Goal: Feedback & Contribution: Submit feedback/report problem

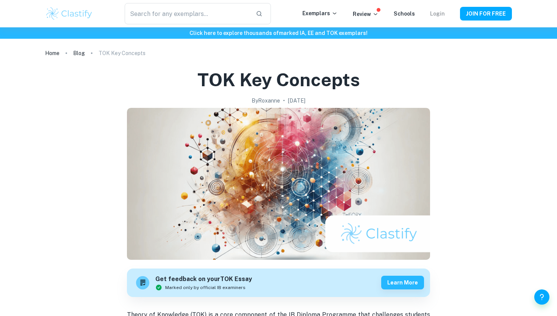
click at [442, 14] on link "Login" at bounding box center [437, 14] width 15 height 6
click at [433, 16] on link "Login" at bounding box center [437, 14] width 15 height 6
click at [443, 14] on link "Login" at bounding box center [437, 14] width 15 height 6
click at [491, 15] on button "JOIN FOR FREE" at bounding box center [486, 14] width 52 height 14
click at [336, 100] on div "By Roxanne • February 7, 2025" at bounding box center [279, 100] width 163 height 8
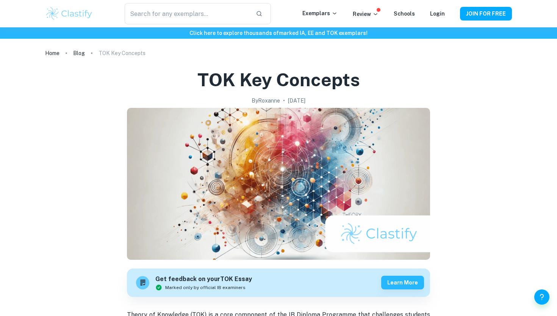
click at [441, 19] on div "​ Exemplars Review Schools Login JOIN FOR FREE" at bounding box center [278, 13] width 485 height 21
click at [441, 14] on link "Login" at bounding box center [437, 14] width 15 height 6
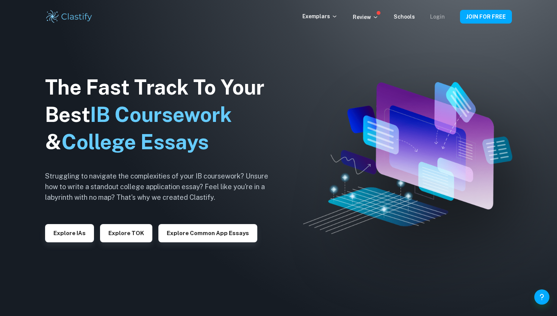
click at [437, 19] on link "Login" at bounding box center [437, 17] width 15 height 6
click at [436, 16] on link "Login" at bounding box center [437, 17] width 15 height 6
click at [439, 17] on link "Login" at bounding box center [437, 17] width 15 height 6
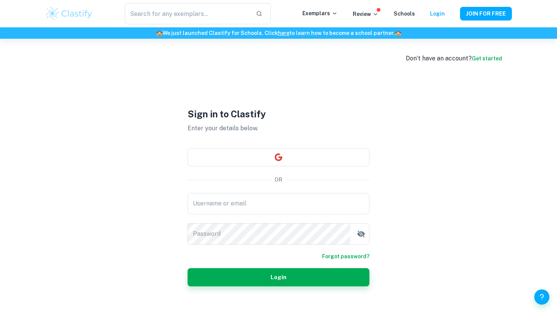
click at [484, 58] on link "Get started" at bounding box center [487, 58] width 30 height 6
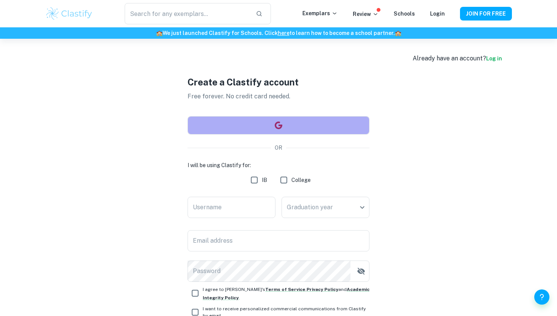
click at [284, 132] on button "button" at bounding box center [279, 125] width 182 height 18
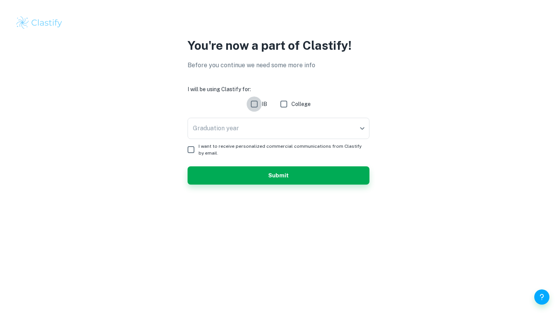
click at [259, 105] on input "IB" at bounding box center [254, 103] width 15 height 15
checkbox input "true"
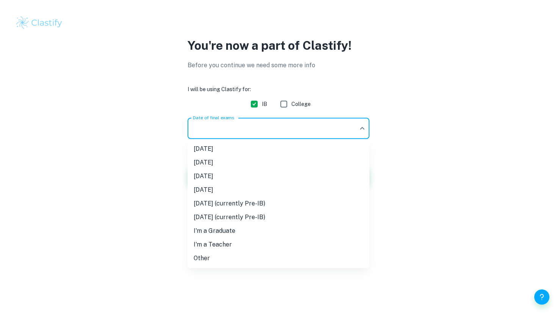
click at [262, 125] on body "We value your privacy We use cookies to enhance your browsing experience, serve…" at bounding box center [278, 158] width 557 height 316
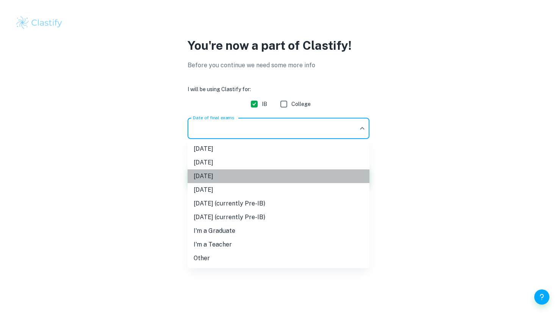
click at [239, 172] on li "May 2026" at bounding box center [279, 176] width 182 height 14
type input "M26"
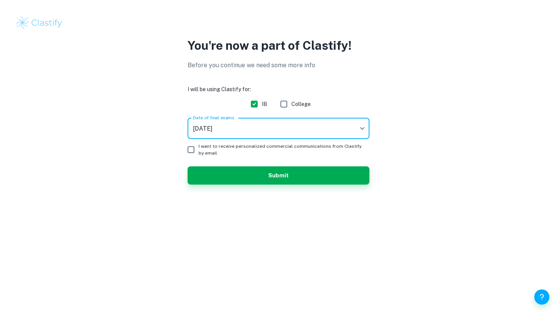
click at [199, 148] on span "I want to receive personalized commercial communications from Clastify by email." at bounding box center [281, 150] width 165 height 14
click at [199, 148] on input "I want to receive personalized commercial communications from Clastify by email." at bounding box center [191, 149] width 15 height 15
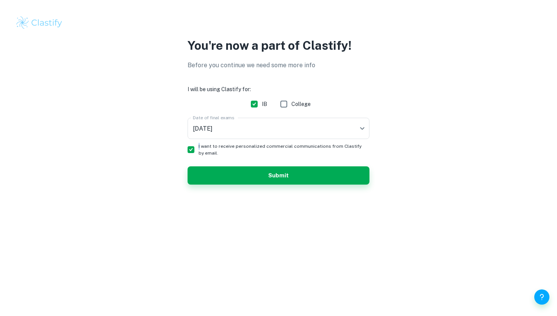
click at [199, 148] on span "I want to receive personalized commercial communications from Clastify by email." at bounding box center [281, 150] width 165 height 14
click at [199, 148] on input "I want to receive personalized commercial communications from Clastify by email." at bounding box center [191, 149] width 15 height 15
checkbox input "false"
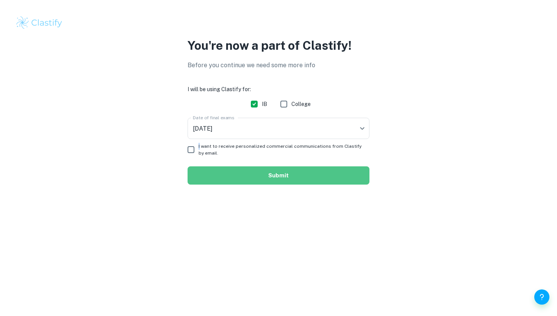
click at [226, 171] on button "Submit" at bounding box center [279, 175] width 182 height 18
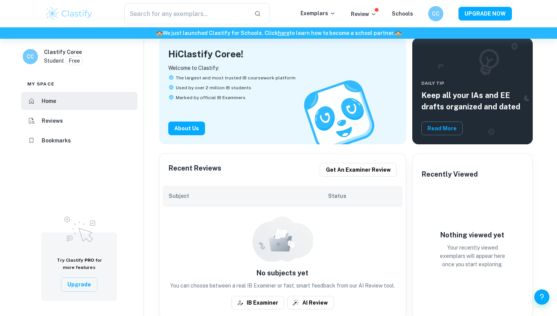
scroll to position [50, 0]
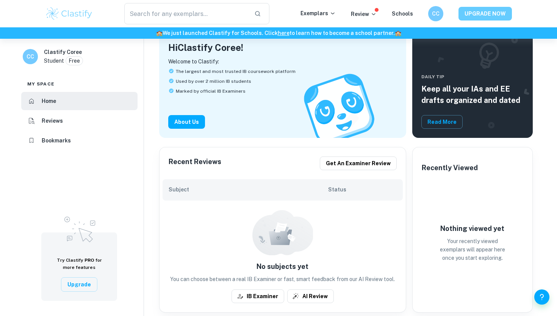
click at [493, 10] on button "UPGRADE NOW" at bounding box center [485, 14] width 53 height 14
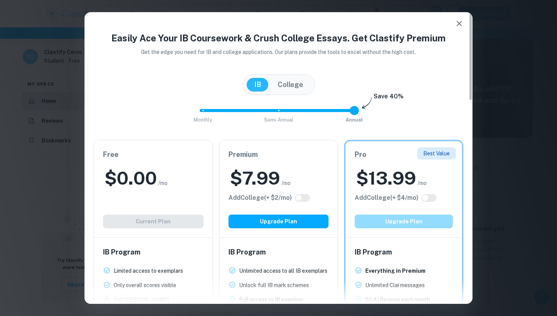
click at [420, 219] on button "Upgrade Plan" at bounding box center [404, 221] width 98 height 14
click at [279, 111] on span "Monthly Semi-Annual Annual" at bounding box center [279, 110] width 152 height 13
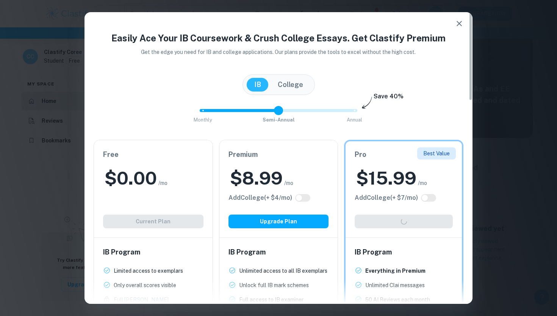
click at [203, 113] on span "Monthly Semi-Annual Annual" at bounding box center [279, 110] width 152 height 13
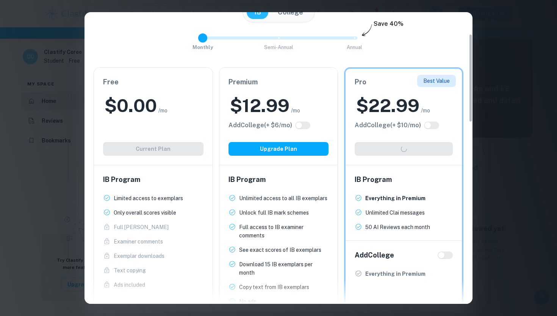
scroll to position [72, 0]
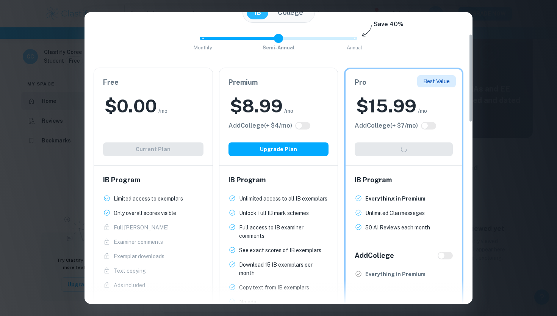
click at [279, 41] on span "Monthly Semi-Annual Annual" at bounding box center [279, 38] width 152 height 13
click at [355, 38] on span "Monthly Semi-Annual Annual" at bounding box center [279, 38] width 152 height 13
click at [280, 39] on span at bounding box center [276, 38] width 152 height 3
click at [333, 37] on span "Monthly Semi-Annual Annual" at bounding box center [279, 38] width 152 height 13
click at [284, 40] on span "Monthly Semi-Annual Annual" at bounding box center [279, 38] width 152 height 13
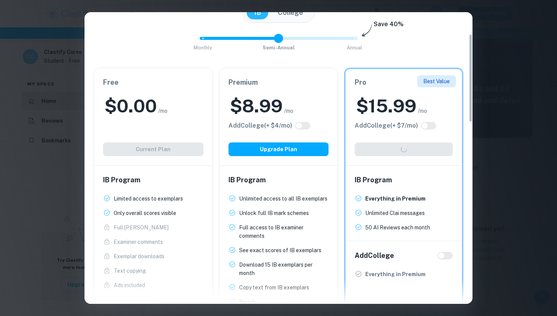
click at [348, 40] on span "Monthly Semi-Annual Annual" at bounding box center [279, 38] width 152 height 13
click at [264, 38] on span at bounding box center [276, 38] width 152 height 3
type input "2"
click at [355, 39] on span "Monthly Semi-Annual Annual" at bounding box center [279, 38] width 152 height 13
click at [406, 83] on h6 "Pro" at bounding box center [404, 82] width 98 height 11
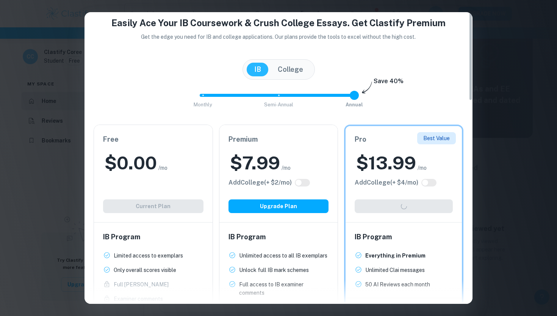
scroll to position [0, 0]
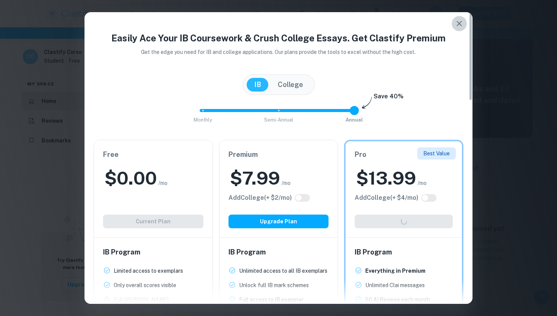
click at [461, 22] on icon "button" at bounding box center [459, 23] width 5 height 5
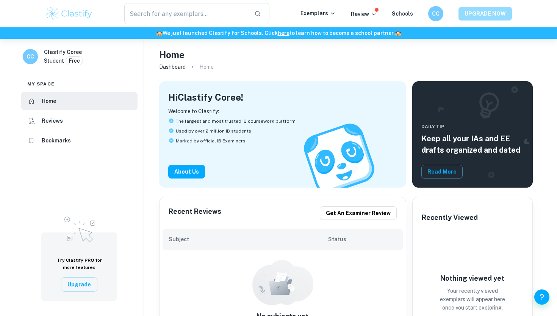
click at [495, 13] on button "UPGRADE NOW" at bounding box center [485, 14] width 53 height 14
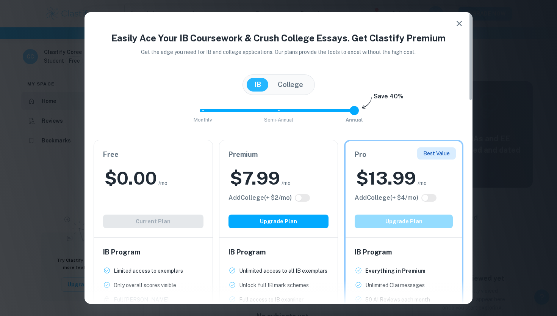
click at [420, 220] on button "Upgrade Plan" at bounding box center [404, 221] width 98 height 14
click at [204, 111] on span at bounding box center [204, 111] width 2 height 2
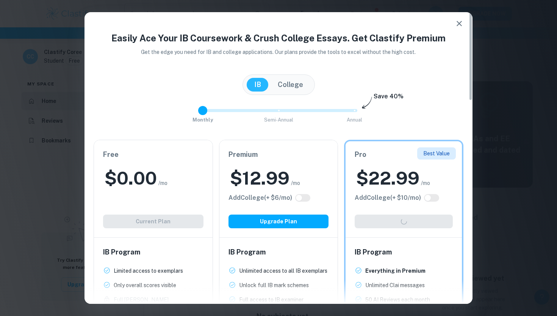
click at [285, 113] on span "Monthly Semi-Annual Annual" at bounding box center [279, 110] width 152 height 13
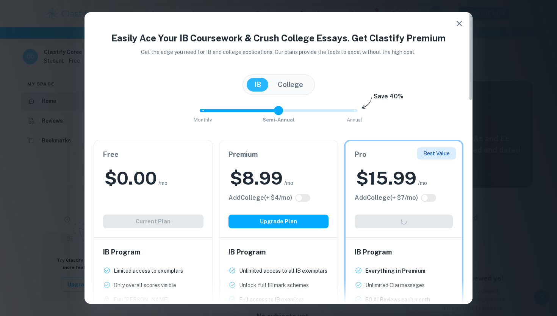
click at [341, 112] on span "Monthly Semi-Annual Annual" at bounding box center [279, 110] width 152 height 13
click at [274, 112] on span "Monthly Semi-Annual Annual" at bounding box center [279, 110] width 152 height 13
type input "2"
click at [350, 107] on span "Monthly Semi-Annual Annual" at bounding box center [279, 110] width 152 height 13
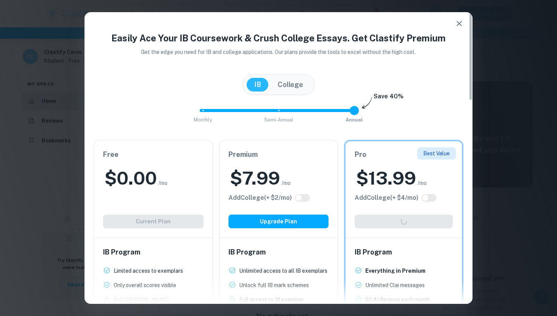
click at [459, 27] on icon "button" at bounding box center [459, 23] width 9 height 9
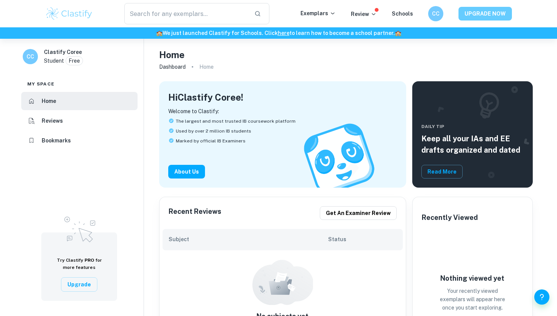
click at [493, 18] on button "UPGRADE NOW" at bounding box center [485, 14] width 53 height 14
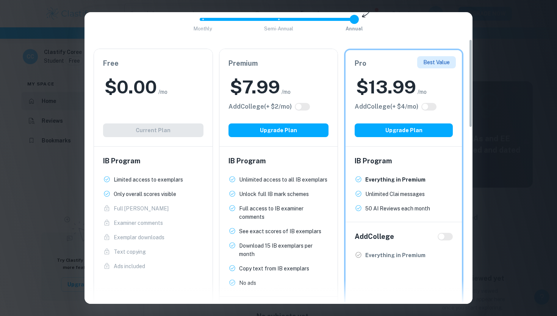
scroll to position [88, 0]
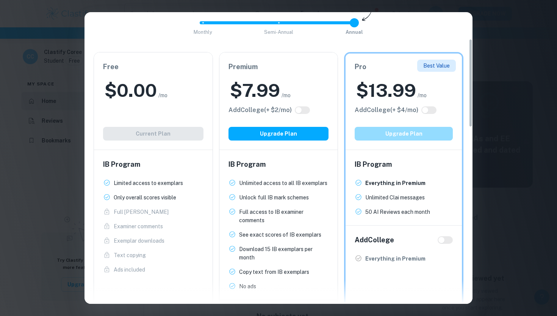
click at [409, 129] on button "Upgrade Plan" at bounding box center [404, 134] width 98 height 14
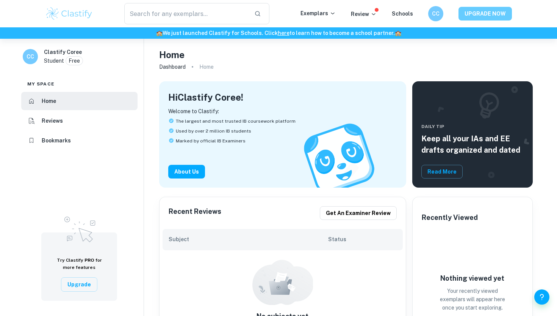
click at [482, 16] on button "UPGRADE NOW" at bounding box center [485, 14] width 53 height 14
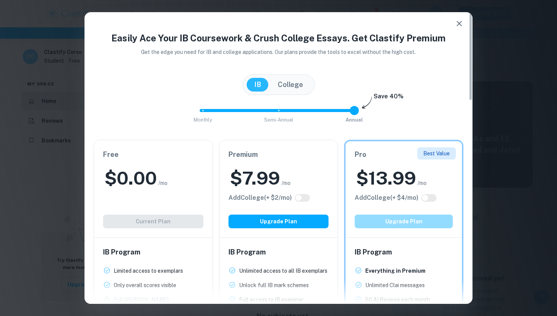
click at [424, 220] on button "Upgrade Plan" at bounding box center [404, 221] width 98 height 14
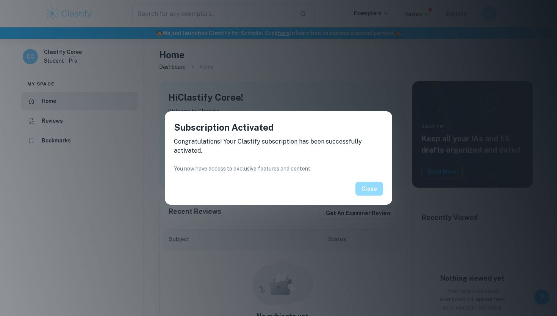
click at [370, 189] on button "Close" at bounding box center [370, 189] width 28 height 14
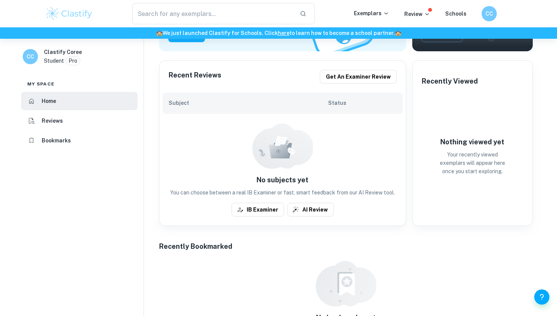
scroll to position [373, 0]
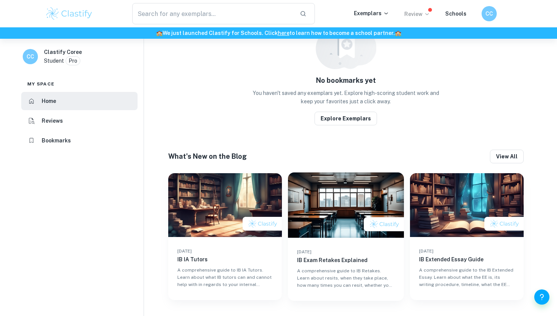
click at [423, 16] on p "Review" at bounding box center [418, 14] width 26 height 8
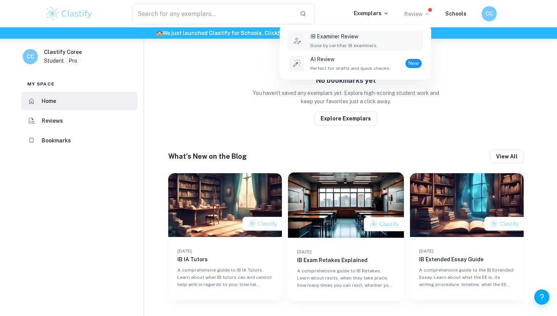
click at [374, 40] on p "IB Examiner Review" at bounding box center [345, 36] width 68 height 8
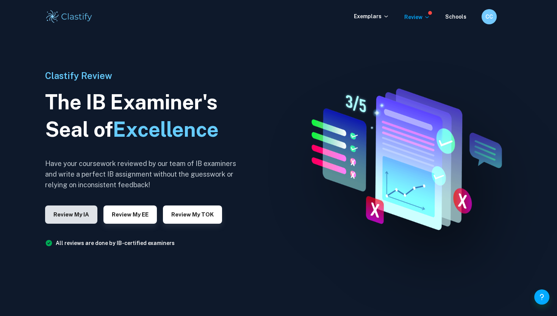
click at [64, 211] on button "Review my IA" at bounding box center [71, 214] width 52 height 18
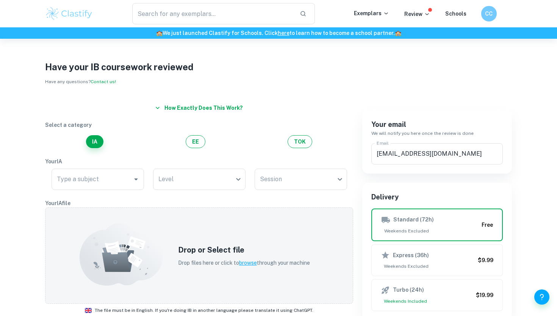
click at [497, 13] on div "CC" at bounding box center [490, 14] width 16 height 16
click at [454, 36] on h6 "Dashboard" at bounding box center [468, 38] width 29 height 8
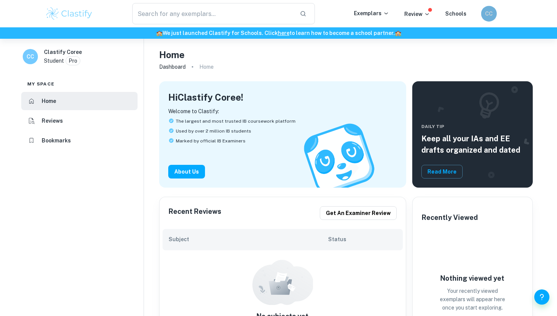
click at [484, 16] on div "CC" at bounding box center [490, 14] width 16 height 16
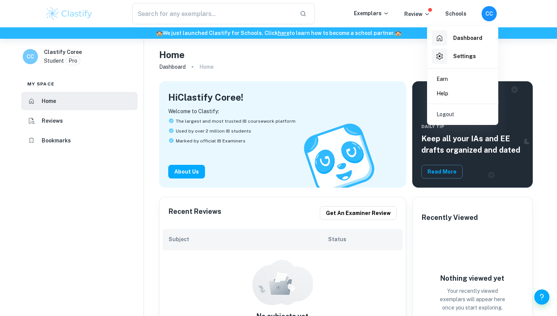
click at [459, 58] on h6 "Settings" at bounding box center [465, 56] width 23 height 8
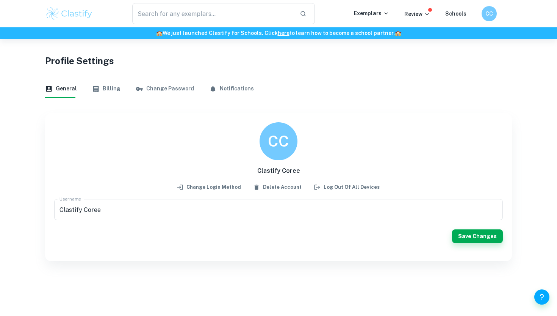
click at [108, 91] on button "Billing" at bounding box center [106, 89] width 28 height 18
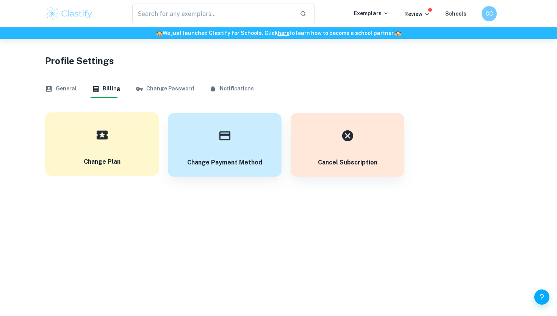
click at [118, 142] on button "Change Plan" at bounding box center [102, 143] width 114 height 63
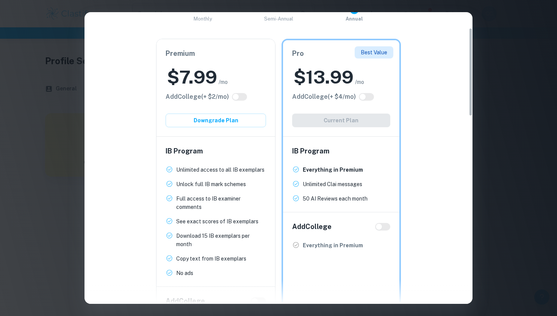
scroll to position [5, 0]
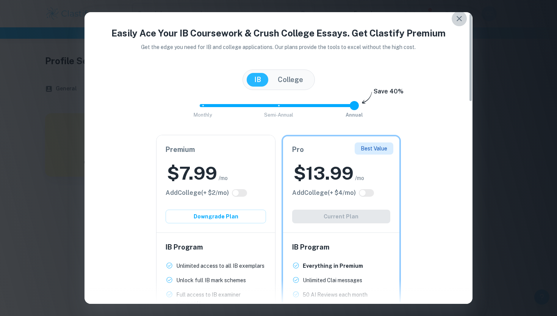
click at [455, 20] on icon "button" at bounding box center [459, 18] width 9 height 9
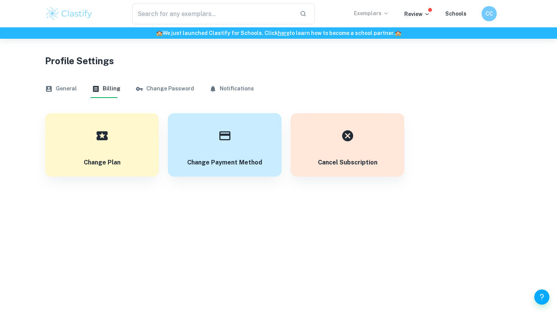
click at [385, 14] on p "Exemplars" at bounding box center [371, 13] width 35 height 8
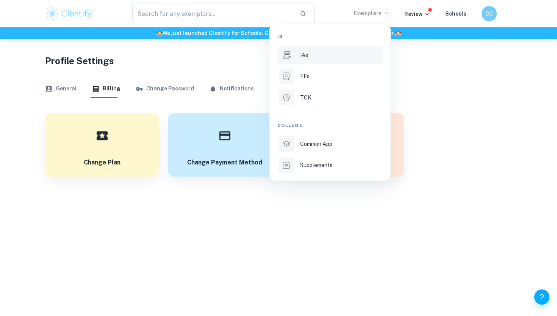
click at [305, 60] on li "IAs" at bounding box center [330, 55] width 105 height 18
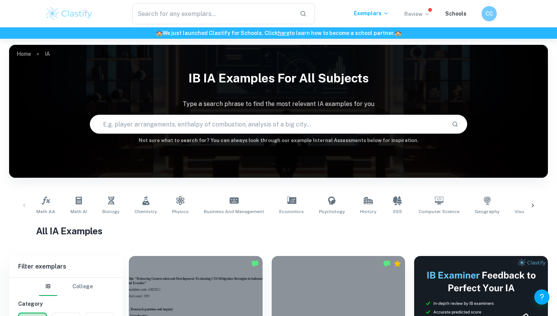
click at [417, 14] on p "Review" at bounding box center [418, 14] width 26 height 8
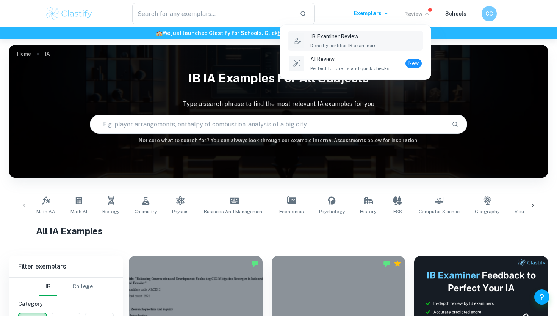
click at [364, 41] on div "IB Examiner Review Done by certifier IB examiners." at bounding box center [345, 40] width 68 height 17
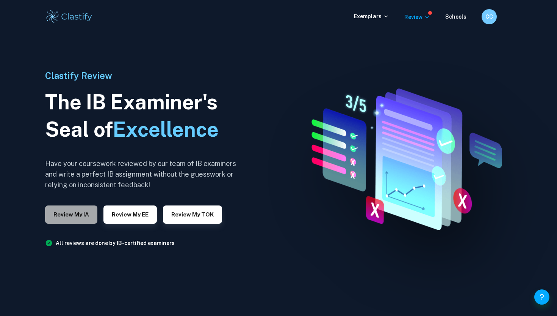
click at [76, 220] on button "Review my IA" at bounding box center [71, 214] width 52 height 18
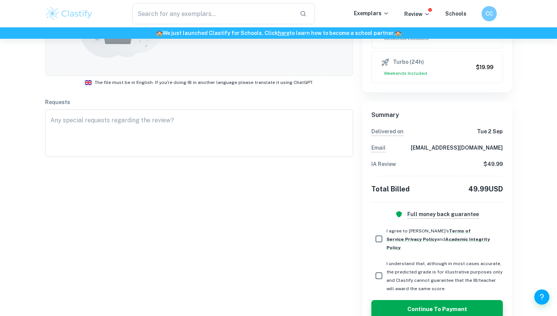
scroll to position [240, 0]
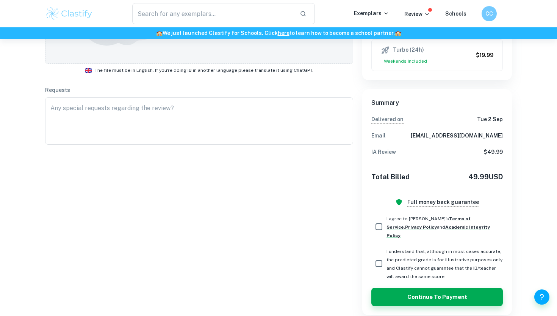
click at [378, 222] on input "I agree to Clastify's Terms of Service , Privacy Policy and Academic Integrity …" at bounding box center [379, 226] width 15 height 15
checkbox input "true"
click at [380, 256] on input "I understand that, although in most cases accurate, the predicted grade is for …" at bounding box center [379, 263] width 15 height 15
checkbox input "true"
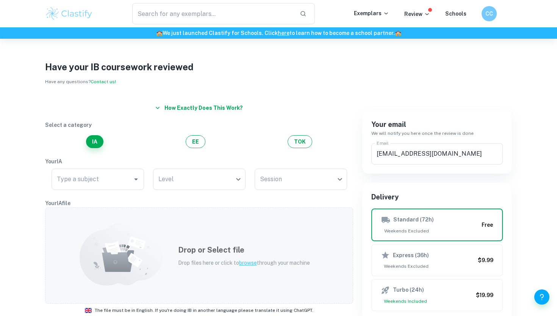
click at [159, 278] on icon at bounding box center [121, 254] width 83 height 63
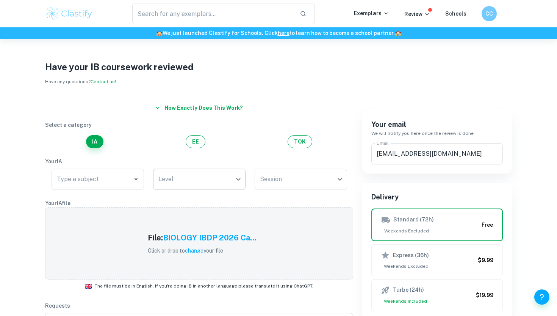
click at [212, 184] on body "We value your privacy We use cookies to enhance your browsing experience, serve…" at bounding box center [278, 197] width 557 height 316
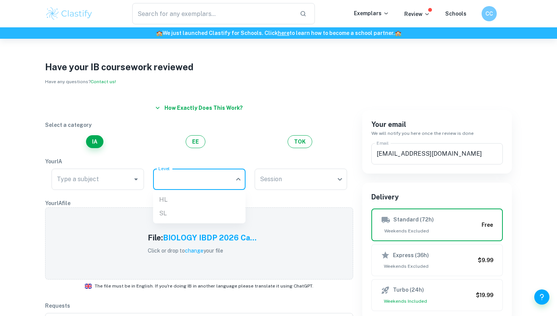
click at [196, 214] on ul "HL SL" at bounding box center [199, 206] width 93 height 33
click at [170, 214] on ul "HL SL" at bounding box center [199, 206] width 93 height 33
click at [162, 214] on ul "HL SL" at bounding box center [199, 206] width 93 height 33
click at [179, 203] on ul "HL SL" at bounding box center [199, 206] width 93 height 33
click at [176, 211] on ul "HL SL" at bounding box center [199, 206] width 93 height 33
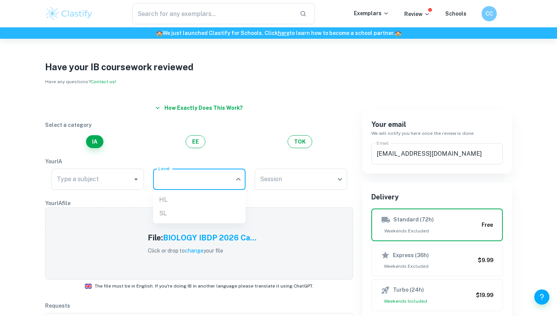
click at [176, 211] on ul "HL SL" at bounding box center [199, 206] width 93 height 33
click at [199, 196] on ul "HL SL" at bounding box center [199, 206] width 93 height 33
click at [208, 182] on div at bounding box center [278, 158] width 557 height 316
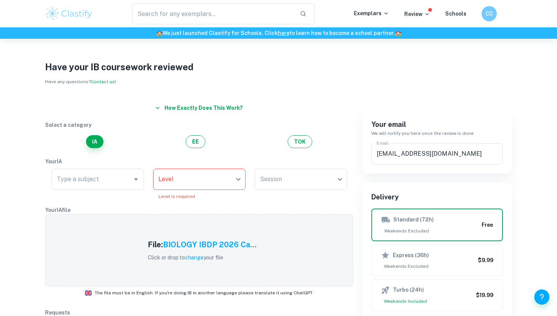
click at [127, 172] on input "Type a subject" at bounding box center [92, 179] width 74 height 14
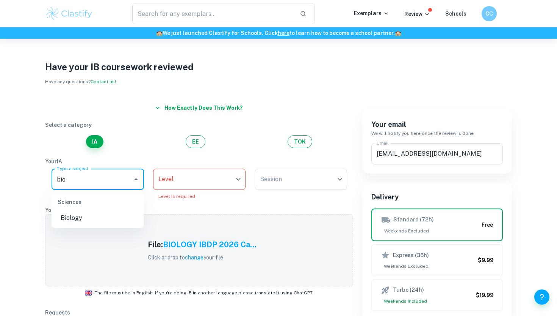
click at [91, 217] on li "Biology" at bounding box center [98, 218] width 93 height 14
type input "Biology"
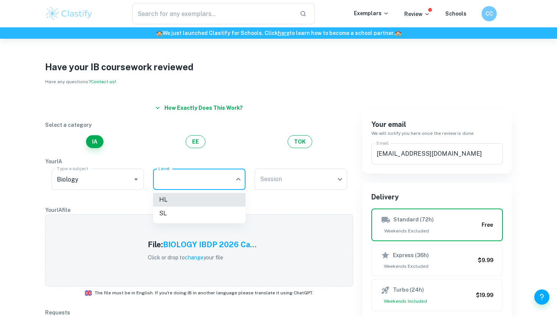
click at [191, 174] on body "We value your privacy We use cookies to enhance your browsing experience, serve…" at bounding box center [278, 197] width 557 height 316
click at [174, 212] on li "SL" at bounding box center [199, 213] width 93 height 14
type input "SL"
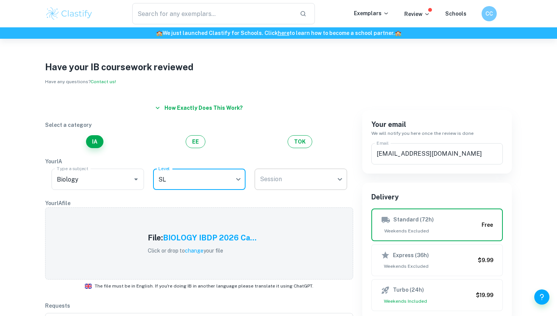
click at [261, 177] on body "We value your privacy We use cookies to enhance your browsing experience, serve…" at bounding box center [278, 197] width 557 height 316
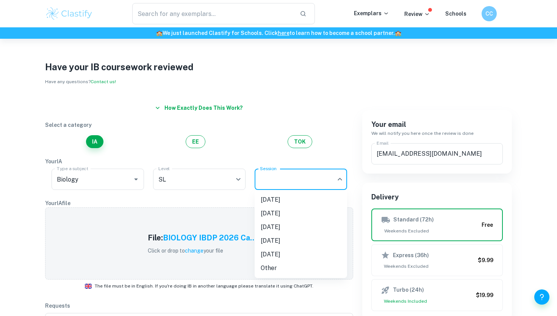
click at [276, 224] on li "[DATE]" at bounding box center [301, 227] width 93 height 14
type input "M26"
click at [224, 237] on h5 "BIOLOGY IBDP 2026 Ca..." at bounding box center [210, 237] width 94 height 11
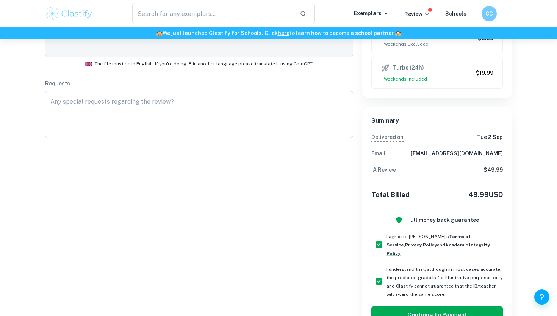
scroll to position [240, 0]
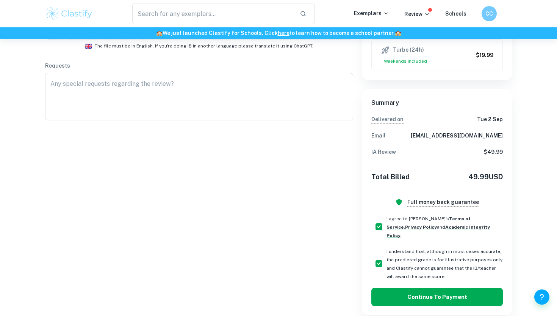
click at [420, 291] on button "Continue to Payment" at bounding box center [438, 296] width 132 height 18
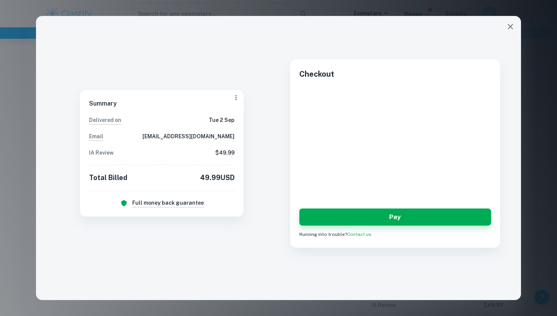
scroll to position [83, 0]
click at [513, 30] on icon "button" at bounding box center [510, 26] width 9 height 9
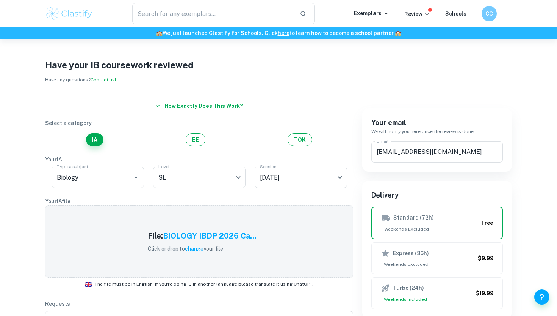
scroll to position [2, 0]
click at [479, 14] on div "Exemplars Review Schools" at bounding box center [418, 13] width 128 height 9
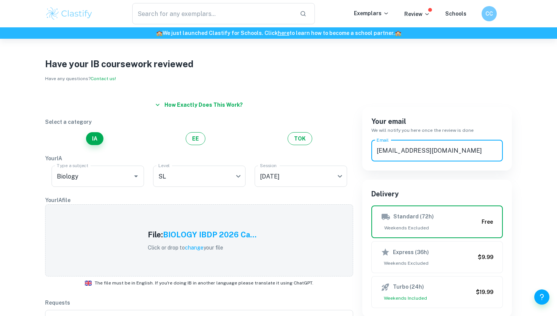
click at [413, 154] on input "clastifycoree@gmail.com" at bounding box center [438, 150] width 132 height 21
click at [424, 96] on div "Your email We will notify you here once the review is done Email clastifycoree@…" at bounding box center [432, 320] width 159 height 463
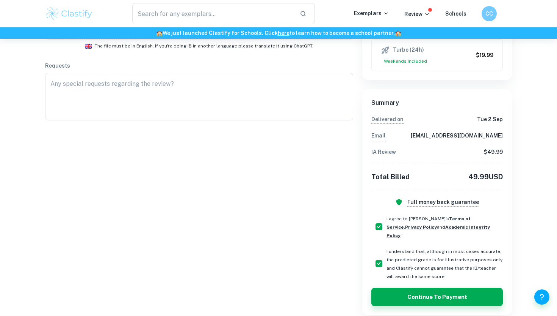
scroll to position [0, 0]
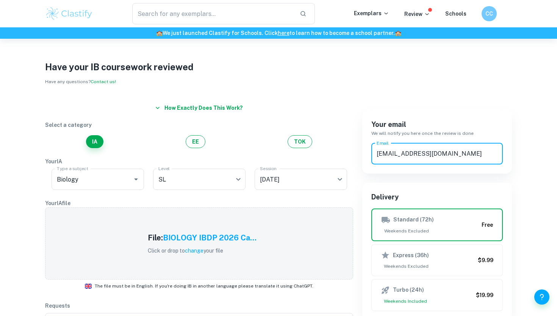
click at [433, 157] on input "clastifycoree@gmail.com" at bounding box center [438, 153] width 132 height 21
drag, startPoint x: 450, startPoint y: 157, endPoint x: 333, endPoint y: 157, distance: 116.8
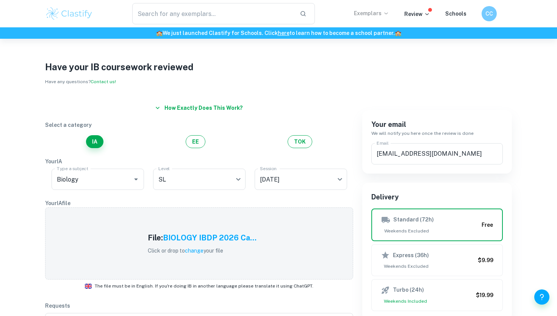
click at [383, 13] on p "Exemplars" at bounding box center [371, 13] width 35 height 8
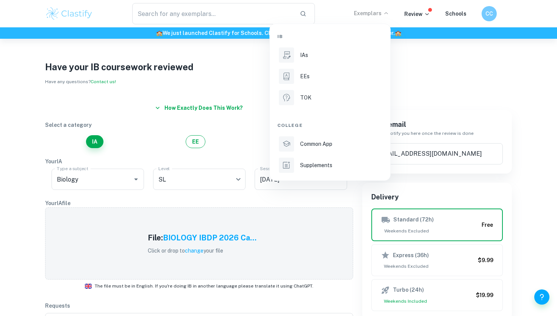
click at [468, 59] on div at bounding box center [278, 158] width 557 height 316
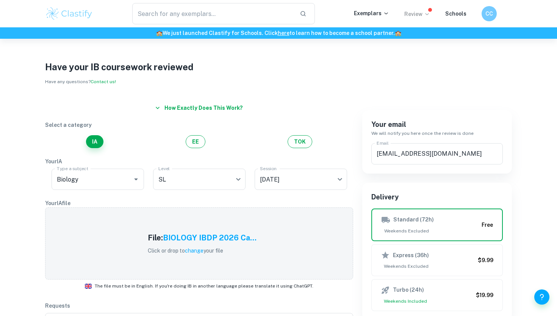
click at [418, 13] on p "Review" at bounding box center [418, 14] width 26 height 8
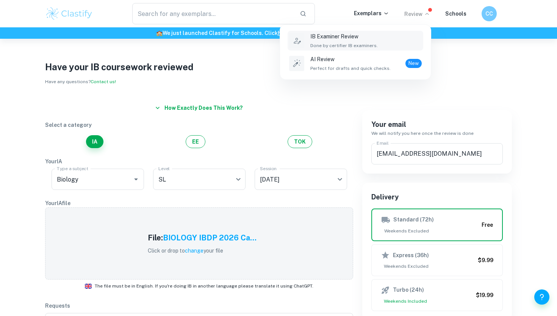
click at [364, 41] on div "IB Examiner Review Done by certifier IB examiners." at bounding box center [345, 40] width 68 height 17
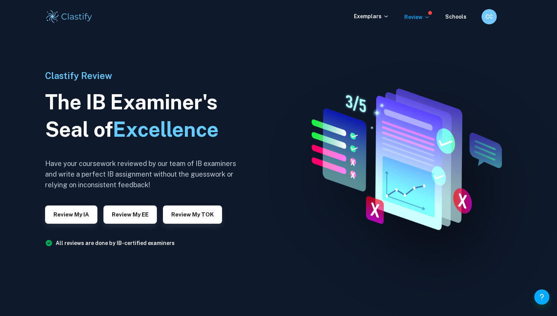
click at [491, 9] on div "Exemplars Review Schools CC" at bounding box center [278, 16] width 557 height 33
click at [489, 17] on h6 "CC" at bounding box center [489, 17] width 9 height 8
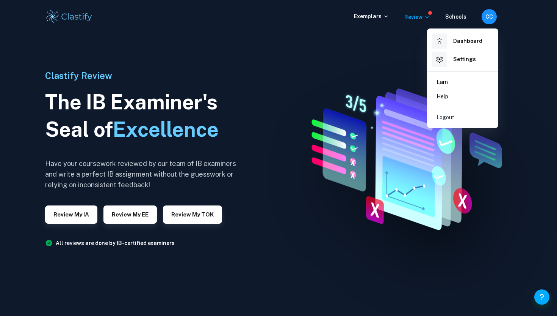
click at [459, 62] on h6 "Settings" at bounding box center [465, 59] width 23 height 8
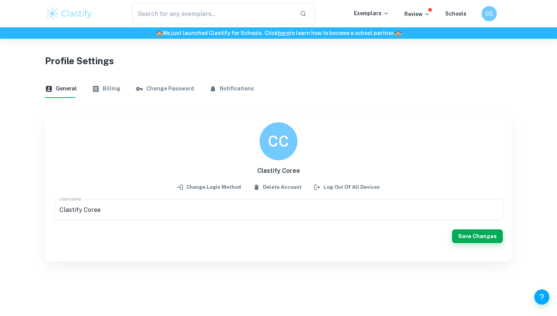
click at [101, 86] on button "Billing" at bounding box center [106, 89] width 28 height 18
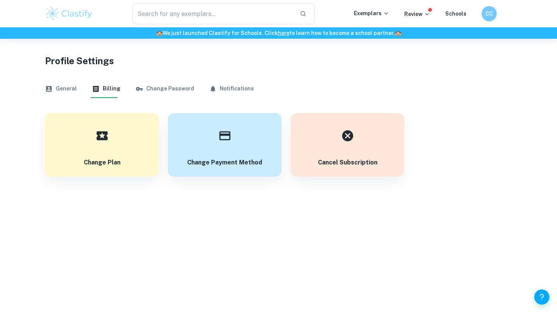
click at [237, 89] on button "Notifications" at bounding box center [231, 89] width 45 height 18
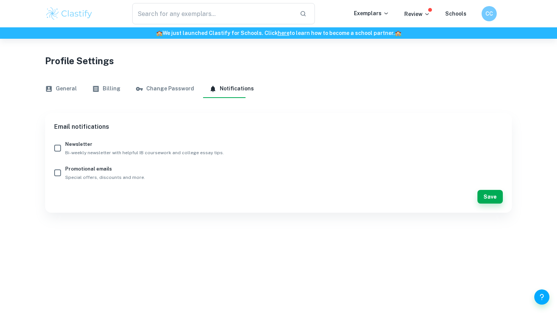
click at [100, 88] on button "Billing" at bounding box center [106, 89] width 28 height 18
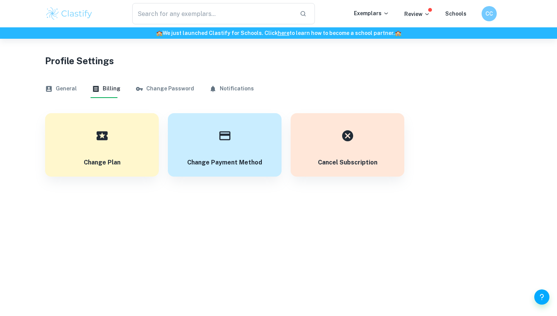
click at [57, 90] on button "General" at bounding box center [61, 89] width 32 height 18
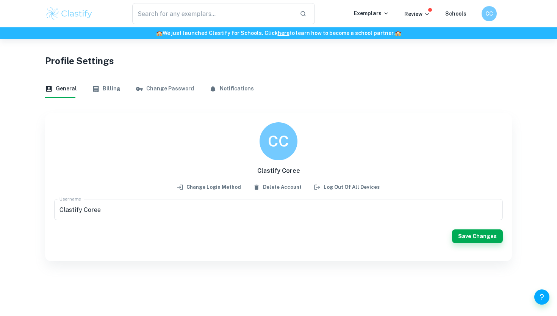
click at [116, 85] on button "Billing" at bounding box center [106, 89] width 28 height 18
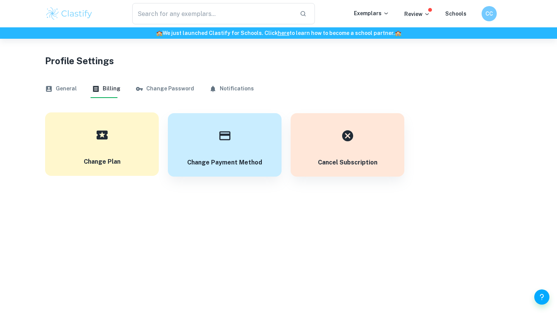
click at [125, 119] on button "Change Plan" at bounding box center [102, 143] width 114 height 63
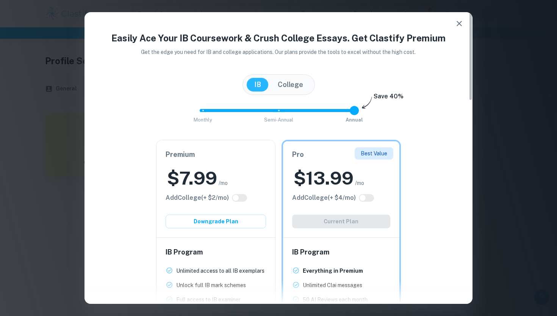
click at [455, 27] on icon "button" at bounding box center [459, 23] width 9 height 9
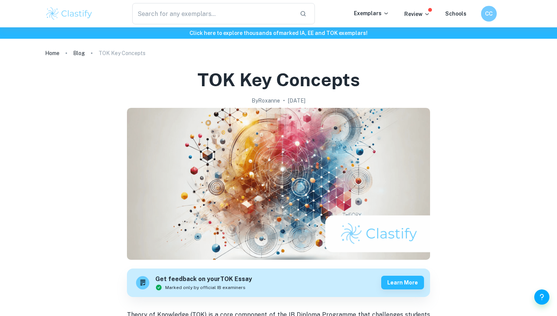
click at [495, 9] on div "CC" at bounding box center [489, 14] width 16 height 16
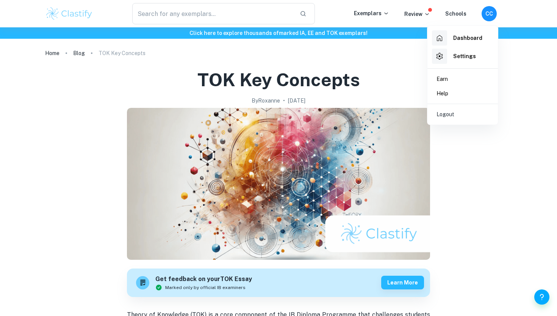
click at [495, 9] on div at bounding box center [278, 158] width 557 height 316
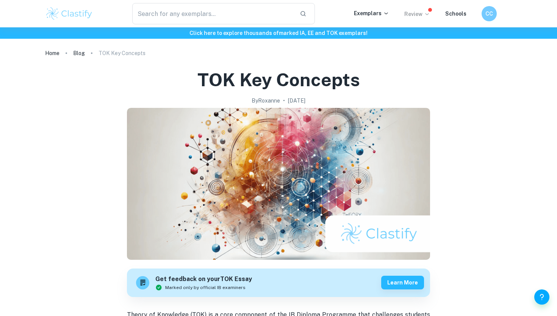
click at [428, 15] on icon at bounding box center [427, 14] width 3 height 2
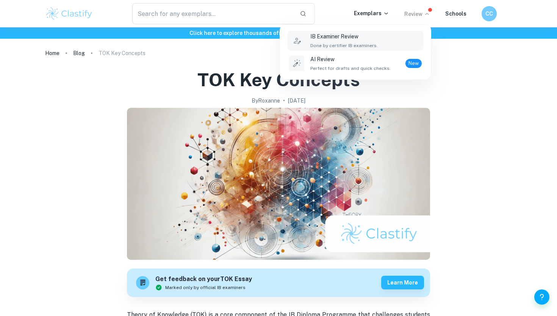
click at [389, 38] on div "IB Examiner Review Done by certifier IB examiners." at bounding box center [366, 40] width 111 height 17
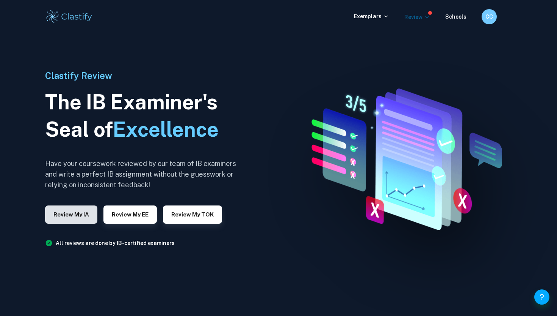
click at [68, 220] on button "Review my IA" at bounding box center [71, 214] width 52 height 18
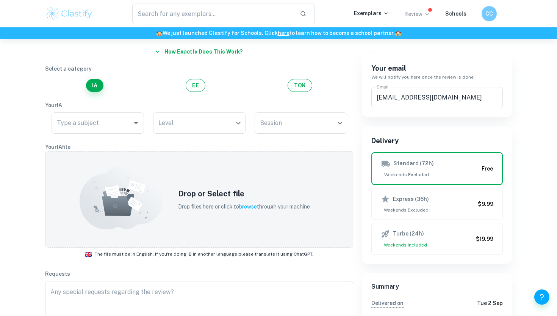
scroll to position [57, 0]
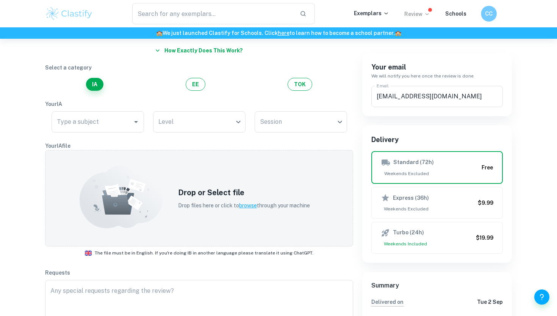
click at [490, 14] on h6 "CC" at bounding box center [489, 13] width 9 height 9
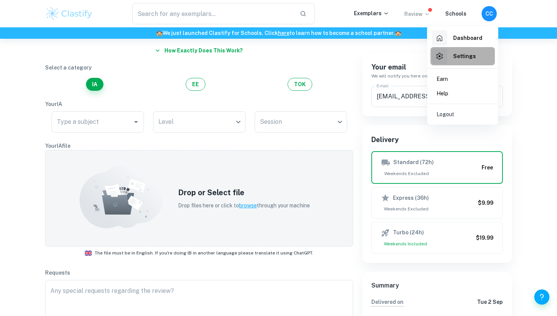
click at [459, 52] on h6 "Settings" at bounding box center [465, 56] width 23 height 8
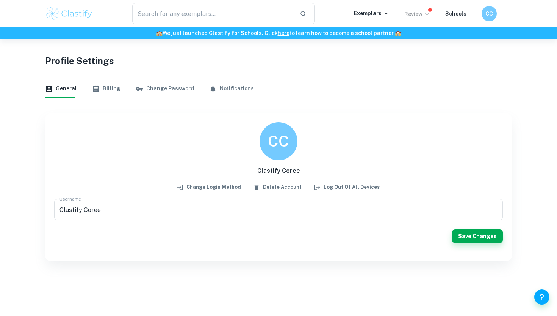
click at [111, 90] on button "Billing" at bounding box center [106, 89] width 28 height 18
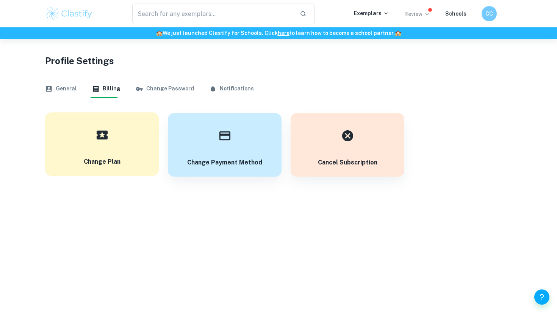
click at [139, 133] on button "Change Plan" at bounding box center [102, 143] width 114 height 63
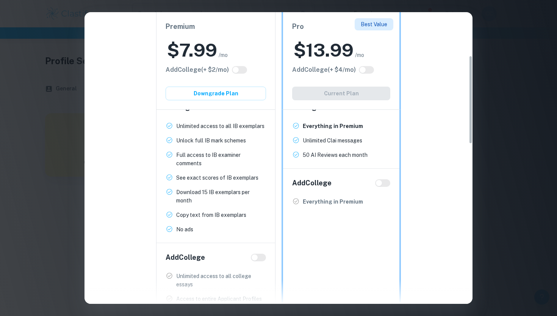
scroll to position [141, 0]
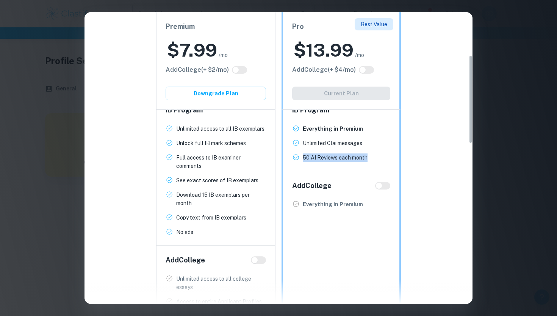
drag, startPoint x: 304, startPoint y: 158, endPoint x: 372, endPoint y: 155, distance: 67.5
click at [372, 155] on span "50 AI Reviews each month New!" at bounding box center [341, 157] width 98 height 8
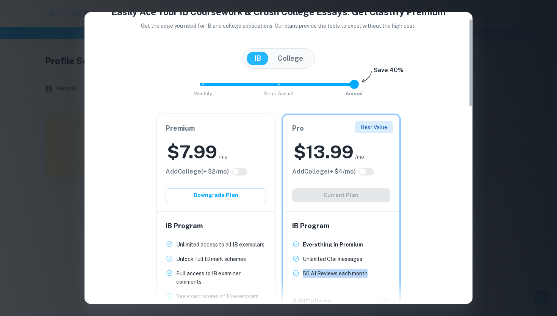
scroll to position [14, 0]
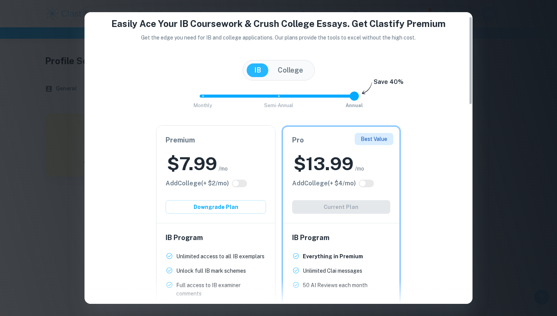
click at [425, 109] on div "Monthly Semi-Annual Annual Save 40%" at bounding box center [279, 100] width 370 height 20
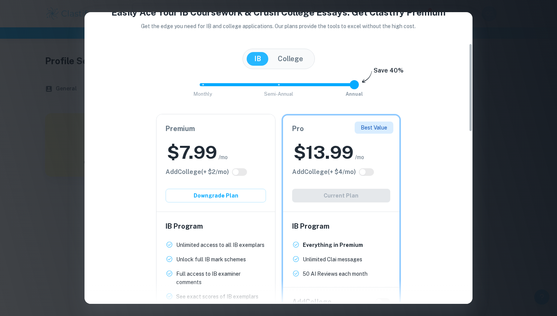
scroll to position [0, 0]
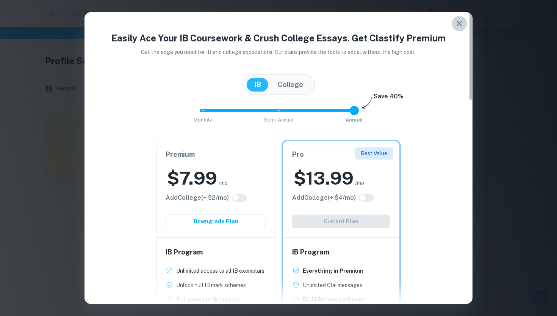
click at [463, 19] on icon "button" at bounding box center [459, 23] width 9 height 9
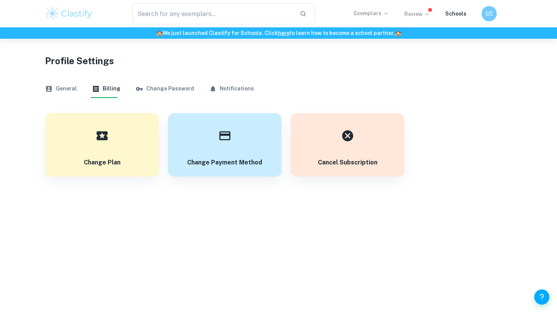
click at [363, 13] on p "Exemplars" at bounding box center [371, 13] width 35 height 8
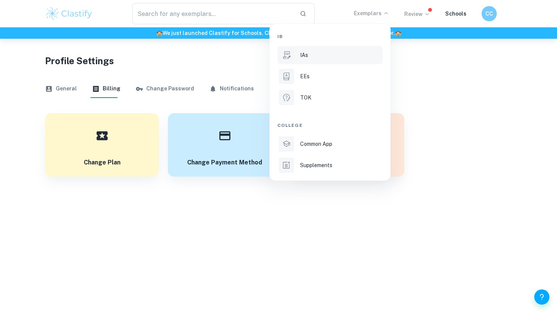
click at [318, 52] on div "IAs" at bounding box center [340, 55] width 81 height 8
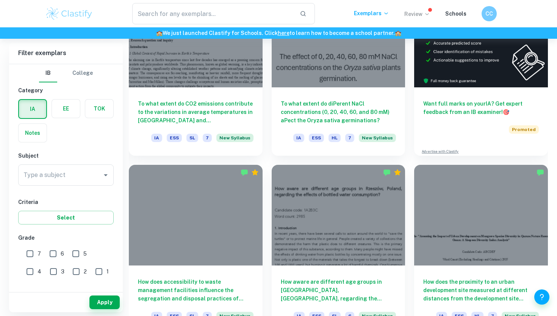
scroll to position [270, 0]
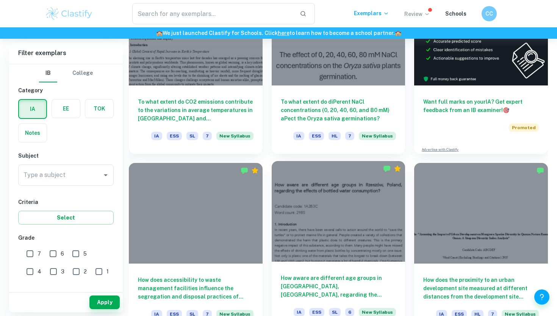
click at [351, 229] on div at bounding box center [339, 211] width 134 height 100
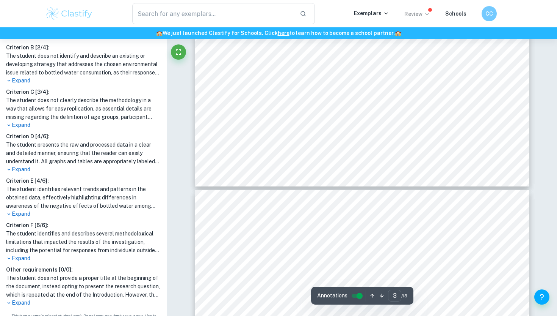
scroll to position [889, 0]
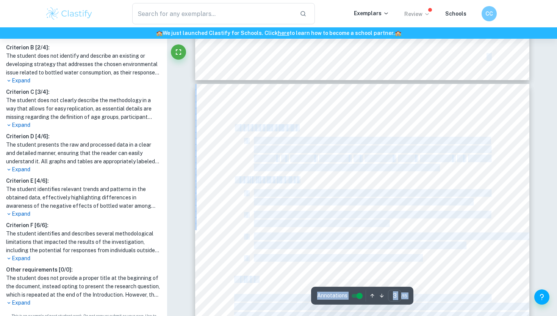
drag, startPoint x: 262, startPoint y: 204, endPoint x: 349, endPoint y: 229, distance: 90.6
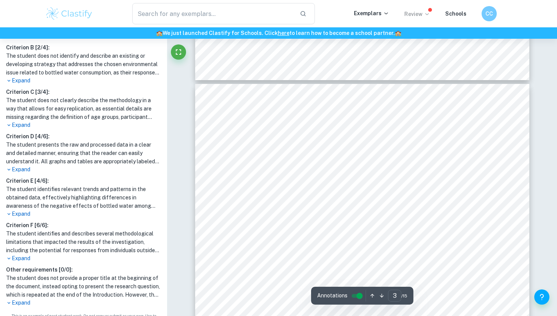
click at [474, 252] on div "3 D e p e n d e n t V a r i a b l e : • Level of Awareness: These variable meas…" at bounding box center [362, 300] width 334 height 433
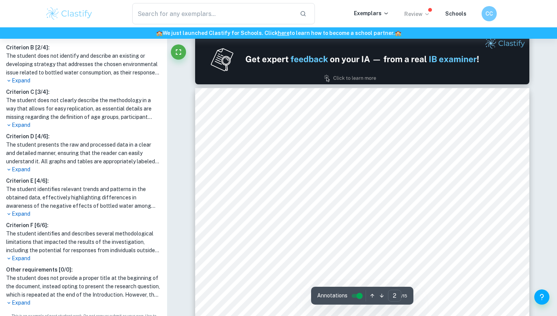
type input "1"
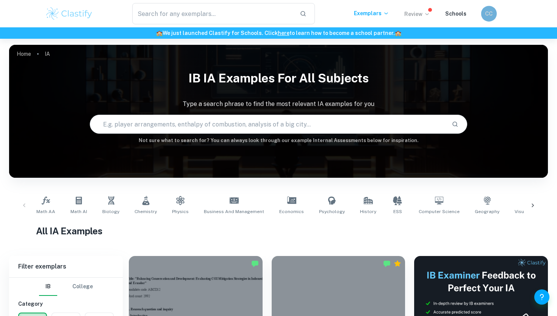
click at [491, 13] on h6 "CC" at bounding box center [489, 13] width 9 height 9
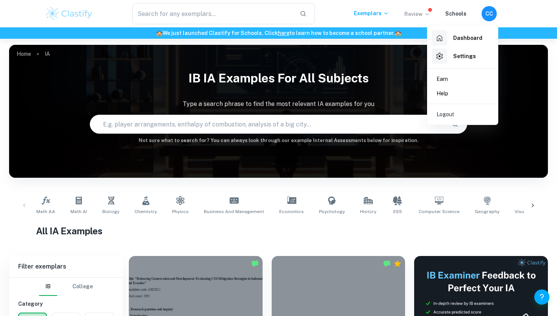
click at [462, 55] on h6 "Settings" at bounding box center [465, 56] width 23 height 8
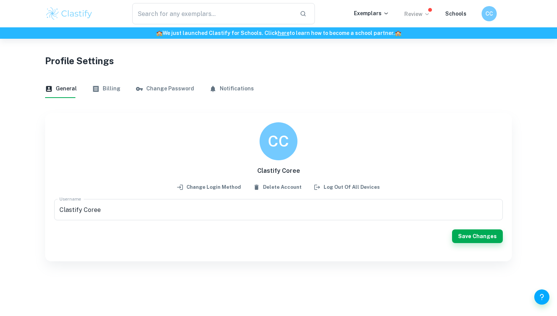
click at [94, 88] on icon "button" at bounding box center [96, 89] width 8 height 8
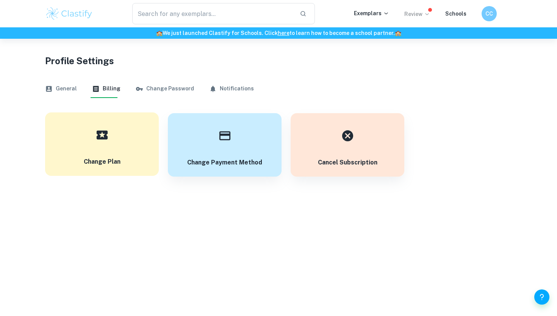
click at [111, 157] on h6 "Change Plan" at bounding box center [102, 161] width 37 height 9
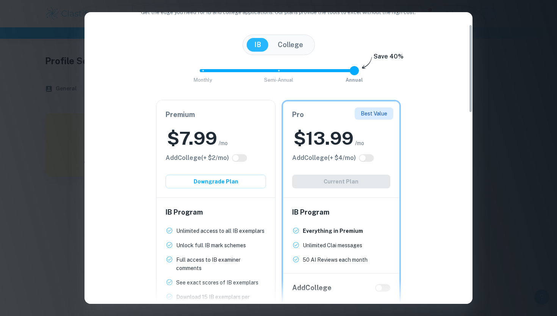
scroll to position [146, 0]
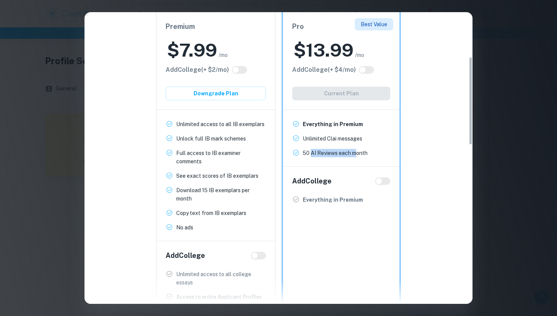
drag, startPoint x: 311, startPoint y: 153, endPoint x: 356, endPoint y: 156, distance: 45.6
click at [356, 156] on p "50 AI Reviews each month" at bounding box center [335, 153] width 65 height 8
click at [361, 156] on p "50 AI Reviews each month" at bounding box center [335, 153] width 65 height 8
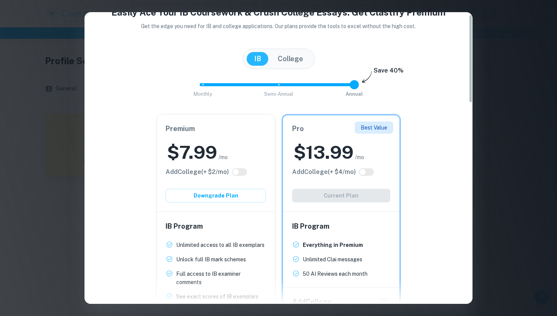
scroll to position [0, 0]
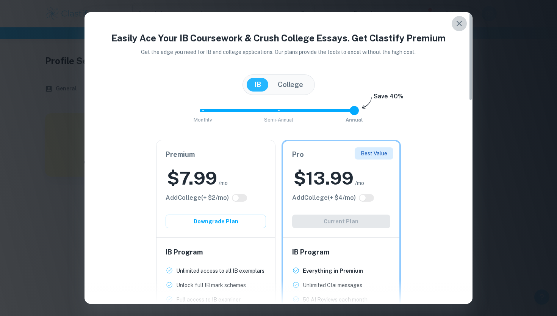
click at [463, 24] on icon "button" at bounding box center [459, 23] width 9 height 9
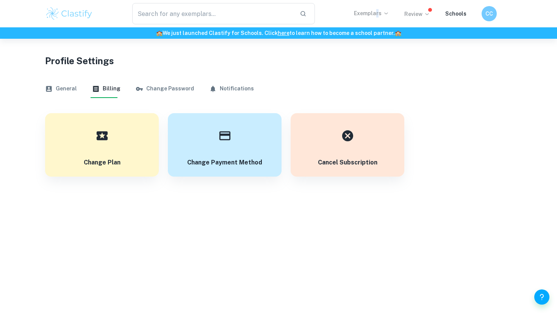
click at [380, 12] on p "Exemplars" at bounding box center [371, 13] width 35 height 8
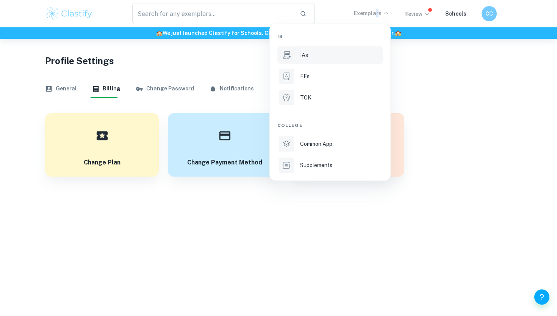
click at [306, 52] on p "IAs" at bounding box center [304, 55] width 8 height 8
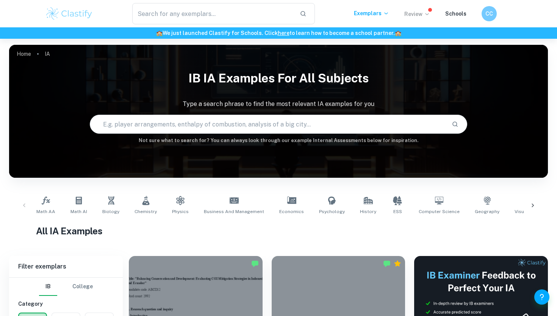
click at [416, 16] on p "Review" at bounding box center [418, 14] width 26 height 8
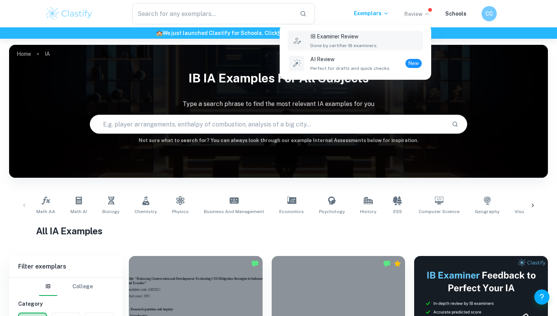
click at [369, 45] on span "Done by certifier IB examiners." at bounding box center [345, 45] width 68 height 7
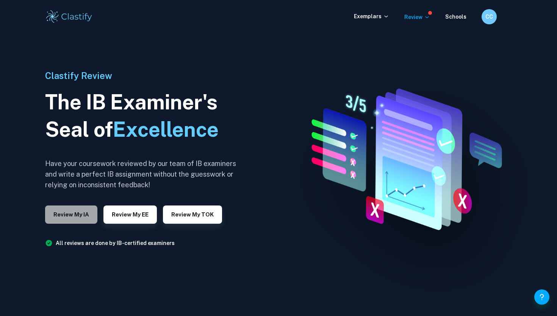
click at [67, 212] on button "Review my IA" at bounding box center [71, 214] width 52 height 18
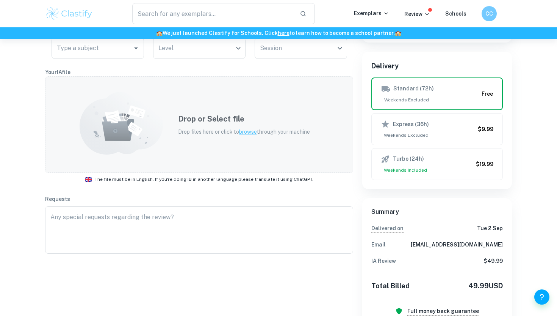
scroll to position [138, 0]
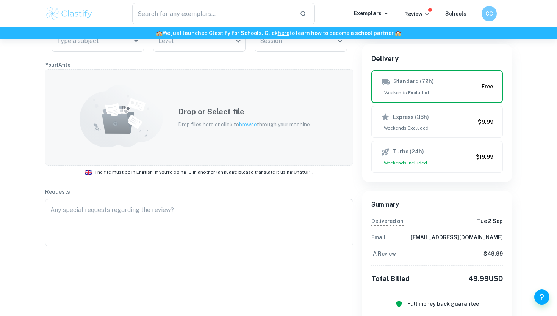
click at [240, 115] on h5 "Drop or Select file" at bounding box center [244, 111] width 132 height 11
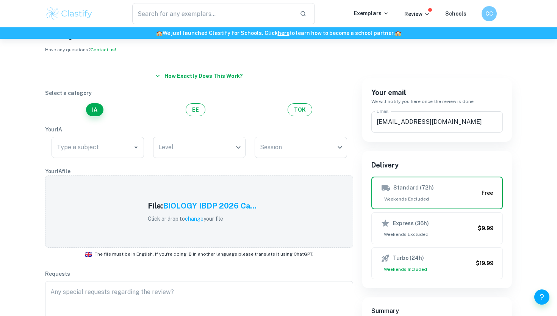
scroll to position [0, 0]
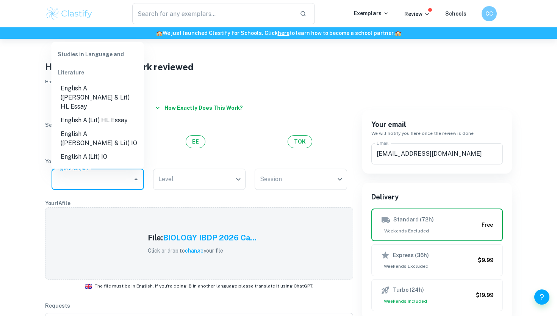
click at [96, 177] on input "Type a subject" at bounding box center [92, 179] width 74 height 14
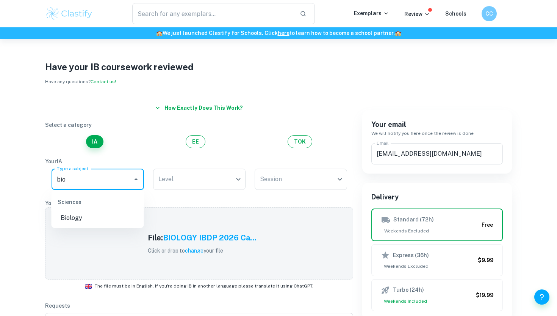
click at [63, 214] on li "Biology" at bounding box center [98, 218] width 93 height 14
type input "Biology"
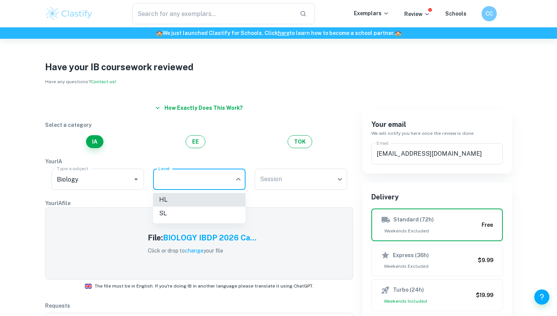
click at [194, 179] on body "We value your privacy We use cookies to enhance your browsing experience, serve…" at bounding box center [278, 197] width 557 height 316
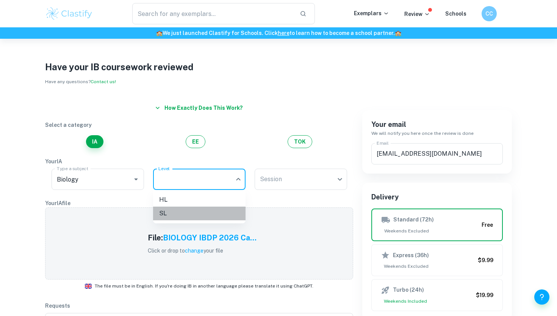
click at [170, 212] on li "SL" at bounding box center [199, 213] width 93 height 14
type input "SL"
click at [276, 186] on body "We value your privacy We use cookies to enhance your browsing experience, serve…" at bounding box center [278, 197] width 557 height 316
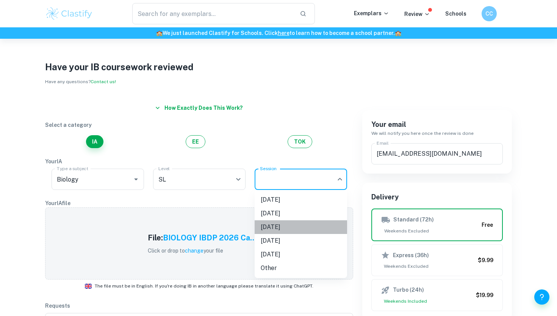
click at [280, 225] on li "May 2026" at bounding box center [301, 227] width 93 height 14
type input "M26"
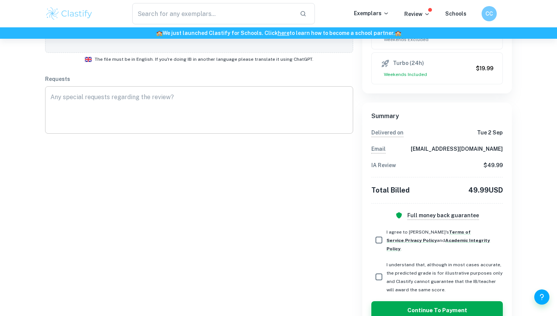
scroll to position [240, 0]
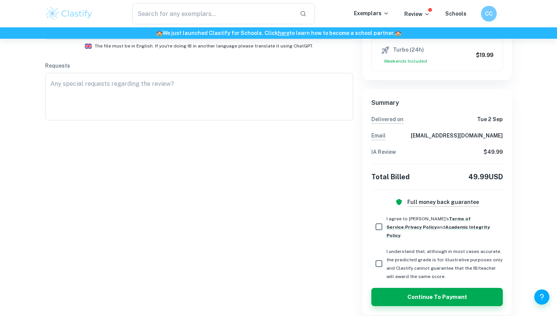
click at [489, 13] on h6 "CC" at bounding box center [489, 13] width 9 height 9
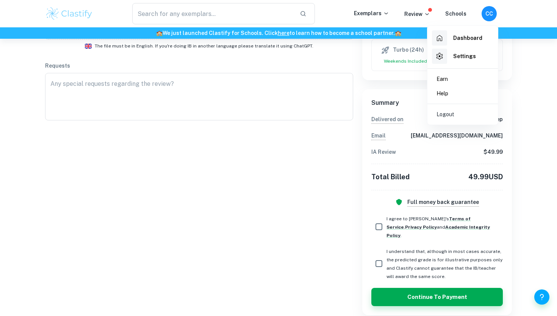
click at [466, 52] on h6 "Settings" at bounding box center [465, 56] width 23 height 8
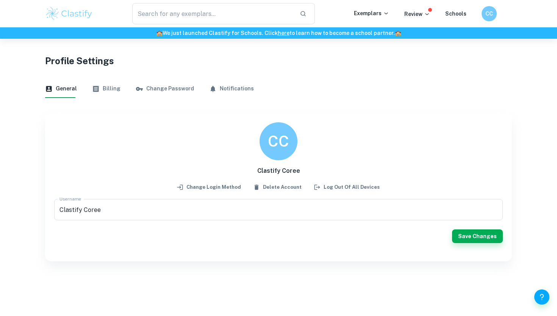
click at [115, 90] on button "Billing" at bounding box center [106, 89] width 28 height 18
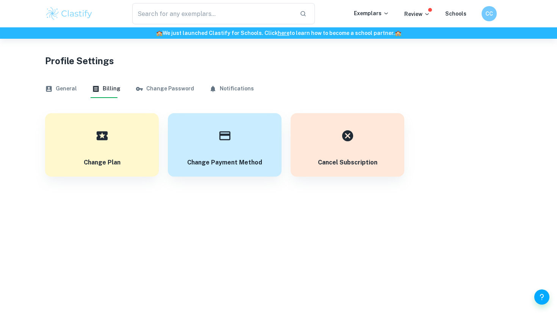
click at [153, 87] on button "Change Password" at bounding box center [165, 89] width 58 height 18
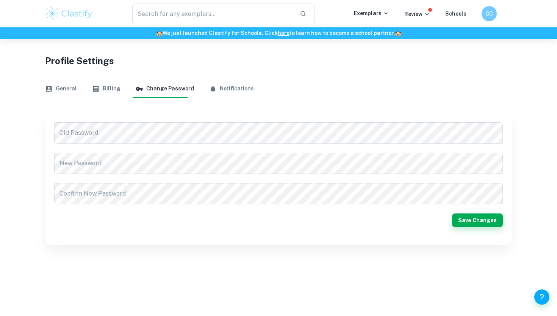
click at [213, 90] on button "Notifications" at bounding box center [231, 89] width 45 height 18
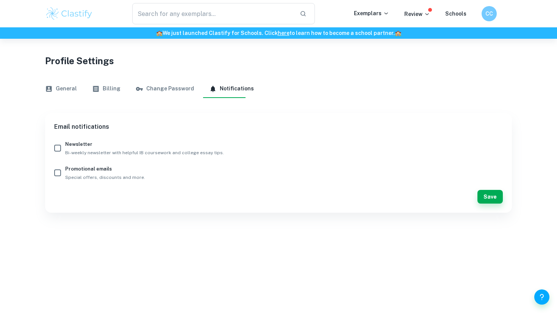
click at [84, 16] on img at bounding box center [69, 13] width 48 height 15
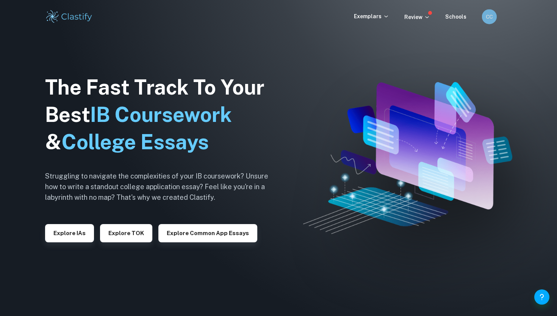
click at [488, 19] on h6 "CC" at bounding box center [489, 17] width 9 height 8
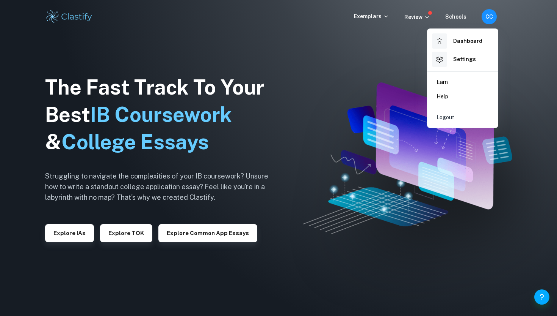
click at [422, 20] on div at bounding box center [278, 158] width 557 height 316
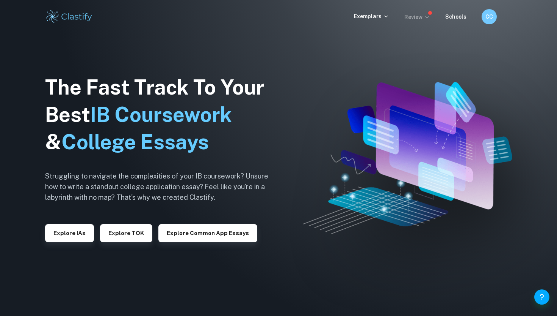
click at [423, 19] on p "Review" at bounding box center [418, 17] width 26 height 8
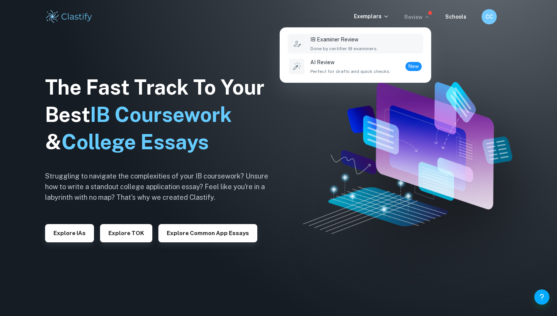
click at [360, 42] on p "IB Examiner Review" at bounding box center [345, 39] width 68 height 8
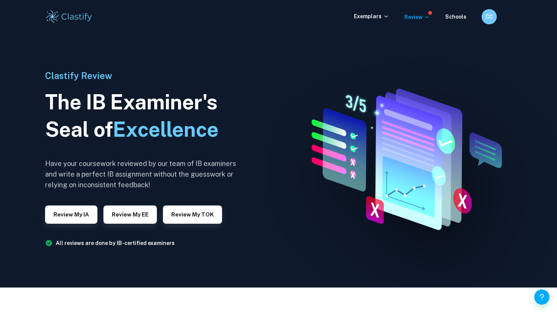
scroll to position [26, 0]
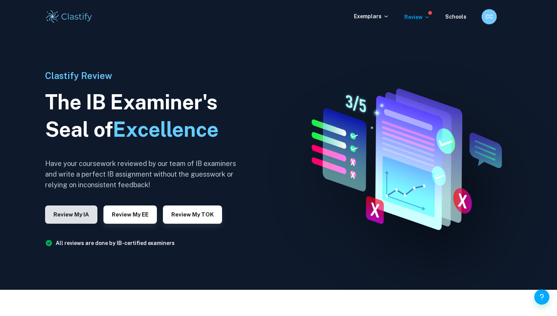
click at [77, 214] on button "Review my IA" at bounding box center [71, 214] width 52 height 18
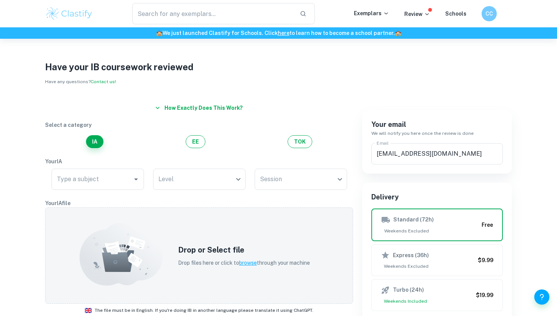
click at [180, 111] on button "How exactly does this work?" at bounding box center [199, 108] width 94 height 14
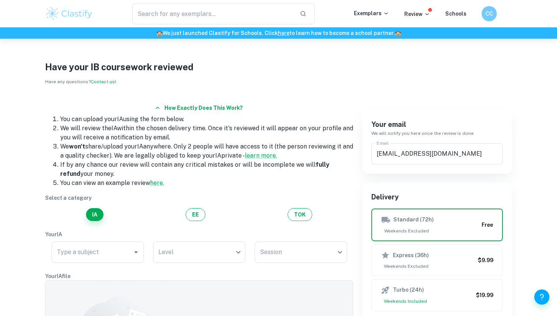
click at [78, 14] on img at bounding box center [69, 13] width 48 height 15
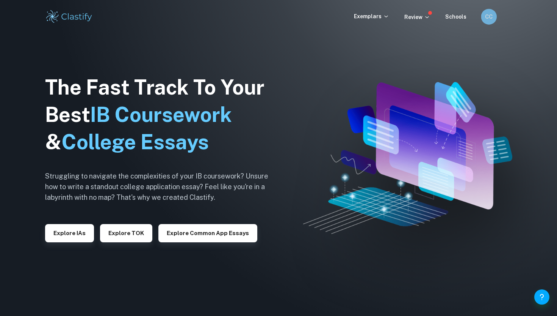
click at [489, 17] on h6 "CC" at bounding box center [489, 17] width 9 height 9
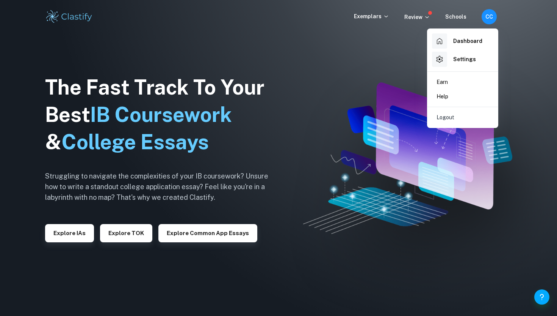
click at [448, 93] on p "Help" at bounding box center [443, 96] width 12 height 8
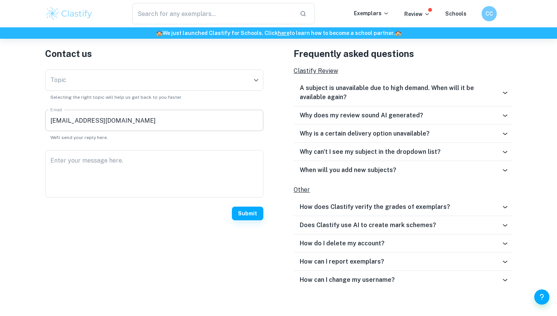
scroll to position [248, 0]
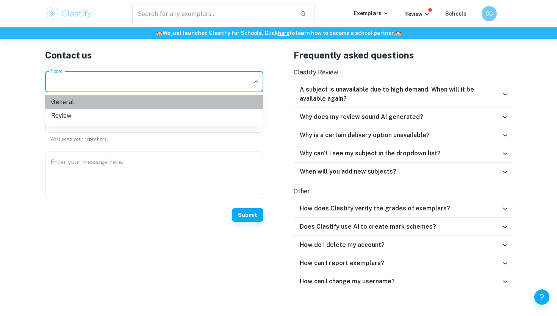
click at [170, 99] on li "General" at bounding box center [154, 102] width 218 height 14
type input "general"
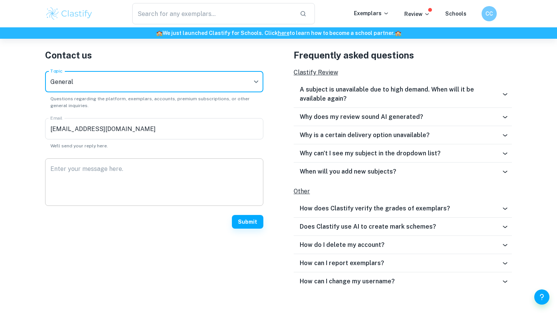
click at [155, 171] on textarea "Enter your message here." at bounding box center [154, 182] width 208 height 35
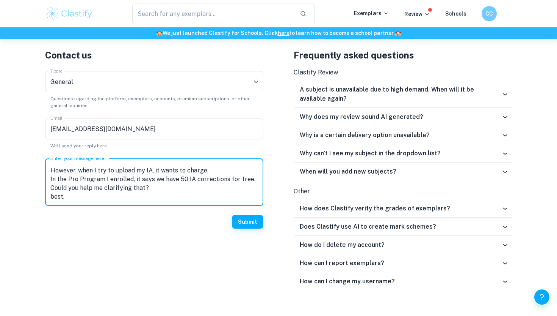
scroll to position [0, 0]
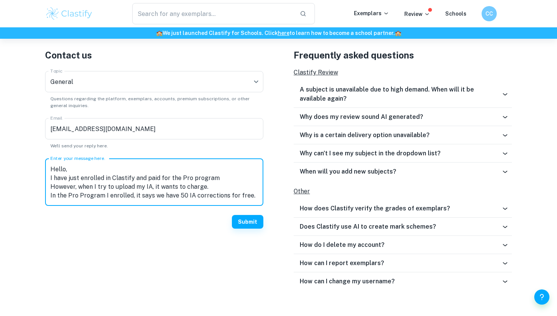
click at [144, 184] on textarea "Hello, I have just enrolled in Clastify and paid for the Pro program However, w…" at bounding box center [154, 182] width 208 height 35
click at [226, 188] on textarea "Hello, I have just enrolled in Clastify and paid for the Pro program However, w…" at bounding box center [154, 182] width 208 height 35
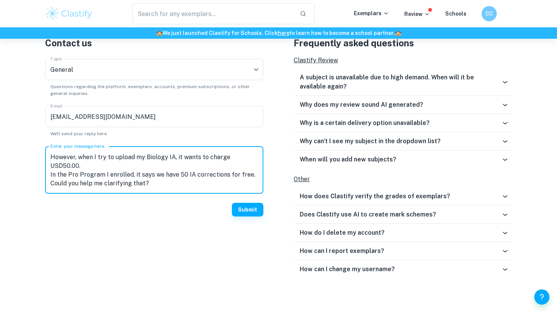
scroll to position [261, 0]
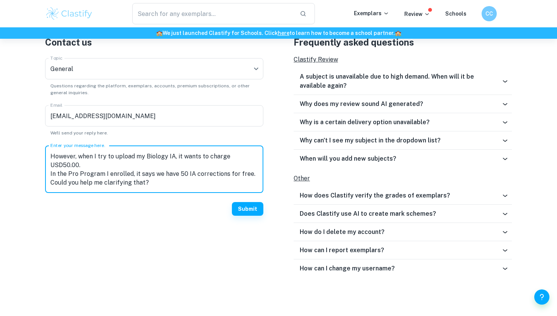
click at [141, 168] on textarea "Hello, I have just enrolled in Clastify and paid for the Pro program However, w…" at bounding box center [154, 169] width 208 height 35
type textarea "Hello, I have just enrolled in Clastify and paid for the Pro program However, w…"
click at [216, 162] on textarea "Hello, I have just enrolled in Clastify and paid for the Pro program However, w…" at bounding box center [154, 169] width 208 height 35
click at [135, 168] on textarea "Hello, I have just enrolled in Clastify and paid for the Pro program However, w…" at bounding box center [154, 169] width 208 height 35
click at [159, 175] on textarea "Hello, I have just enrolled in Clastify and paid for the Pro program However, w…" at bounding box center [154, 169] width 208 height 35
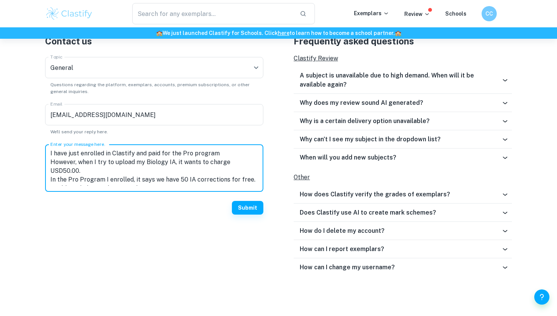
scroll to position [7, 0]
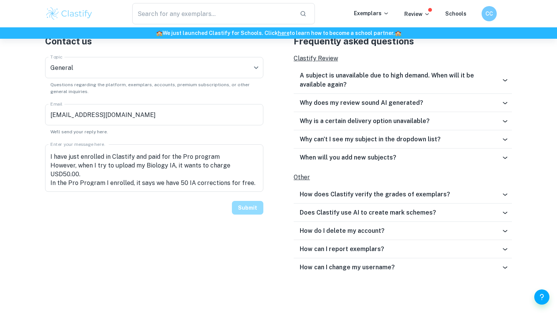
click at [254, 206] on button "Submit" at bounding box center [247, 208] width 31 height 14
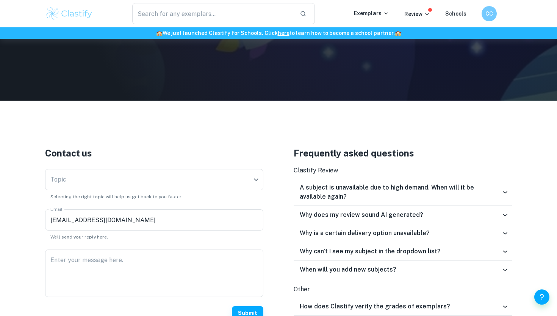
scroll to position [262, 0]
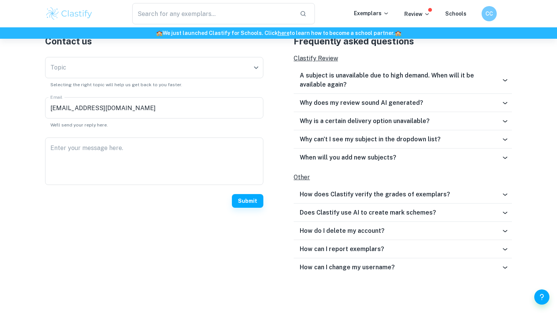
click at [375, 232] on h6 "How do I delete my account?" at bounding box center [342, 230] width 85 height 9
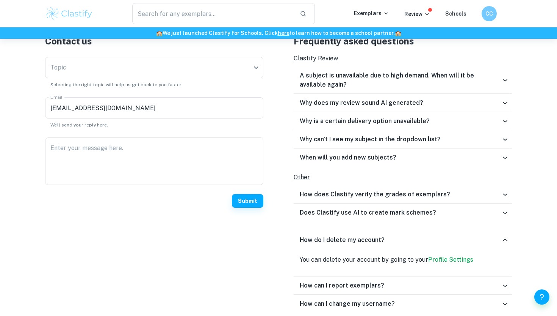
click at [375, 232] on div "How do I delete my account?" at bounding box center [403, 240] width 218 height 24
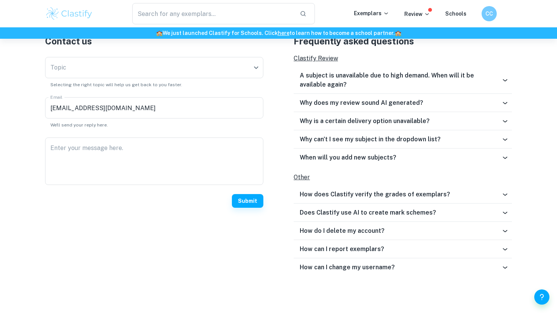
click at [374, 253] on h6 "How can I report exemplars?" at bounding box center [342, 248] width 85 height 9
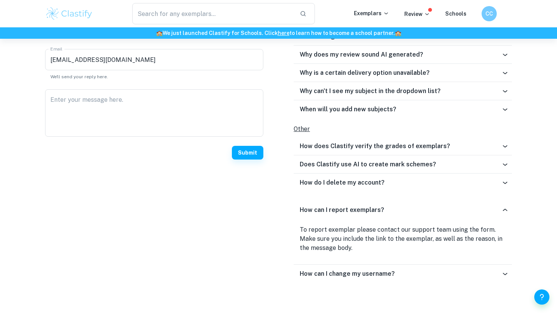
scroll to position [310, 0]
click at [374, 169] on div "Does Clastify use AI to create mark schemes?" at bounding box center [403, 164] width 218 height 18
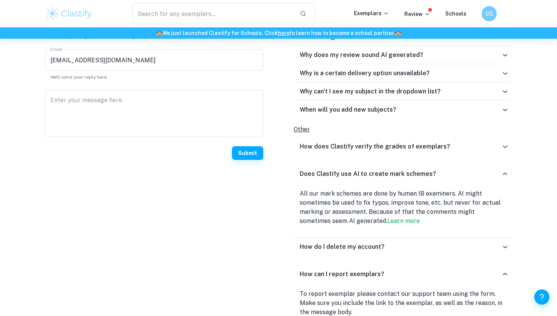
click at [371, 150] on h6 "How does Clastify verify the grades of exemplars?" at bounding box center [375, 146] width 151 height 9
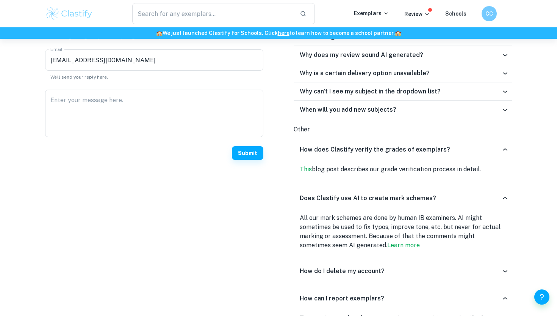
click at [371, 149] on h6 "How does Clastify verify the grades of exemplars?" at bounding box center [375, 149] width 151 height 9
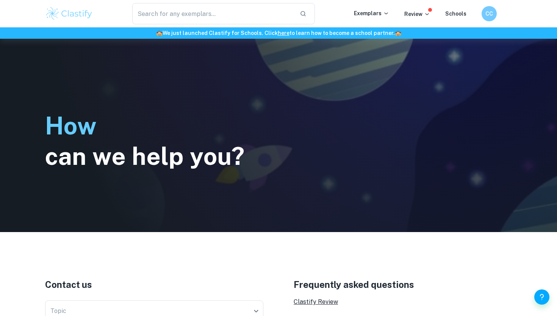
scroll to position [0, 0]
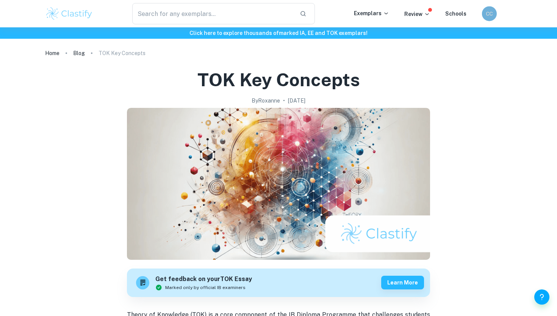
click at [484, 13] on div "CC" at bounding box center [489, 13] width 15 height 15
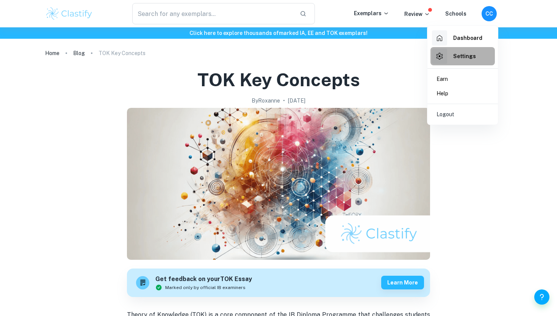
click at [449, 57] on div "Settings" at bounding box center [454, 56] width 44 height 15
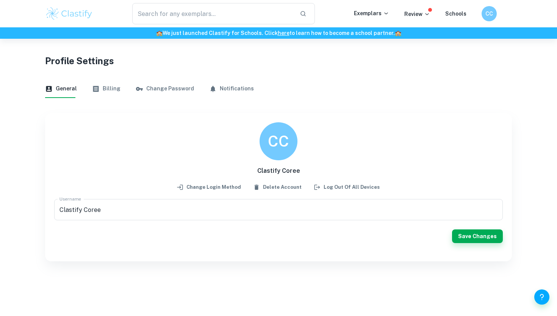
click at [87, 83] on div "General Billing Change Password Notifications" at bounding box center [278, 89] width 467 height 18
click at [108, 87] on button "Billing" at bounding box center [106, 89] width 28 height 18
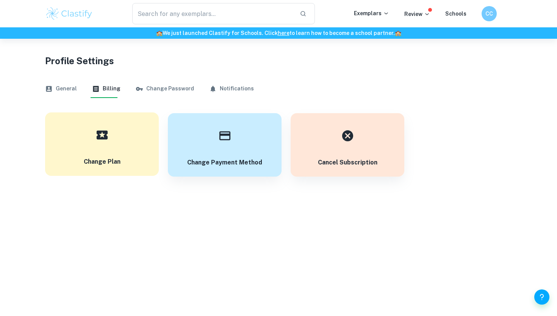
click at [111, 139] on div "button" at bounding box center [102, 134] width 27 height 27
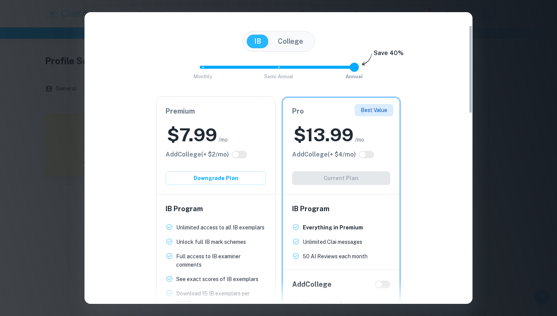
scroll to position [42, 0]
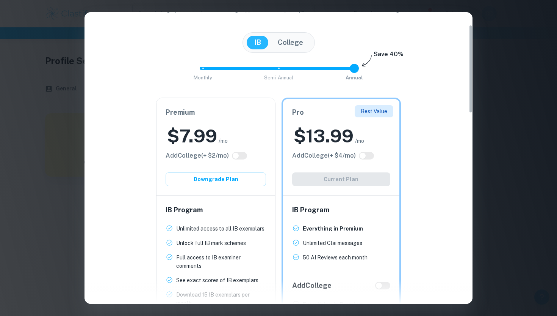
click at [491, 61] on div "Easily Ace Your IB Coursework & Crush College Essays. Get Clastify Premium Get …" at bounding box center [278, 158] width 557 height 316
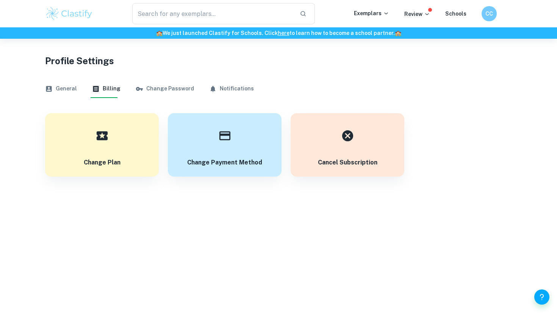
click at [219, 88] on button "Notifications" at bounding box center [231, 89] width 45 height 18
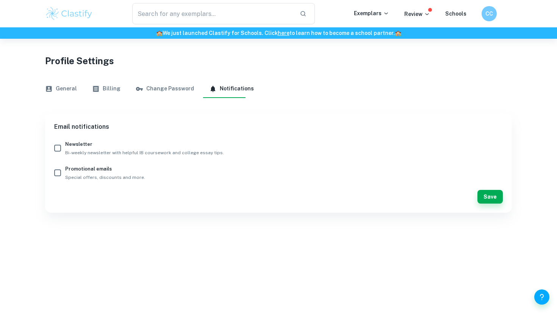
click at [176, 86] on button "Change Password" at bounding box center [165, 89] width 58 height 18
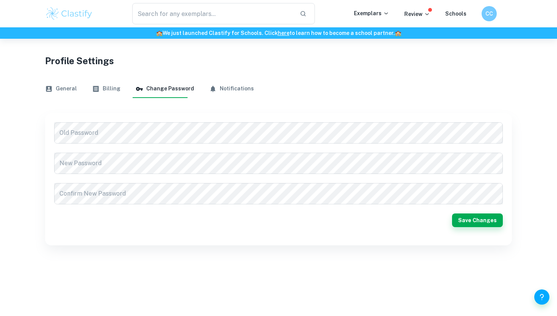
click at [55, 90] on button "General" at bounding box center [61, 89] width 32 height 18
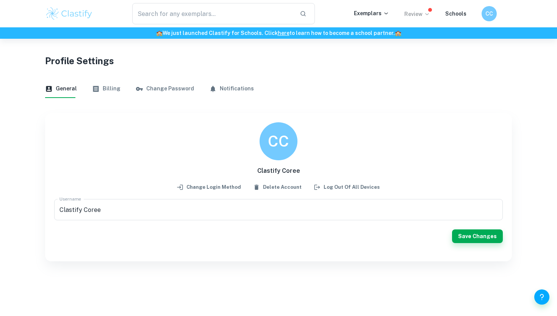
click at [425, 17] on p "Review" at bounding box center [418, 14] width 26 height 8
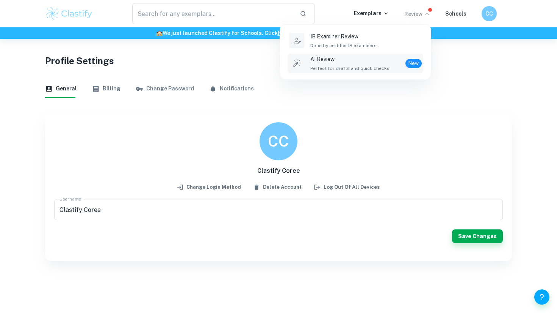
click at [395, 68] on div "AI Review Perfect for drafts and quick checks. New" at bounding box center [366, 63] width 111 height 17
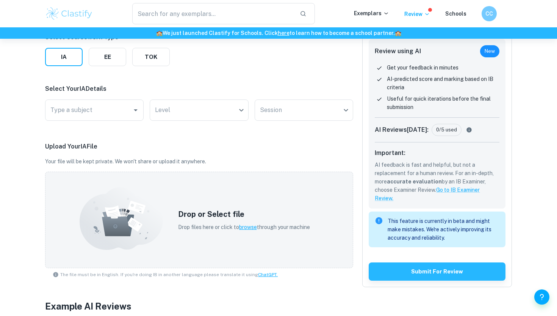
scroll to position [88, 0]
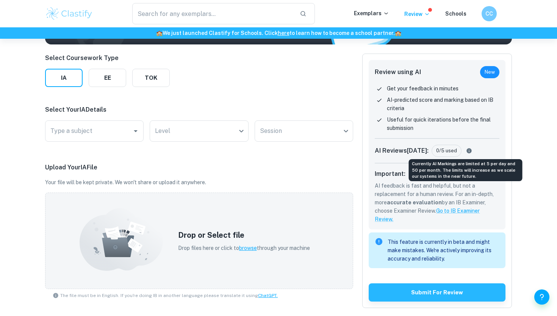
click at [467, 150] on icon "Currently AI Markings are limited at 5 per day and 50 per month. The limits wil…" at bounding box center [469, 150] width 5 height 5
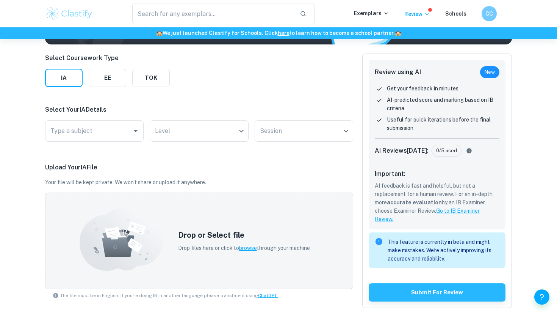
drag, startPoint x: 469, startPoint y: 174, endPoint x: 439, endPoint y: 155, distance: 35.1
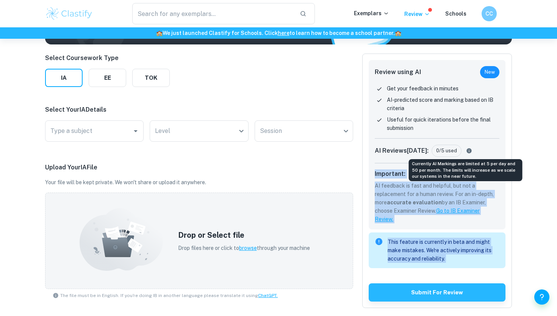
click at [466, 149] on icon "Currently AI Markings are limited at 5 per day and 50 per month. The limits wil…" at bounding box center [469, 151] width 9 height 6
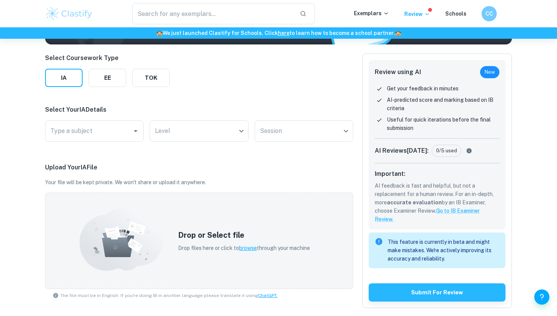
click at [499, 203] on p "AI feedback is fast and helpful, but not a replacement for a human review. For …" at bounding box center [437, 202] width 125 height 42
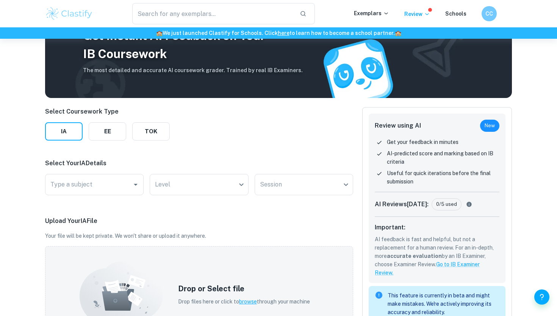
scroll to position [0, 0]
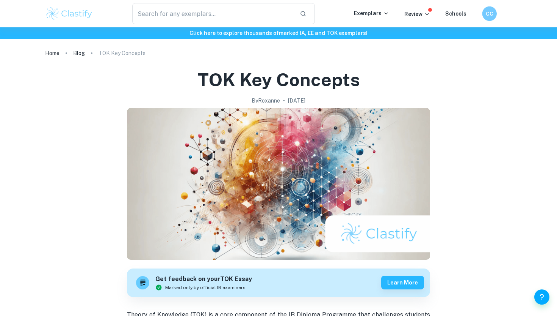
click at [498, 9] on div "CC" at bounding box center [497, 13] width 29 height 14
click at [492, 11] on h6 "CC" at bounding box center [489, 13] width 9 height 9
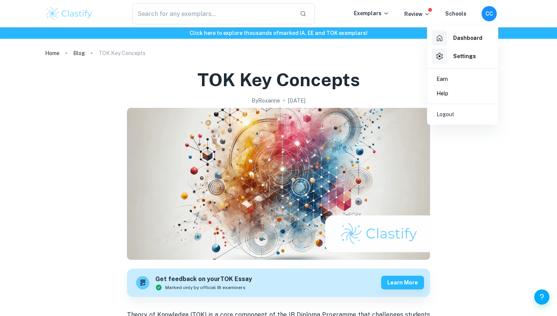
click at [351, 60] on div at bounding box center [278, 158] width 557 height 316
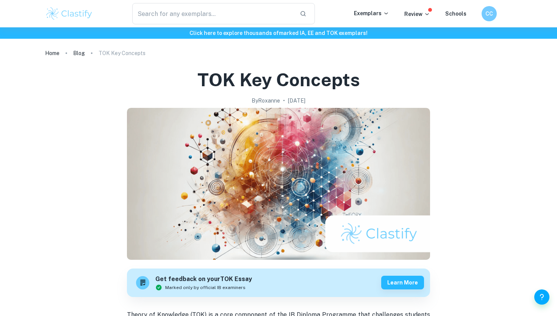
click at [478, 18] on div "Exemplars Review Schools" at bounding box center [418, 13] width 128 height 9
click at [490, 16] on h6 "CC" at bounding box center [489, 13] width 9 height 9
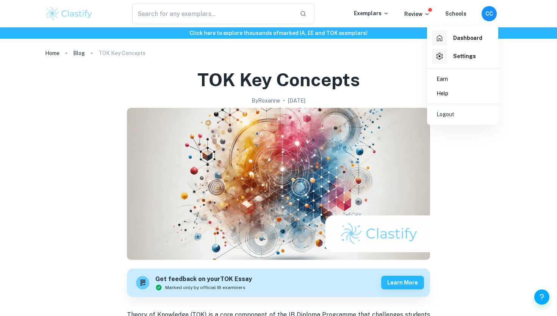
click at [476, 38] on h6 "Dashboard" at bounding box center [468, 38] width 29 height 8
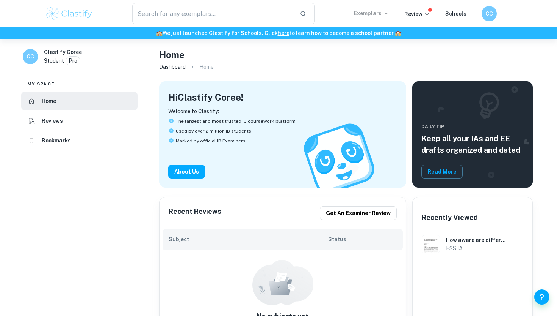
click at [384, 14] on p "Exemplars" at bounding box center [371, 13] width 35 height 8
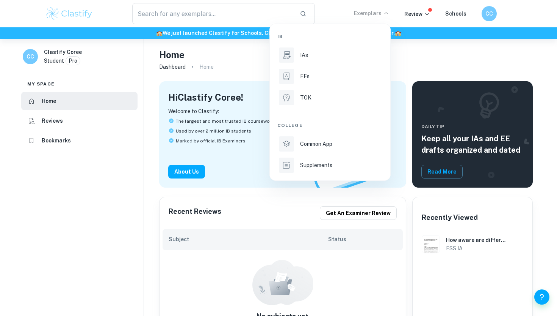
click at [385, 14] on div at bounding box center [278, 158] width 557 height 316
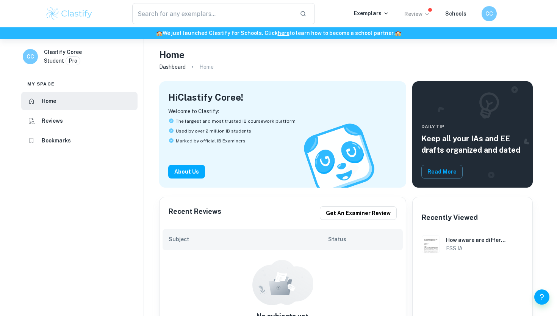
click at [420, 12] on p "Review" at bounding box center [418, 14] width 26 height 8
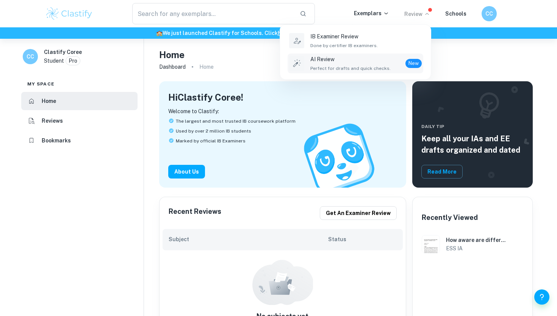
click at [382, 69] on span "Perfect for drafts and quick checks." at bounding box center [351, 68] width 80 height 7
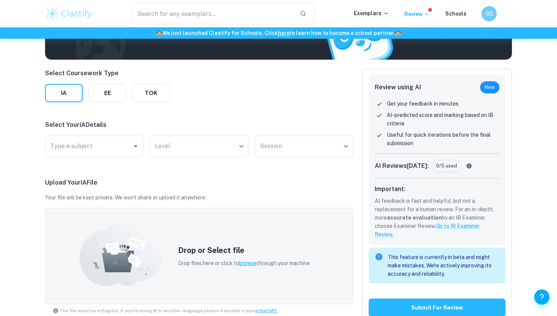
scroll to position [64, 0]
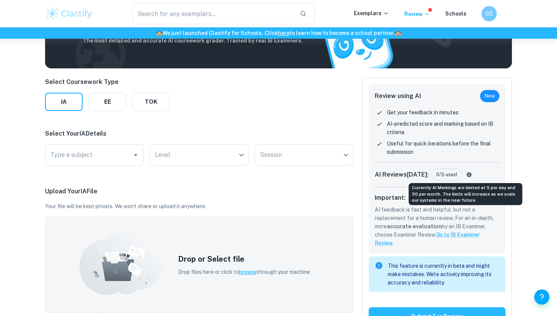
click at [467, 174] on icon "Currently AI Markings are limited at 5 per day and 50 per month. The limits wil…" at bounding box center [469, 174] width 5 height 5
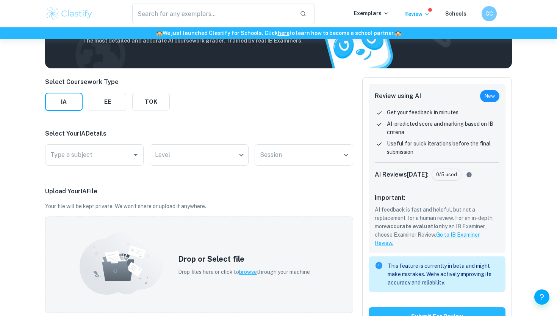
click at [325, 115] on div "Select Coursework Type IA EE TOK Select Your IA Details Type a subject Type a s…" at bounding box center [199, 261] width 308 height 369
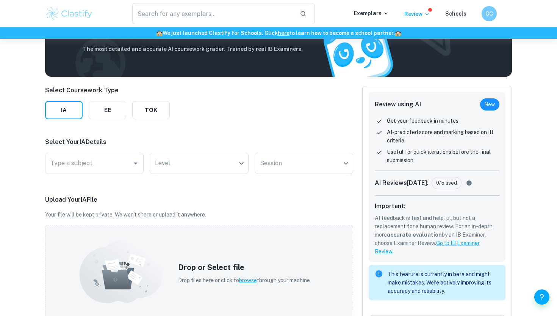
scroll to position [0, 0]
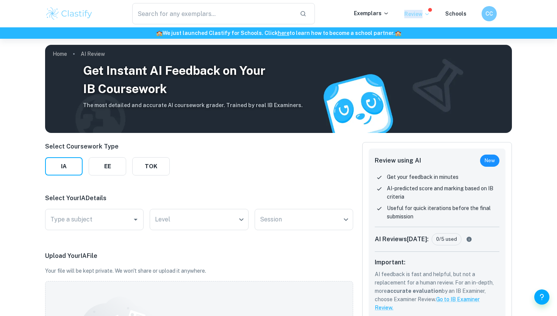
click at [425, 10] on p "Review" at bounding box center [418, 14] width 26 height 8
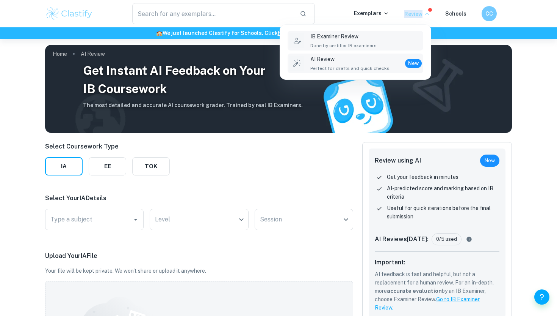
click at [391, 39] on div "IB Examiner Review Done by certifier IB examiners." at bounding box center [366, 40] width 111 height 17
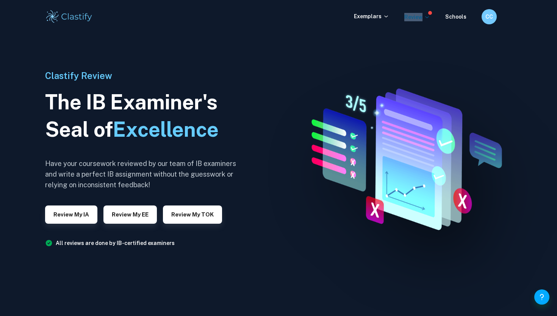
click at [425, 18] on p "Review" at bounding box center [418, 17] width 26 height 8
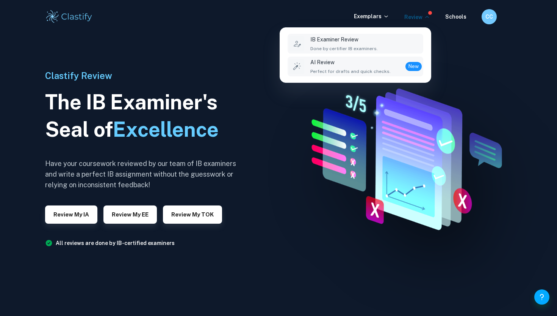
click at [405, 57] on li "AI Review Perfect for drafts and quick checks. New" at bounding box center [356, 67] width 136 height 20
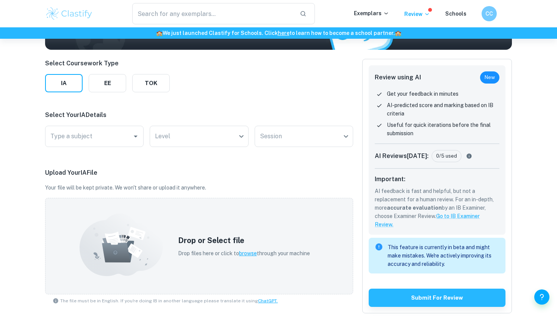
scroll to position [81, 0]
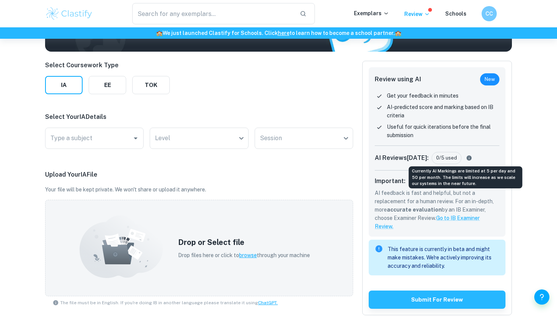
click at [467, 159] on icon "Currently AI Markings are limited at 5 per day and 50 per month. The limits wil…" at bounding box center [469, 157] width 5 height 5
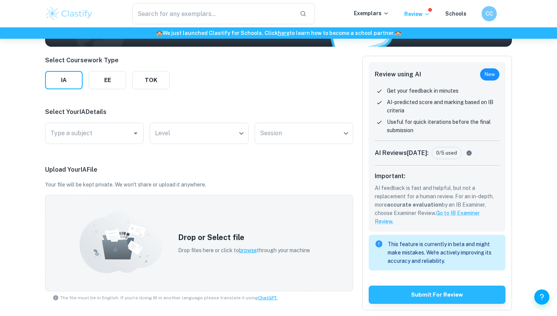
scroll to position [89, 0]
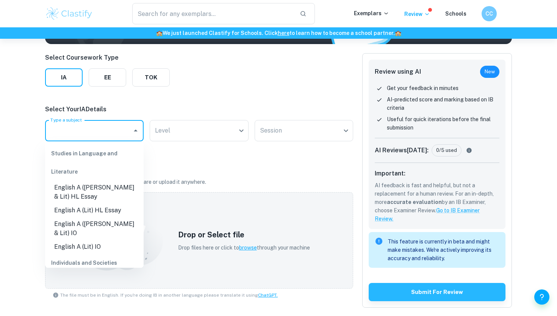
click at [104, 136] on input "Type a subject" at bounding box center [89, 130] width 80 height 14
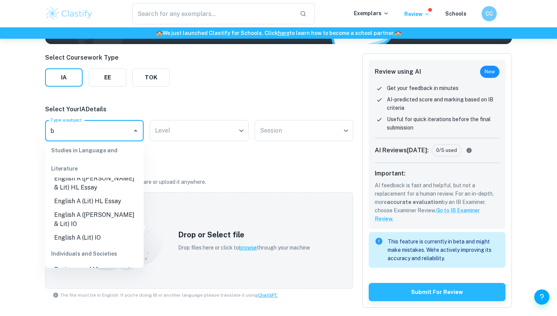
scroll to position [0, 0]
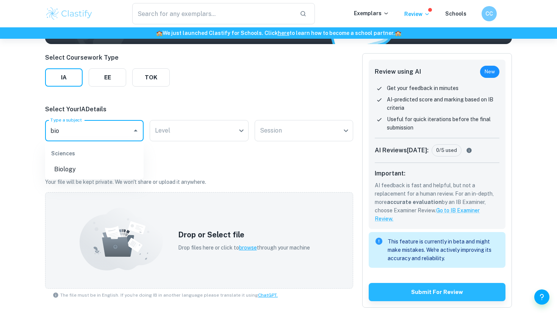
click at [94, 167] on li "Biology" at bounding box center [94, 169] width 99 height 14
type input "Biology"
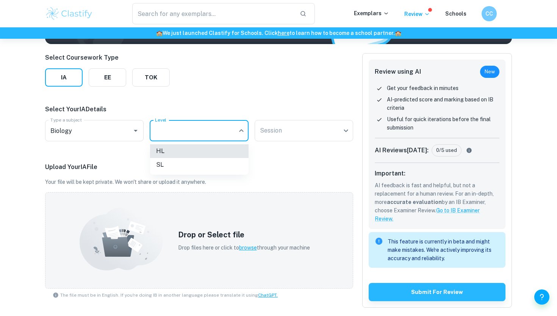
click at [195, 121] on body "We value your privacy We use cookies to enhance your browsing experience, serve…" at bounding box center [278, 108] width 557 height 316
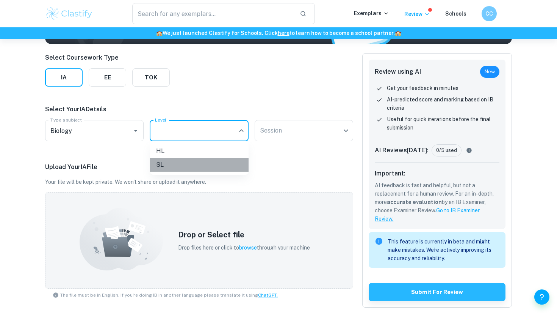
click at [181, 168] on li "SL" at bounding box center [199, 165] width 99 height 14
type input "SL"
click at [294, 139] on body "We value your privacy We use cookies to enhance your browsing experience, serve…" at bounding box center [278, 108] width 557 height 316
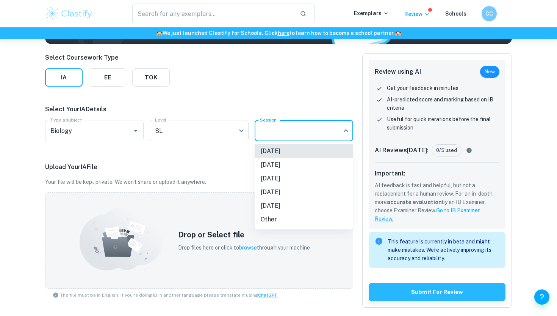
click at [284, 179] on li "May 2026" at bounding box center [304, 178] width 99 height 14
type input "M26"
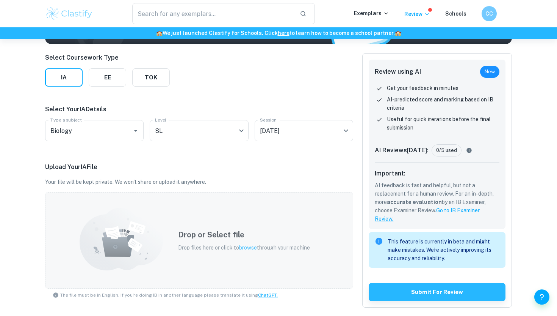
click at [247, 247] on span "browse" at bounding box center [248, 247] width 18 height 6
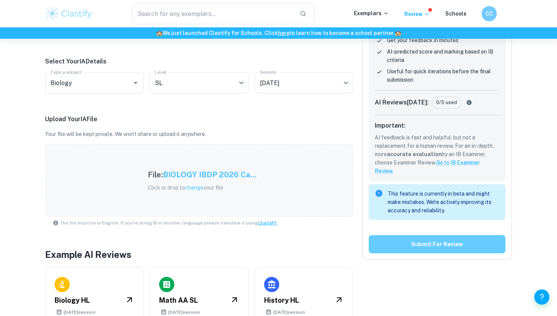
scroll to position [119, 0]
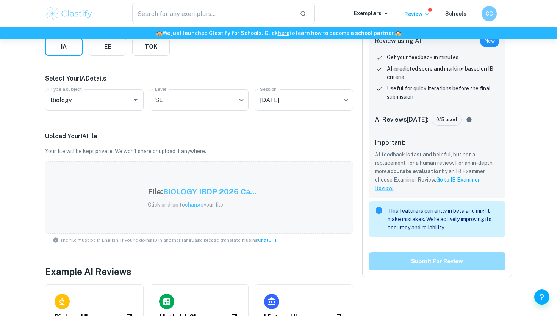
click at [401, 262] on button "Submit for review" at bounding box center [437, 261] width 137 height 18
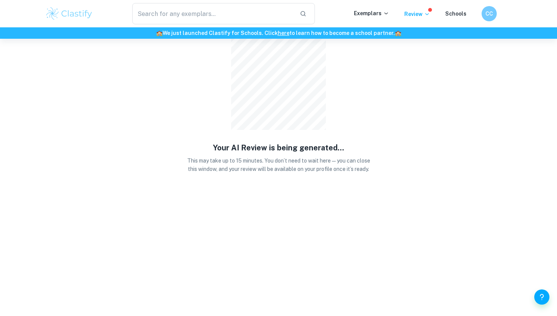
scroll to position [0, 0]
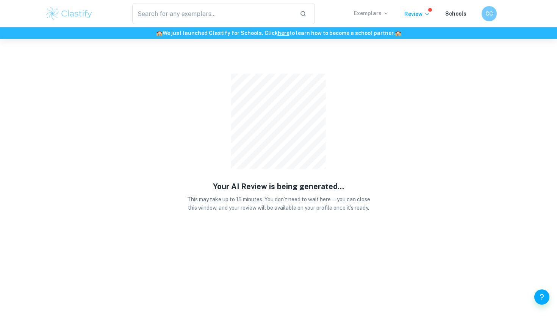
click at [375, 12] on p "Exemplars" at bounding box center [371, 13] width 35 height 8
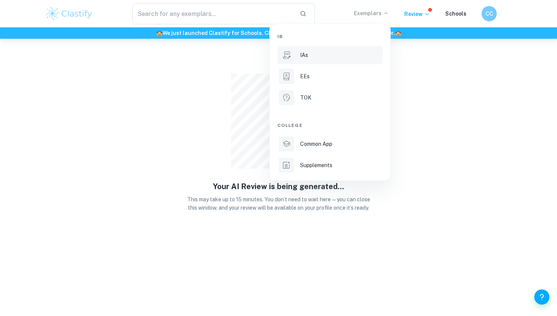
click at [337, 55] on div "IAs" at bounding box center [340, 55] width 81 height 8
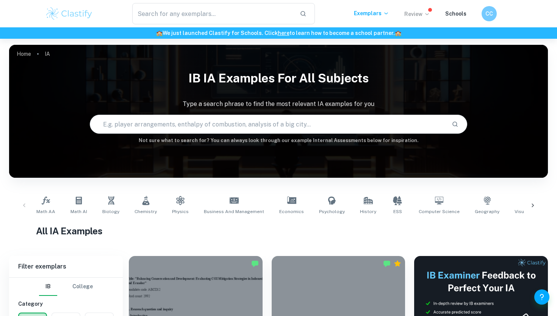
click at [424, 16] on p "Review" at bounding box center [418, 14] width 26 height 8
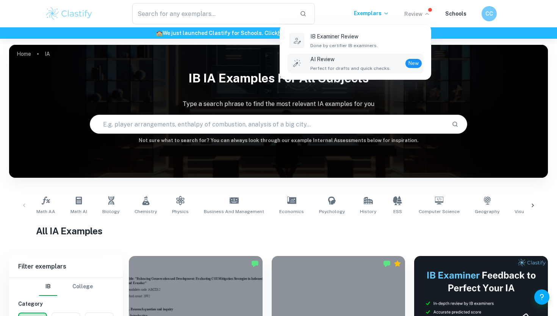
click at [376, 61] on p "AI Review" at bounding box center [351, 59] width 80 height 8
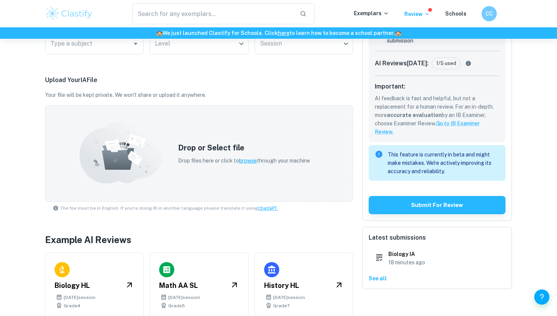
scroll to position [105, 0]
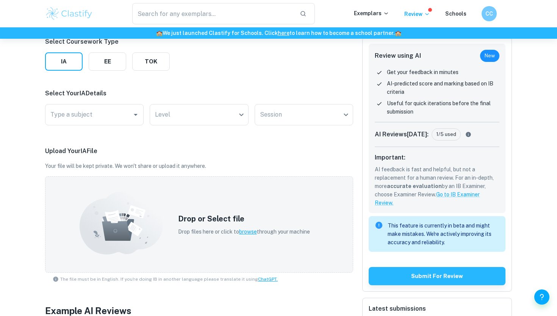
click at [443, 130] on div "1/5 used" at bounding box center [446, 134] width 29 height 12
click at [492, 15] on h6 "CC" at bounding box center [490, 13] width 8 height 8
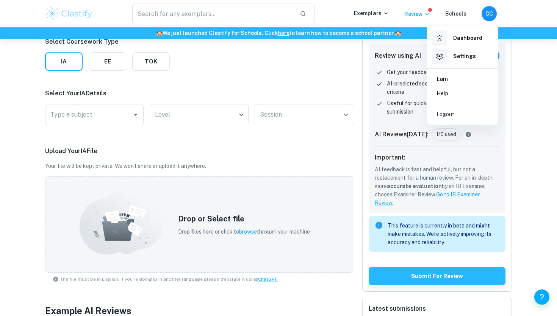
click at [466, 36] on h6 "Dashboard" at bounding box center [468, 38] width 29 height 8
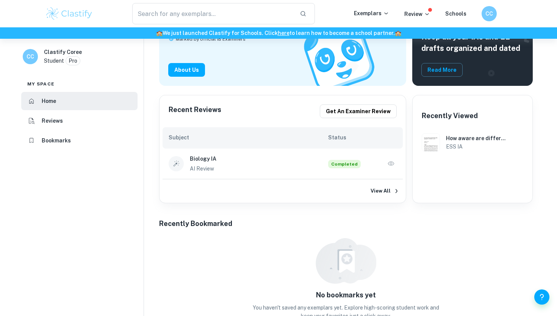
scroll to position [113, 0]
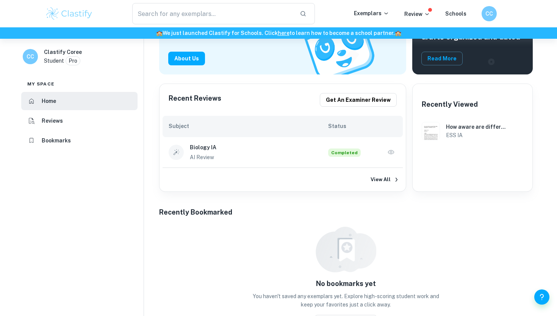
click at [296, 149] on h6 "Biology IA" at bounding box center [259, 147] width 139 height 8
click at [390, 149] on icon "button" at bounding box center [392, 152] width 8 height 8
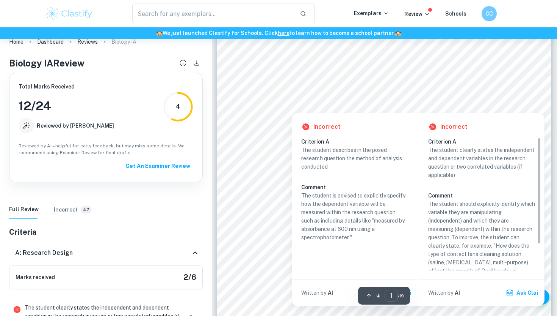
scroll to position [77, 0]
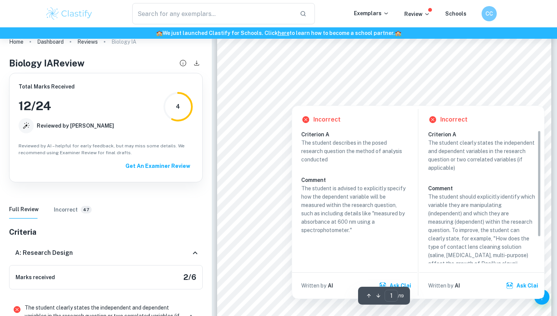
click at [294, 93] on div at bounding box center [363, 98] width 211 height 11
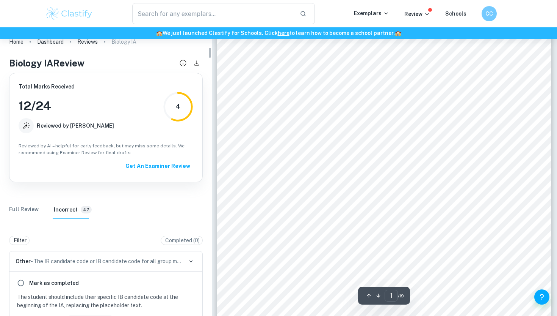
scroll to position [505, 0]
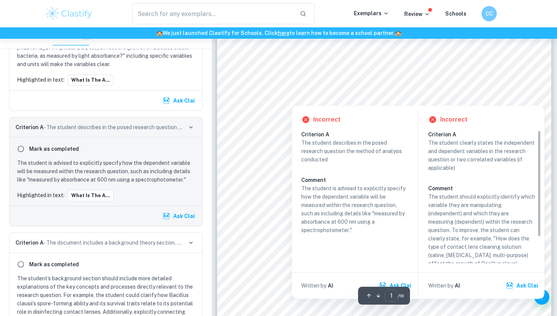
click at [304, 100] on div at bounding box center [363, 98] width 211 height 11
click at [302, 101] on div at bounding box center [363, 98] width 211 height 11
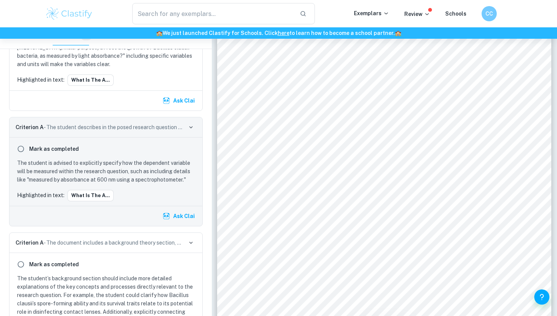
click at [301, 101] on div at bounding box center [363, 98] width 211 height 11
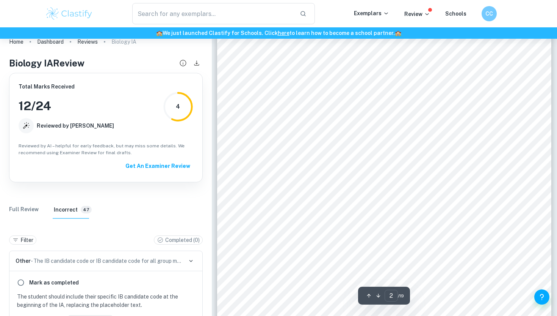
scroll to position [604, 0]
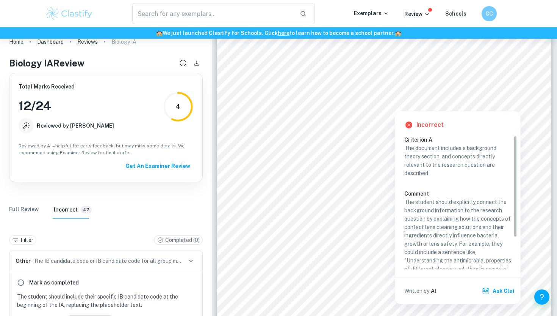
click at [352, 58] on div at bounding box center [385, 50] width 255 height 15
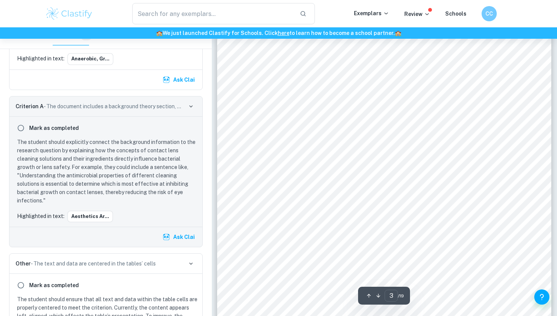
scroll to position [1039, 0]
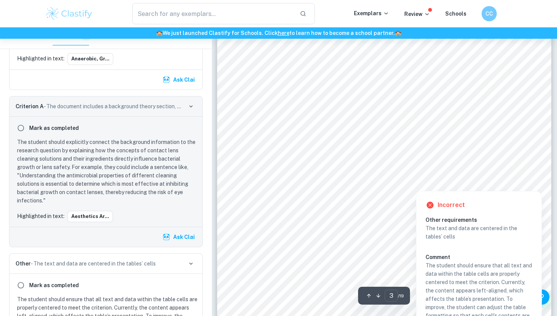
click at [321, 157] on span "Chloride" at bounding box center [315, 157] width 21 height 6
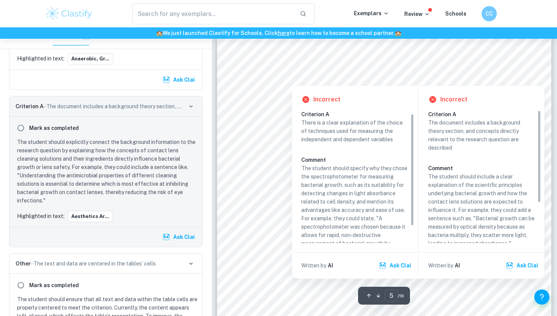
scroll to position [24, 0]
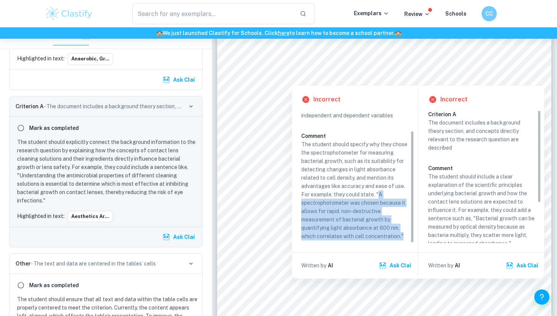
drag, startPoint x: 380, startPoint y: 192, endPoint x: 393, endPoint y: 242, distance: 52.3
click at [393, 242] on div "Criterion A There is a clear explanation of the choice of techniques used for m…" at bounding box center [357, 164] width 113 height 157
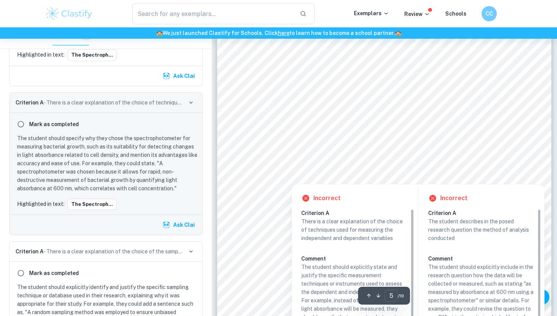
scroll to position [2059, 0]
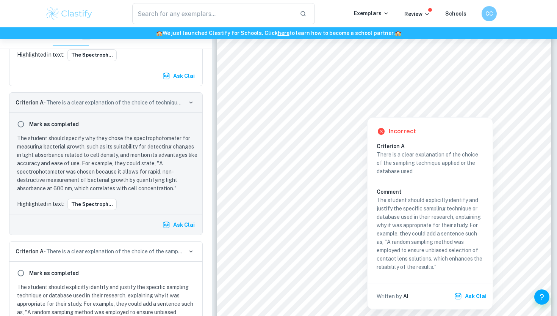
click at [344, 105] on div at bounding box center [367, 109] width 219 height 11
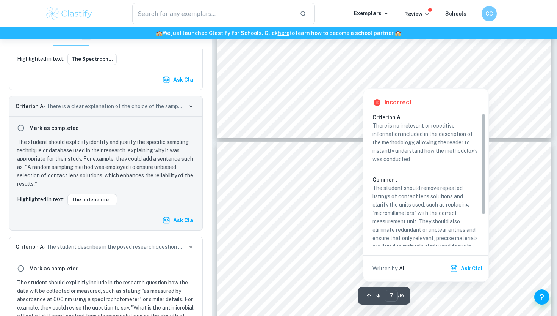
scroll to position [2764, 0]
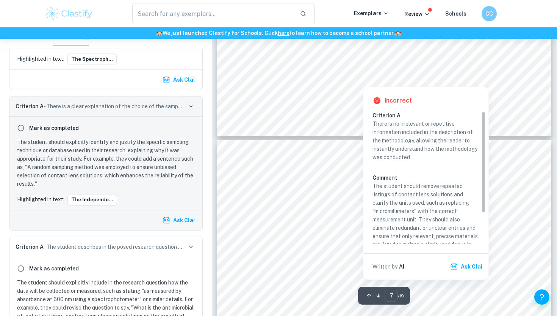
click at [336, 61] on div at bounding box center [320, 59] width 104 height 15
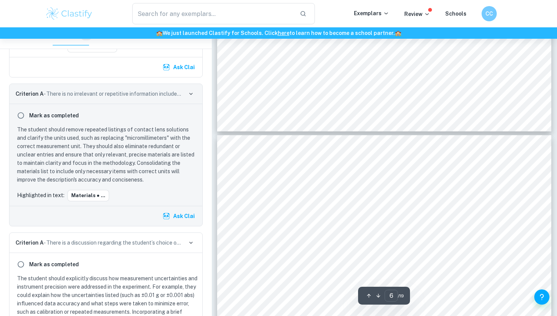
scroll to position [2729, 0]
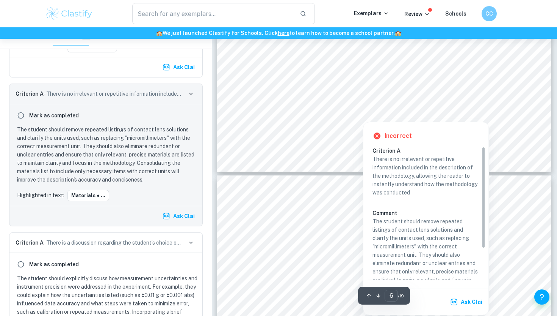
click at [317, 92] on div at bounding box center [320, 94] width 104 height 15
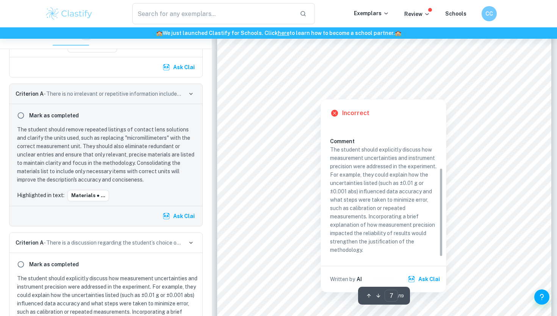
scroll to position [2996, 0]
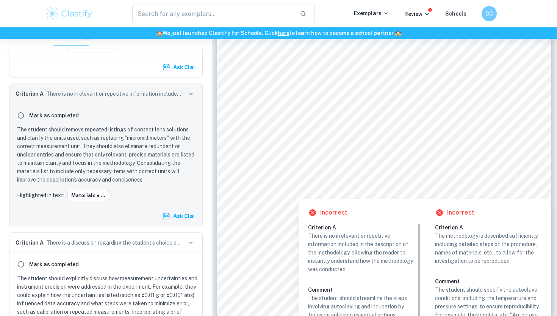
click at [356, 174] on div at bounding box center [319, 173] width 102 height 11
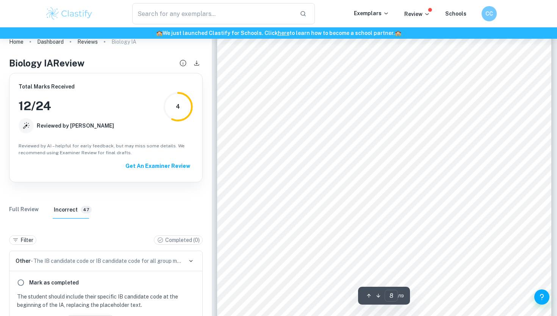
scroll to position [3467, 0]
drag, startPoint x: 63, startPoint y: 127, endPoint x: 93, endPoint y: 131, distance: 30.6
click at [91, 131] on div "Total Marks Received 12 / 24 Reviewed by AI 4" at bounding box center [106, 107] width 175 height 51
click at [93, 131] on div "Total Marks Received 12 / 24 Reviewed by AI 4" at bounding box center [106, 107] width 175 height 51
drag, startPoint x: 171, startPoint y: 118, endPoint x: 189, endPoint y: 78, distance: 43.6
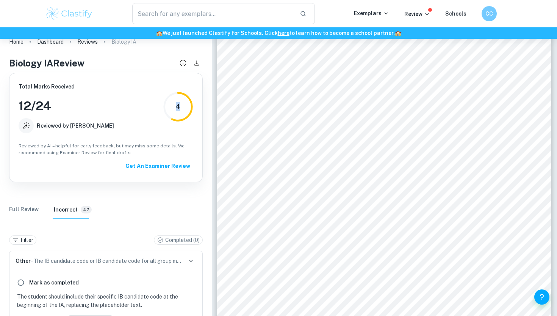
click at [189, 78] on div "Total Marks Received 12 / 24 Reviewed by AI 4 Reviewed by AI – helpful for earl…" at bounding box center [106, 127] width 194 height 109
click at [198, 96] on div "Total Marks Received 12 / 24 Reviewed by AI 4 Reviewed by AI – helpful for earl…" at bounding box center [106, 127] width 194 height 109
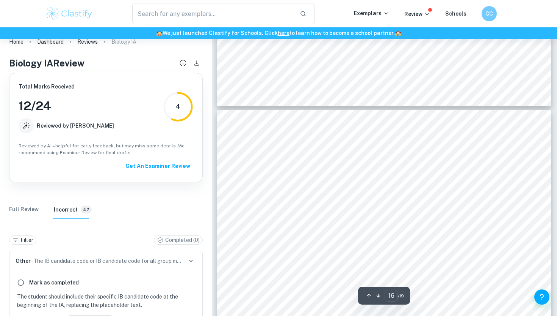
scroll to position [7024, 0]
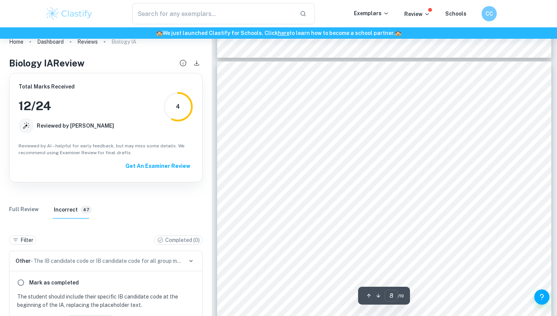
type input "7"
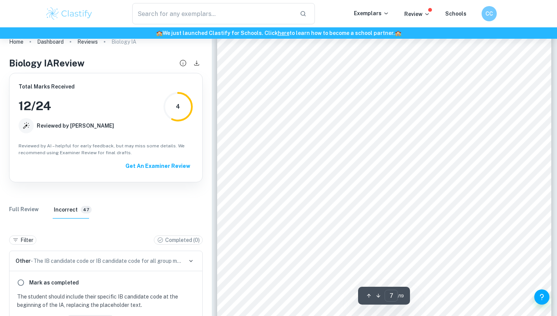
scroll to position [2830, 0]
click at [373, 14] on p "Exemplars" at bounding box center [371, 13] width 35 height 8
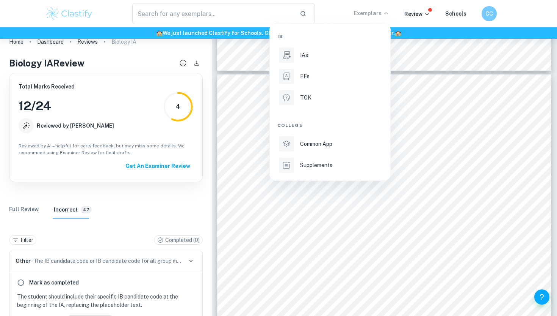
click at [427, 8] on div at bounding box center [278, 158] width 557 height 316
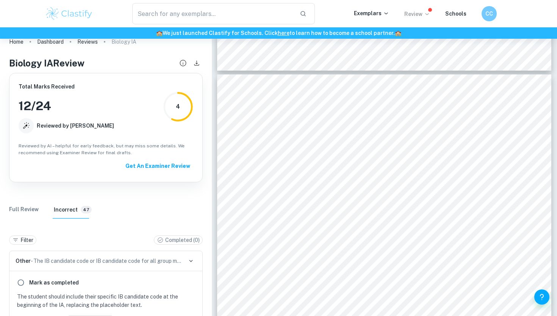
click at [416, 12] on p "Review" at bounding box center [418, 14] width 26 height 8
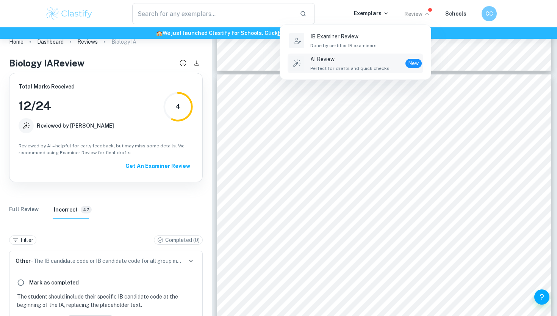
click at [365, 57] on p "AI Review" at bounding box center [351, 59] width 80 height 8
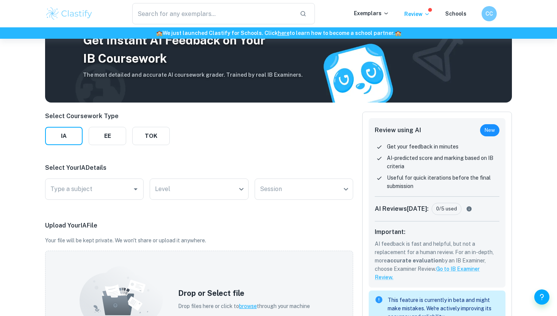
scroll to position [46, 0]
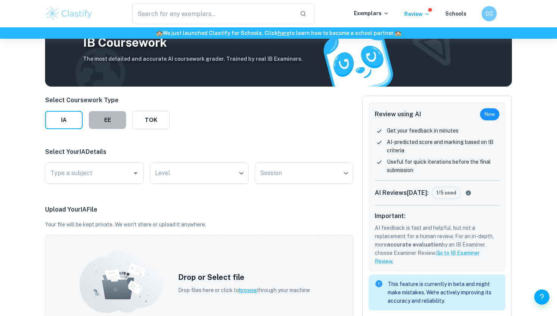
click at [102, 124] on button "EE" at bounding box center [108, 120] width 38 height 18
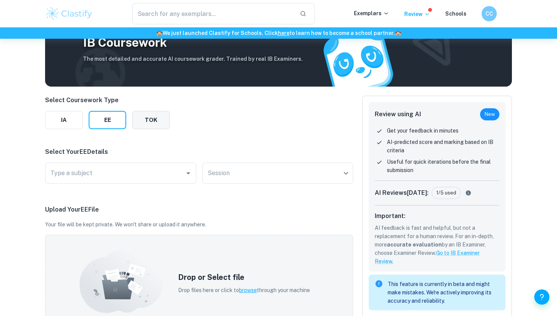
click at [162, 119] on button "TOK" at bounding box center [151, 120] width 38 height 18
click at [153, 176] on body "We value your privacy We use cookies to enhance your browsing experience, serve…" at bounding box center [278, 150] width 557 height 316
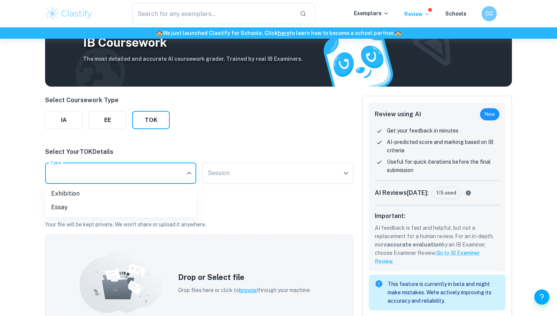
click at [153, 176] on div at bounding box center [278, 158] width 557 height 316
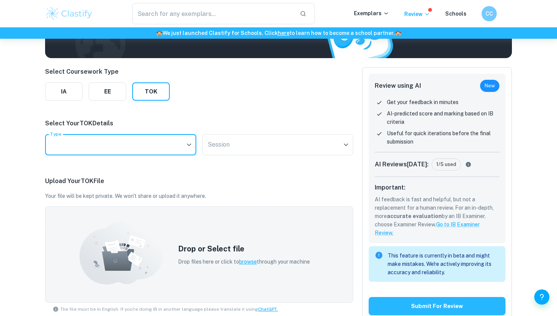
scroll to position [84, 0]
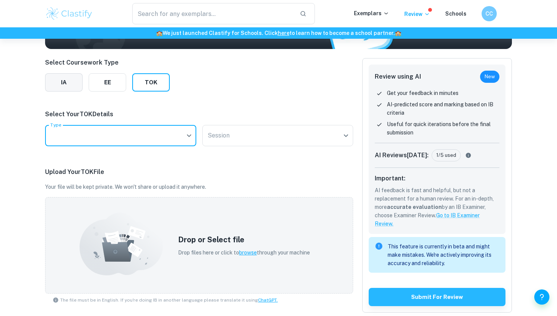
click at [61, 77] on button "IA" at bounding box center [64, 82] width 38 height 18
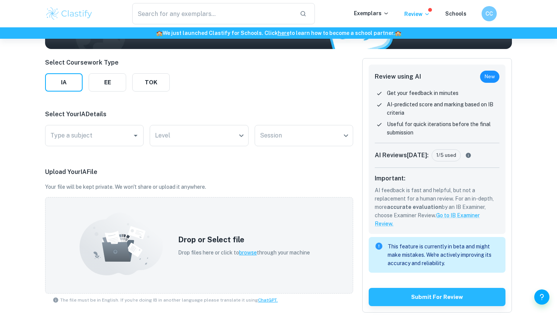
click at [86, 76] on div "IA EE TOK" at bounding box center [107, 82] width 125 height 18
click at [121, 79] on button "EE" at bounding box center [108, 82] width 38 height 18
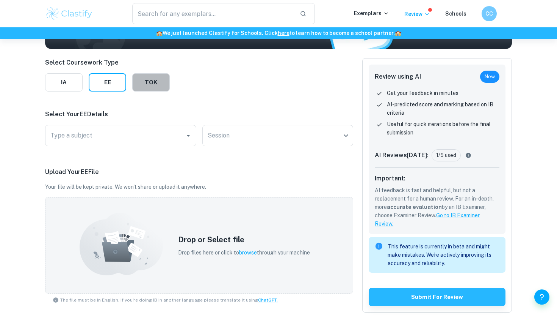
click at [156, 82] on button "TOK" at bounding box center [151, 82] width 38 height 18
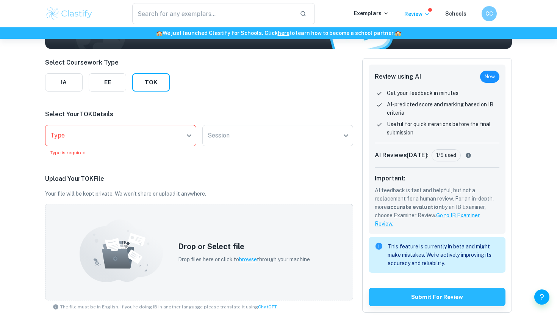
click at [30, 84] on div "Get Instant AI Feedback on Your IB Coursework The most detailed and accurate AI…" at bounding box center [278, 199] width 557 height 488
click at [74, 85] on button "IA" at bounding box center [64, 82] width 38 height 18
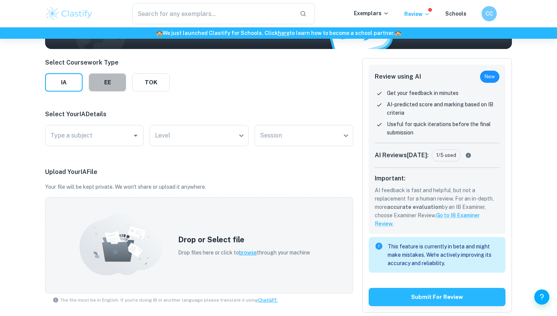
click at [120, 90] on button "EE" at bounding box center [108, 82] width 38 height 18
click at [144, 87] on button "TOK" at bounding box center [151, 82] width 38 height 18
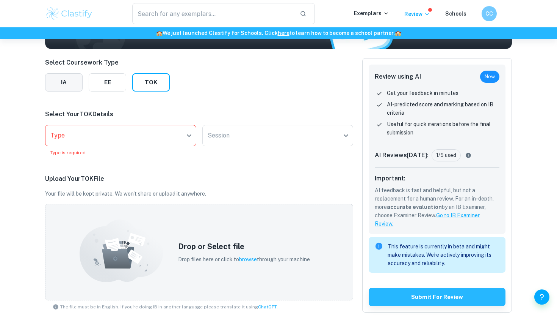
click at [61, 82] on button "IA" at bounding box center [64, 82] width 38 height 18
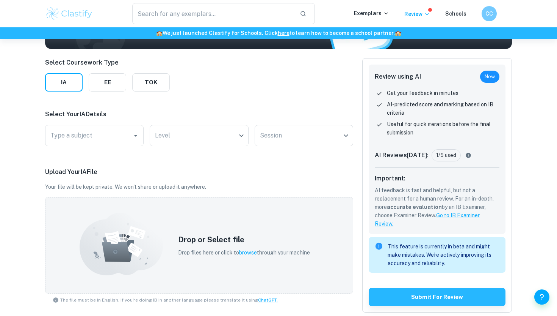
click at [174, 93] on div "Select Coursework Type IA EE TOK Select Your IA Details Type a subject Type a s…" at bounding box center [199, 242] width 308 height 369
click at [162, 88] on button "TOK" at bounding box center [151, 82] width 38 height 18
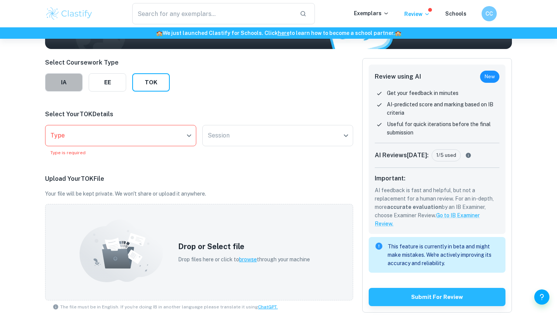
click at [58, 80] on button "IA" at bounding box center [64, 82] width 38 height 18
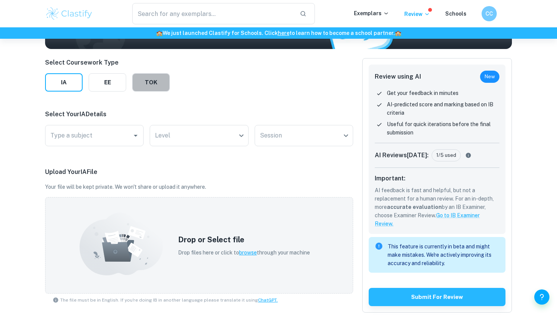
click at [158, 86] on button "TOK" at bounding box center [151, 82] width 38 height 18
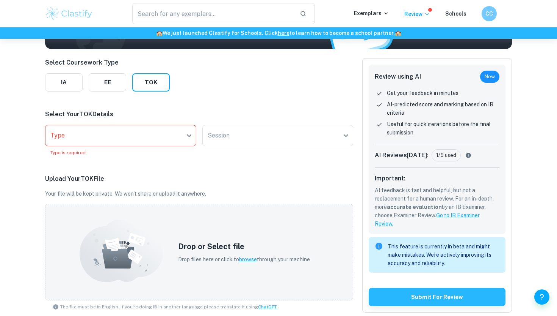
click at [159, 119] on div "Select Your TOK Details Type ​ Type Type is required Session ​ Session" at bounding box center [199, 133] width 308 height 46
click at [161, 126] on body "We value your privacy We use cookies to enhance your browsing experience, serve…" at bounding box center [278, 113] width 557 height 316
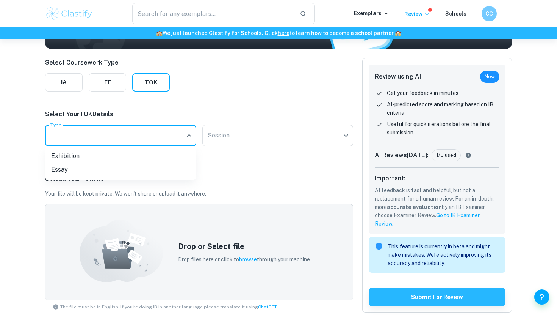
click at [180, 103] on div at bounding box center [278, 158] width 557 height 316
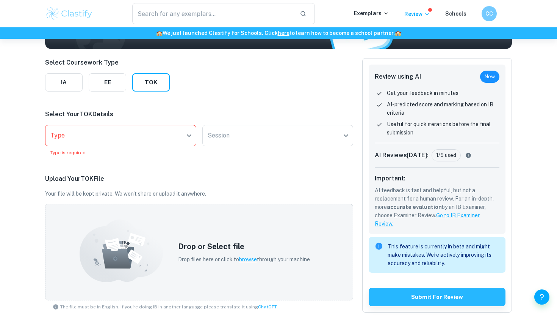
click at [64, 93] on div "Select Coursework Type IA EE TOK Select Your TOK Details Type ​ Type Type is re…" at bounding box center [199, 246] width 308 height 376
click at [64, 85] on button "IA" at bounding box center [64, 82] width 38 height 18
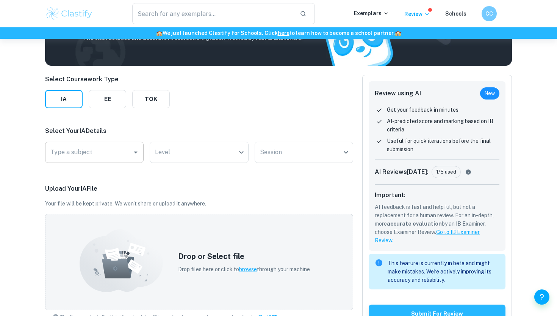
scroll to position [0, 0]
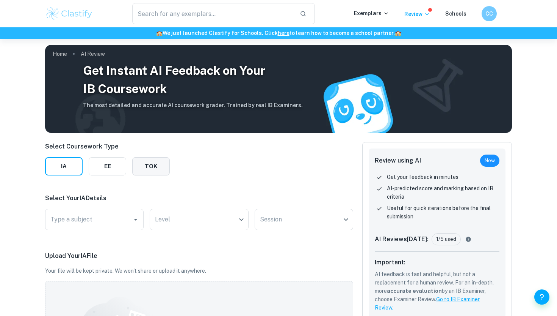
click at [135, 172] on button "TOK" at bounding box center [151, 166] width 38 height 18
click at [382, 17] on div "Exemplars" at bounding box center [379, 13] width 50 height 9
click at [380, 13] on p "Exemplars" at bounding box center [371, 13] width 35 height 8
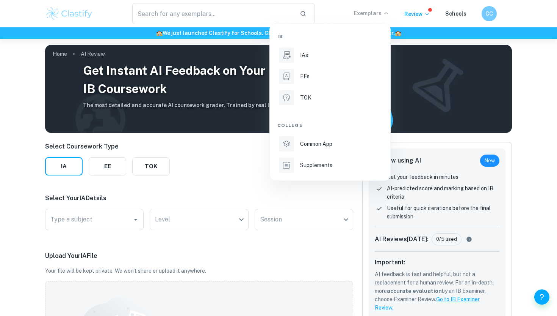
click at [380, 13] on div at bounding box center [278, 158] width 557 height 316
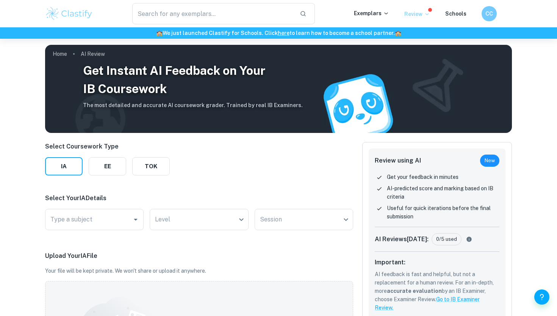
click at [411, 11] on p "Review" at bounding box center [418, 14] width 26 height 8
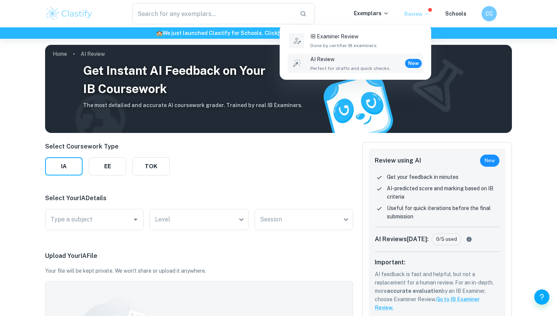
click at [411, 11] on div at bounding box center [278, 158] width 557 height 316
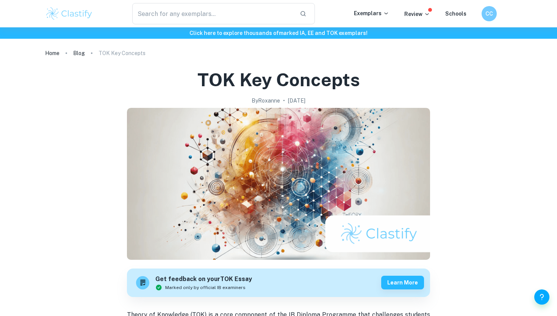
click at [386, 17] on div "Exemplars" at bounding box center [379, 13] width 50 height 9
click at [383, 11] on p "Exemplars" at bounding box center [371, 13] width 35 height 8
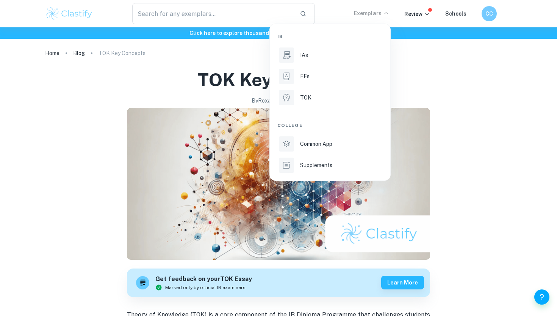
click at [413, 11] on div at bounding box center [278, 158] width 557 height 316
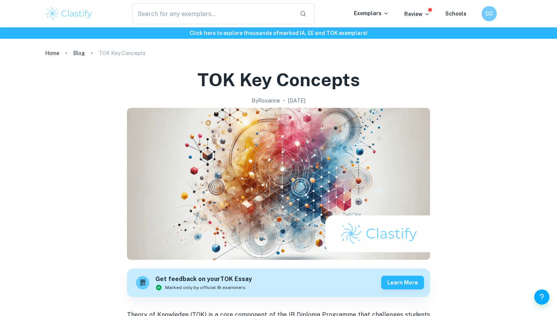
click at [419, 20] on div "​ Exemplars Review Schools CC" at bounding box center [278, 13] width 485 height 21
click at [426, 14] on icon at bounding box center [427, 14] width 6 height 6
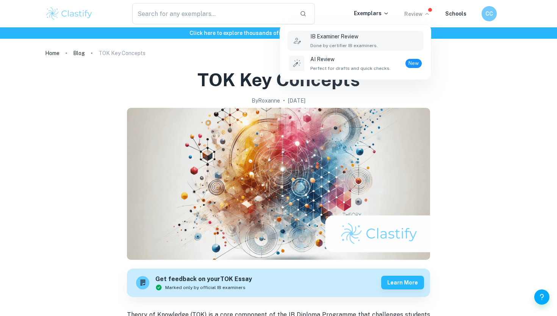
click at [341, 36] on p "IB Examiner Review" at bounding box center [345, 36] width 68 height 8
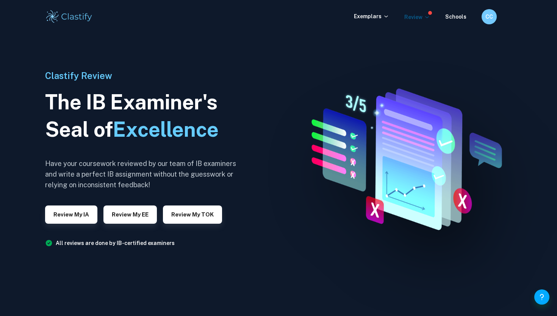
click at [413, 20] on p "Review" at bounding box center [418, 17] width 26 height 8
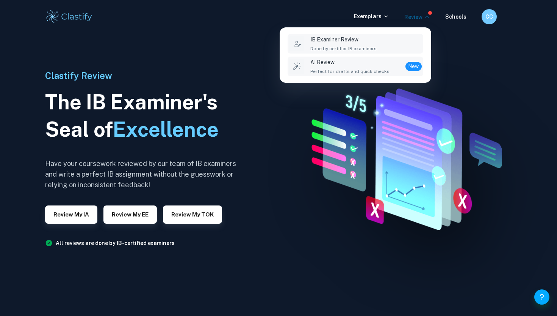
click at [382, 65] on p "AI Review" at bounding box center [351, 62] width 80 height 8
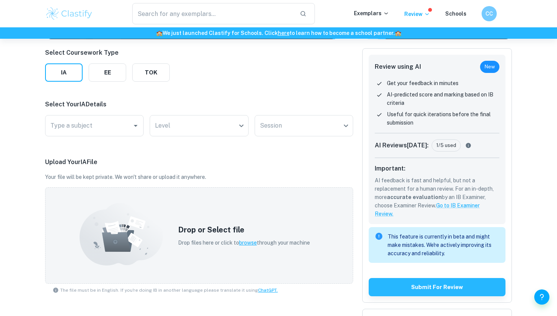
scroll to position [97, 0]
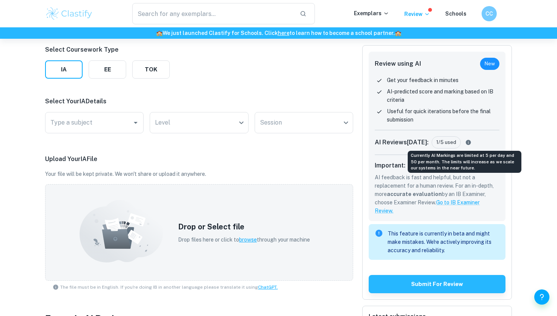
click at [466, 143] on icon "Currently AI Markings are limited at 5 per day and 50 per month. The limits wil…" at bounding box center [468, 142] width 5 height 5
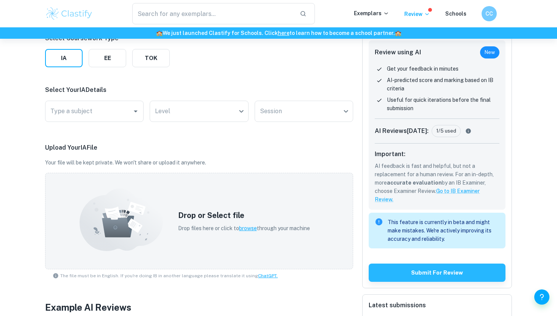
scroll to position [0, 0]
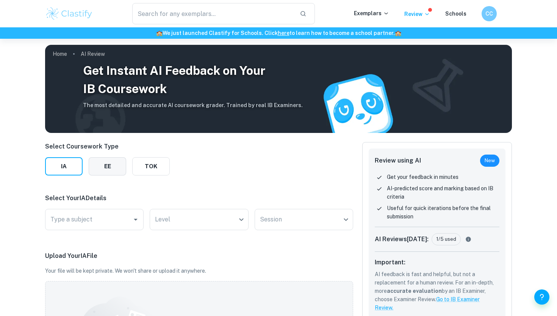
click at [96, 160] on button "EE" at bounding box center [108, 166] width 38 height 18
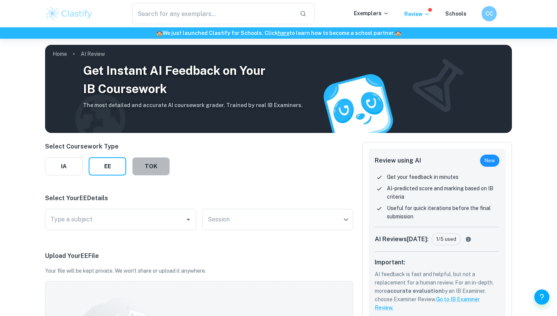
click at [144, 160] on button "TOK" at bounding box center [151, 166] width 38 height 18
click at [482, 17] on div "CC" at bounding box center [497, 13] width 30 height 15
click at [489, 19] on div "CC" at bounding box center [489, 13] width 15 height 15
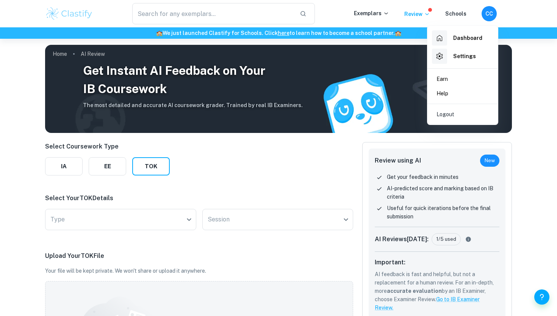
click at [461, 28] on div "Dashboard Settings" at bounding box center [463, 47] width 71 height 42
click at [461, 39] on h6 "Dashboard" at bounding box center [468, 38] width 29 height 8
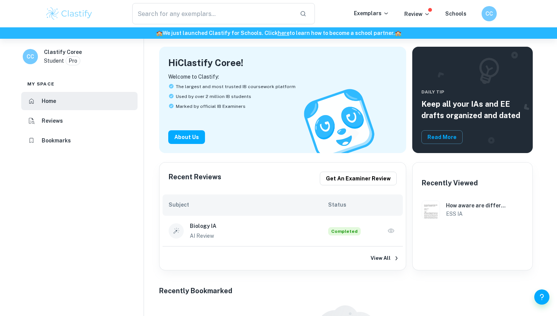
scroll to position [40, 0]
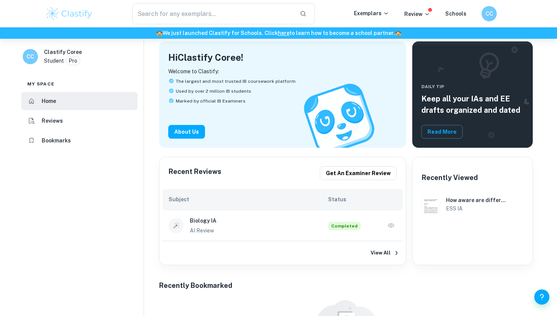
click at [309, 220] on h6 "Biology IA" at bounding box center [259, 220] width 139 height 8
click at [391, 227] on icon "button" at bounding box center [392, 225] width 8 height 8
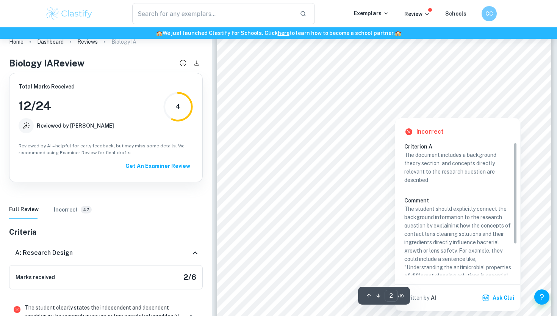
scroll to position [41, 0]
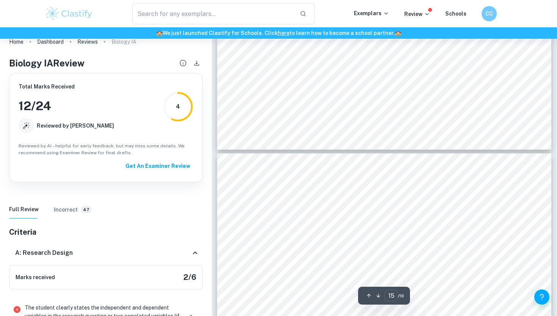
type input "16"
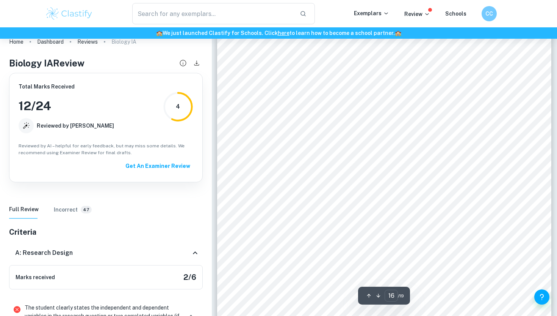
scroll to position [7234, 0]
click at [383, 11] on p "Exemplars" at bounding box center [371, 13] width 35 height 8
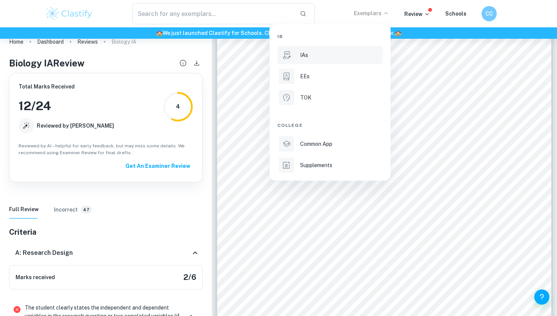
click at [311, 59] on div "IAs" at bounding box center [340, 55] width 81 height 8
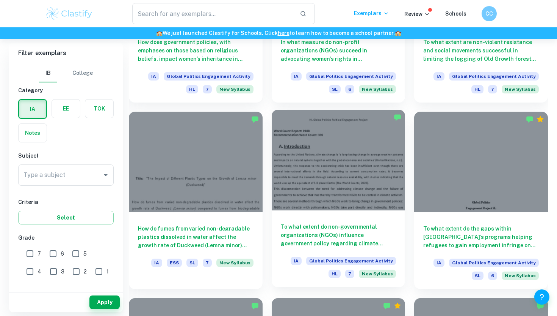
scroll to position [691, 0]
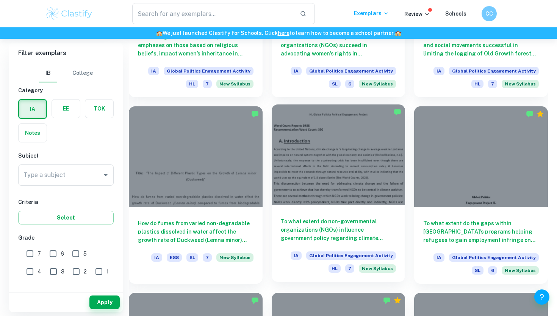
click at [325, 189] on div at bounding box center [339, 154] width 134 height 100
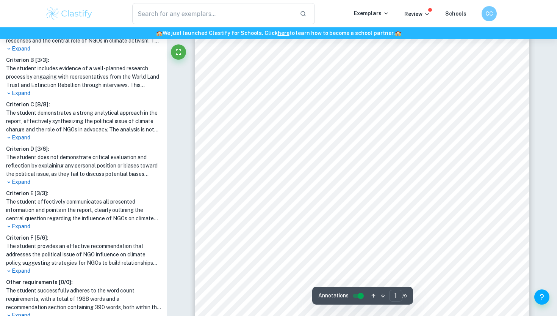
scroll to position [278, 0]
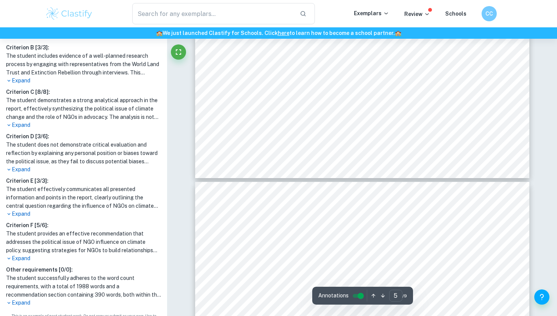
type input "6"
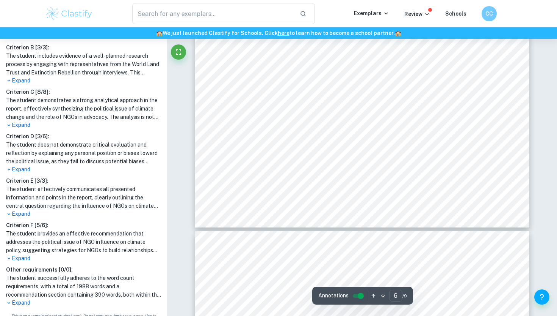
scroll to position [2746, 0]
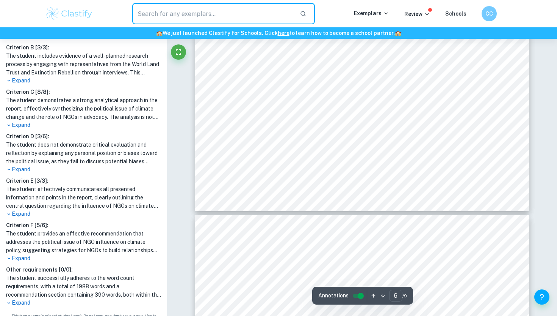
click at [168, 13] on input "text" at bounding box center [213, 13] width 162 height 21
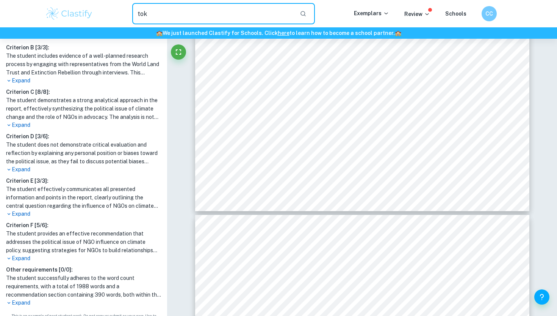
type input "tok"
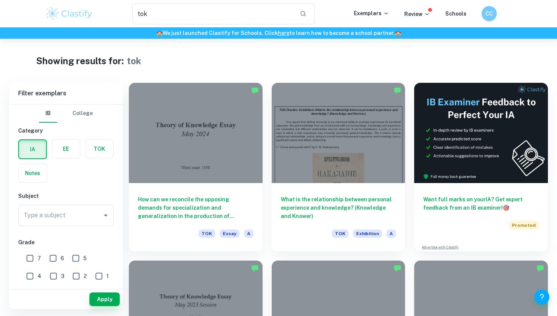
click at [105, 155] on label "button" at bounding box center [99, 149] width 28 height 18
click at [0, 0] on input "radio" at bounding box center [0, 0] width 0 height 0
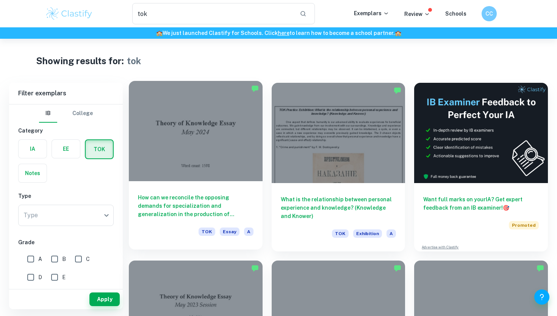
click at [194, 185] on div "How can we reconcile the opposing demands for specialization and generalization…" at bounding box center [196, 215] width 134 height 68
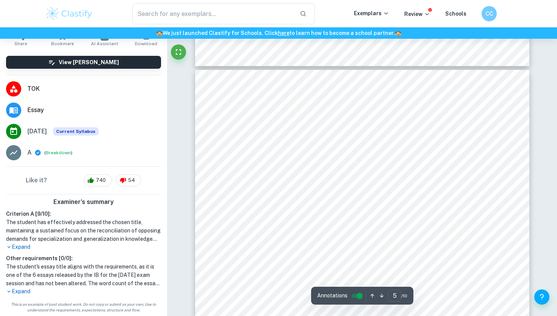
scroll to position [1937, 0]
click at [20, 253] on div "Criterion A [ 9 / 10 ]: The student has effectively addressed the chosen title,…" at bounding box center [83, 252] width 161 height 86
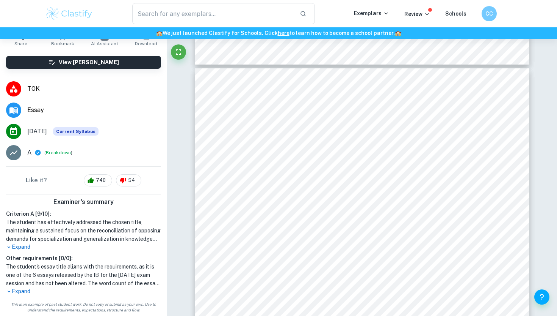
click at [21, 246] on p "Expand" at bounding box center [83, 247] width 155 height 8
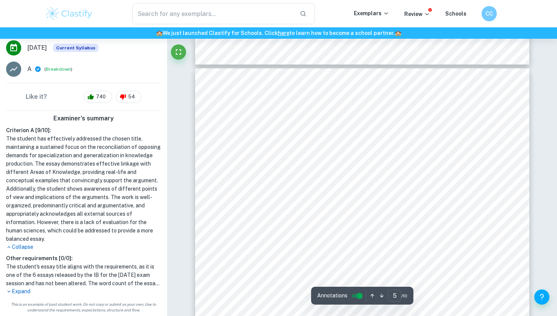
scroll to position [2043, 0]
type input "1"
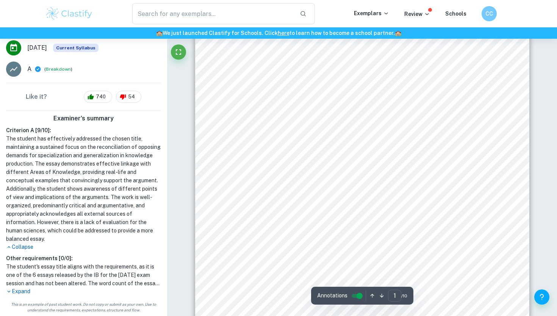
scroll to position [88, 0]
type input "tok"
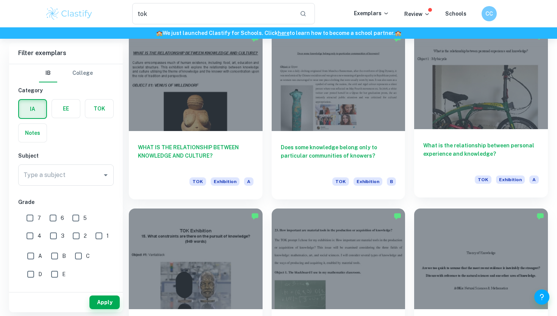
scroll to position [854, 0]
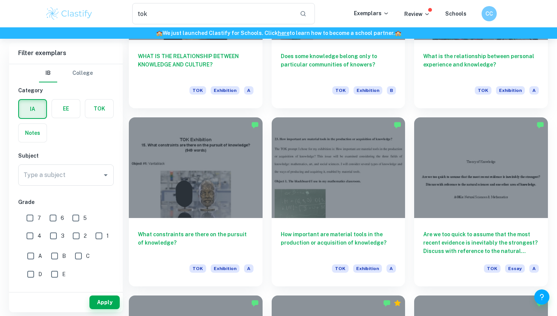
click at [31, 254] on input "A" at bounding box center [30, 255] width 15 height 15
checkbox input "true"
click at [73, 190] on div "IB College Category IA EE TOK Notes Subject Type a subject Type a subject Grade…" at bounding box center [66, 284] width 114 height 441
click at [73, 181] on input "Type a subject" at bounding box center [60, 175] width 77 height 14
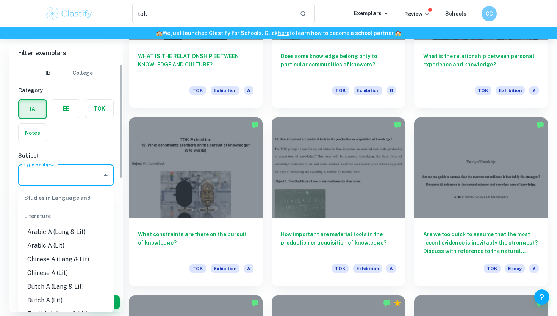
click at [74, 172] on input "Type a subject" at bounding box center [60, 175] width 77 height 14
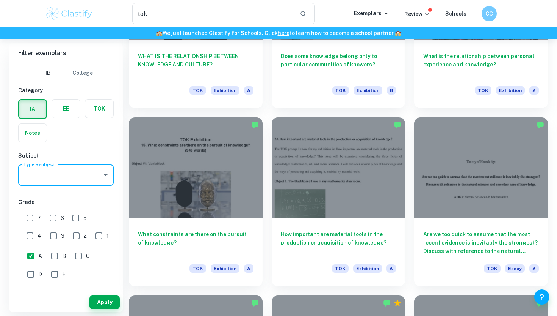
click at [100, 109] on label "button" at bounding box center [99, 108] width 28 height 18
click at [0, 0] on input "radio" at bounding box center [0, 0] width 0 height 0
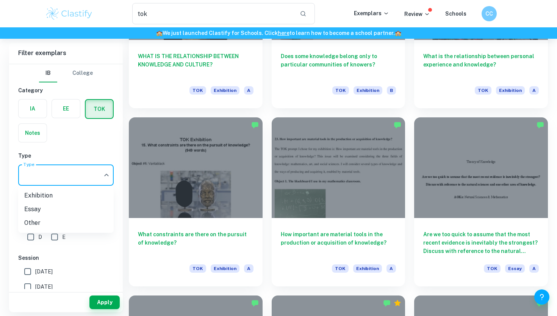
click at [69, 191] on li "Exhibition" at bounding box center [66, 195] width 96 height 14
type input "Exhibition"
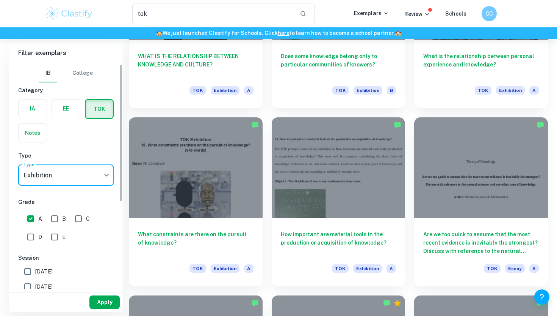
click at [104, 296] on button "Apply" at bounding box center [105, 302] width 30 height 14
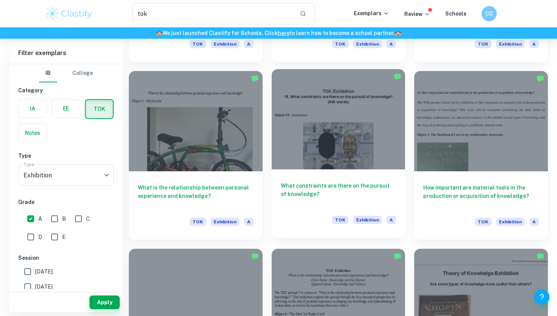
scroll to position [367, 0]
click at [323, 152] on div at bounding box center [339, 119] width 134 height 100
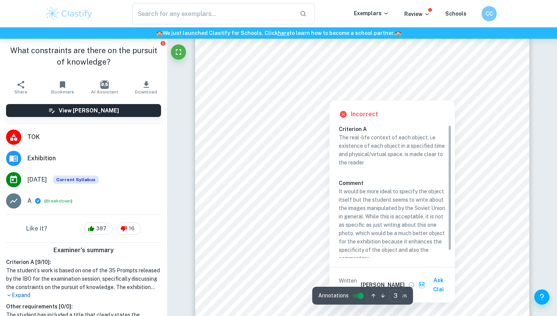
scroll to position [7, 0]
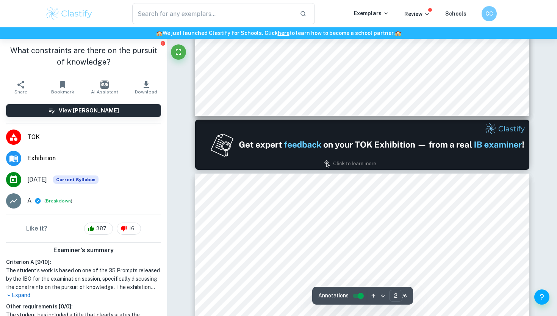
type input "1"
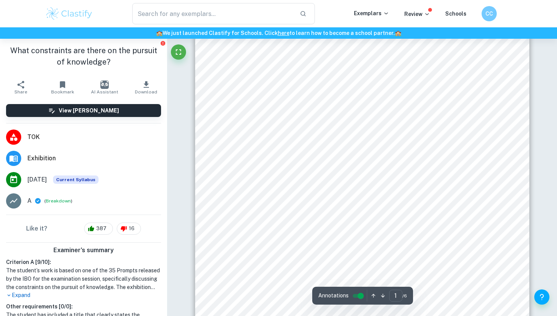
scroll to position [11, 0]
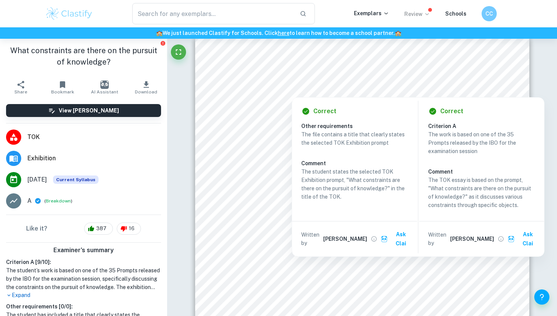
click at [426, 13] on icon at bounding box center [427, 14] width 6 height 6
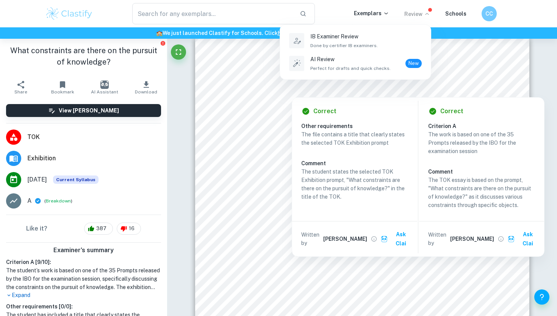
click at [426, 13] on div at bounding box center [278, 158] width 557 height 316
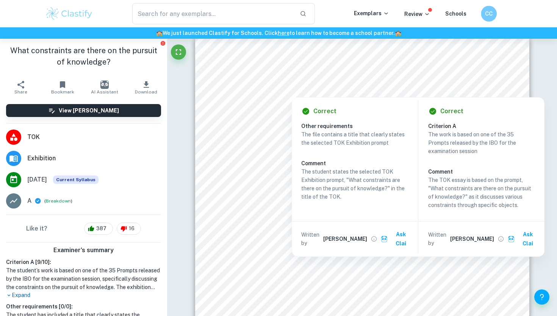
click at [494, 13] on div "CC" at bounding box center [489, 14] width 16 height 16
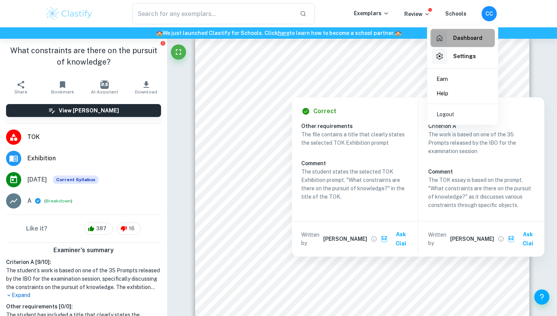
click at [465, 40] on h6 "Dashboard" at bounding box center [468, 38] width 29 height 8
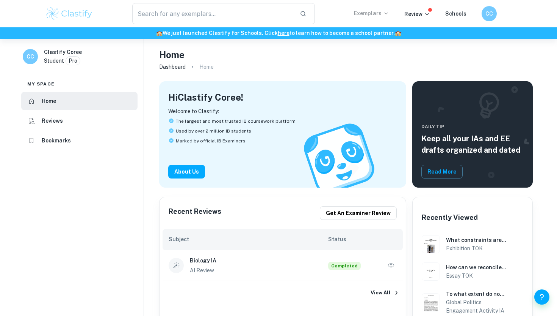
click at [387, 14] on icon at bounding box center [386, 13] width 6 height 6
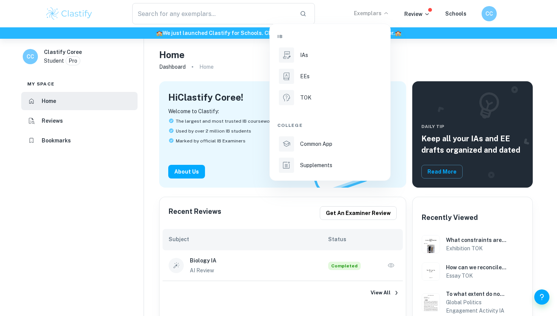
click at [415, 11] on div at bounding box center [278, 158] width 557 height 316
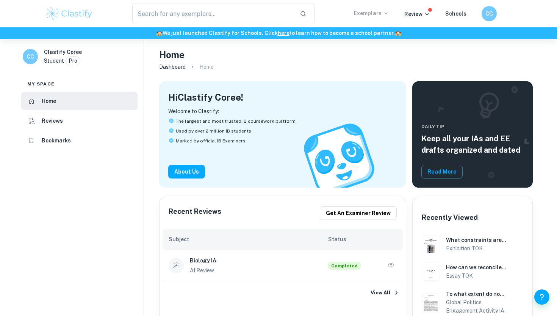
click at [371, 11] on p "Exemplars" at bounding box center [371, 13] width 35 height 8
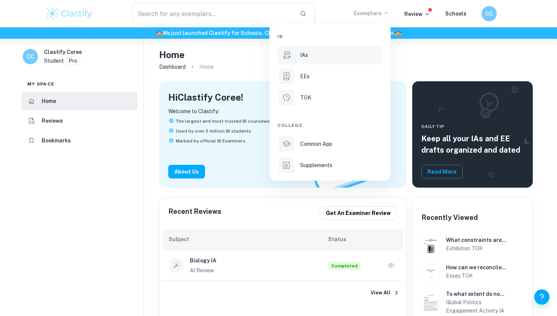
click at [321, 57] on div "IAs" at bounding box center [340, 55] width 81 height 8
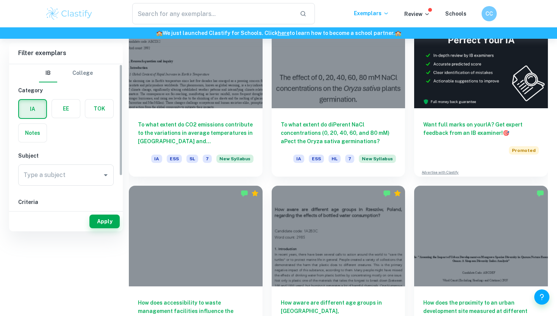
scroll to position [25, 0]
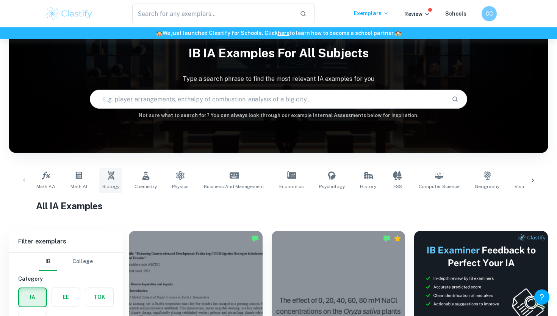
click at [111, 176] on icon at bounding box center [111, 175] width 9 height 9
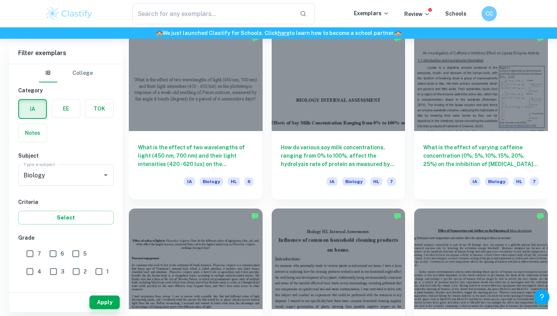
scroll to position [1420, 0]
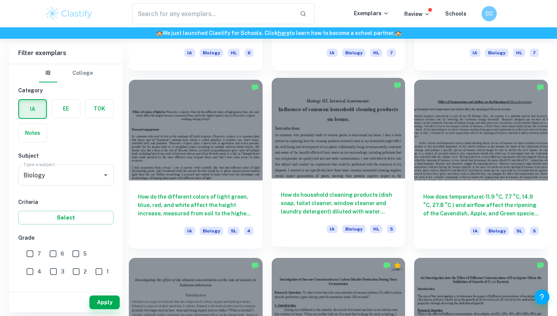
click at [345, 148] on div at bounding box center [339, 128] width 134 height 100
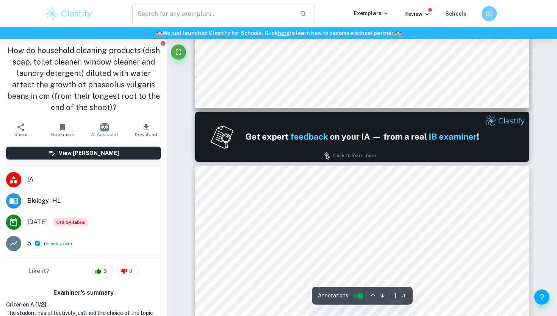
type input "2"
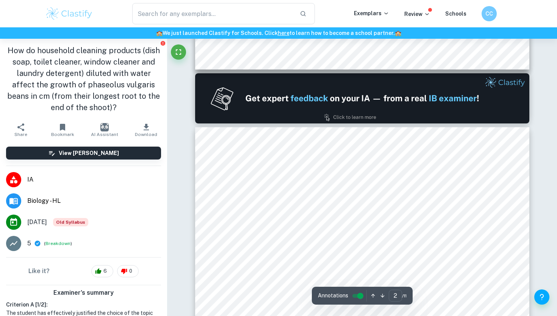
scroll to position [457, 0]
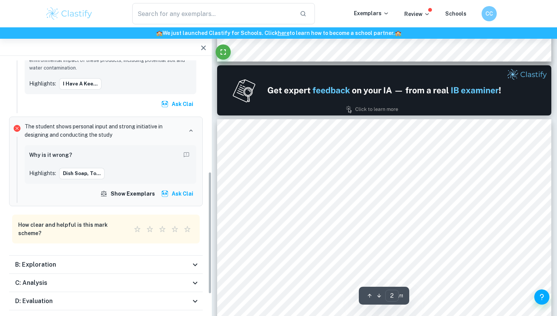
scroll to position [234, 0]
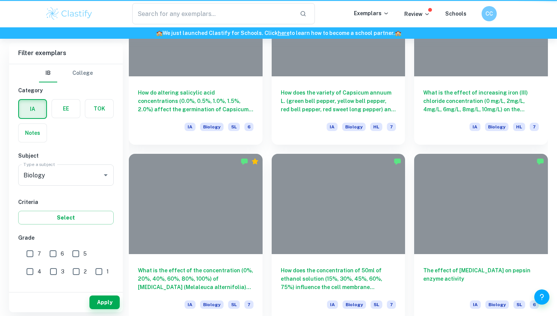
scroll to position [1420, 0]
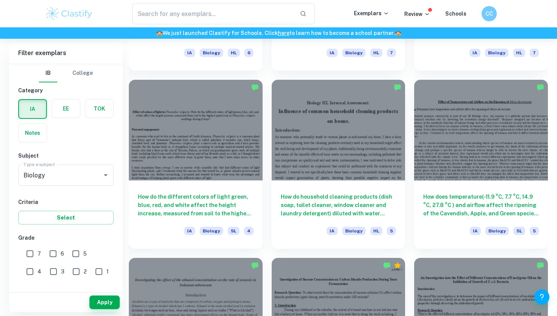
click at [421, 20] on div "​ Exemplars Review Schools CC" at bounding box center [278, 13] width 485 height 21
click at [420, 17] on p "Review" at bounding box center [418, 14] width 26 height 8
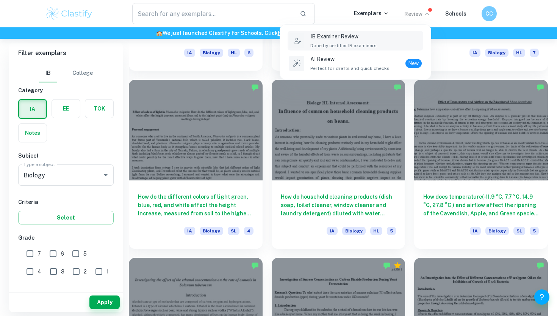
click at [372, 42] on div "IB Examiner Review Done by certifier IB examiners." at bounding box center [345, 40] width 68 height 17
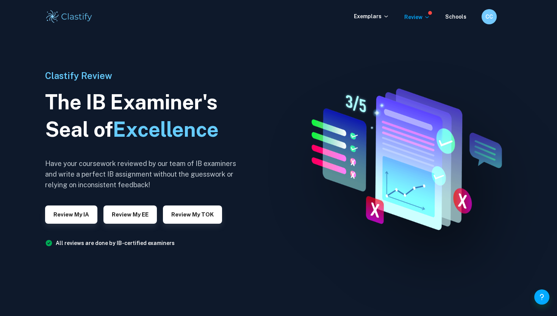
scroll to position [1, 0]
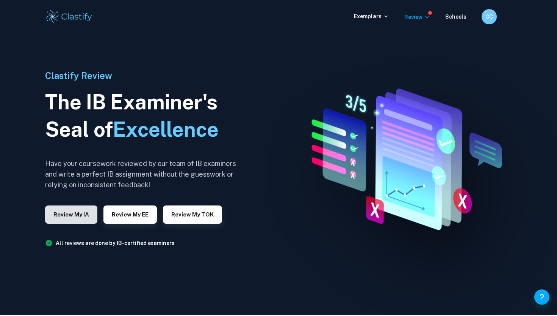
click at [63, 222] on button "Review my IA" at bounding box center [71, 214] width 52 height 18
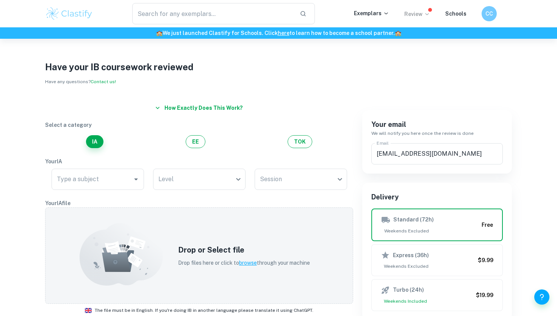
click at [422, 13] on p "Review" at bounding box center [418, 14] width 26 height 8
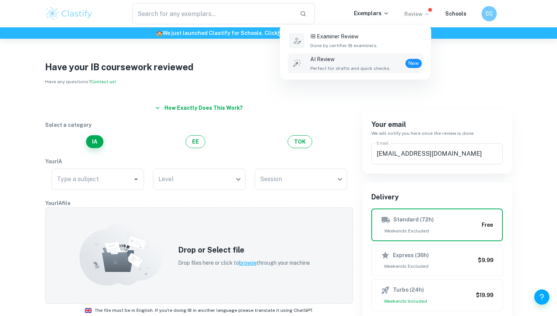
click at [356, 67] on span "Perfect for drafts and quick checks." at bounding box center [351, 68] width 80 height 7
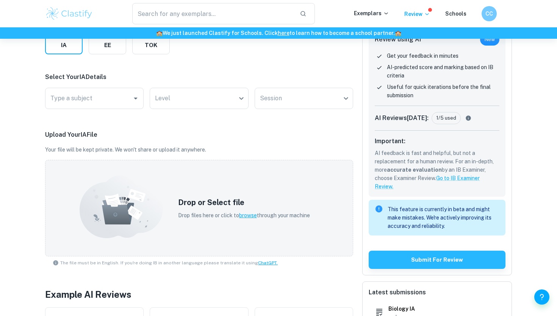
scroll to position [137, 0]
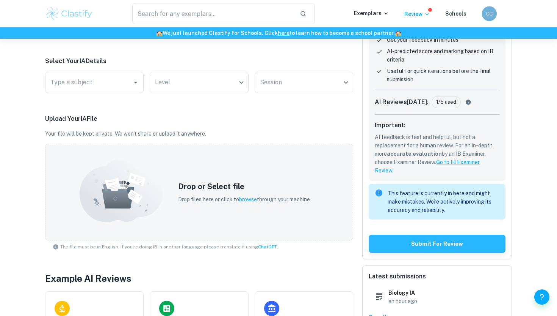
click at [490, 19] on div "CC" at bounding box center [489, 13] width 15 height 15
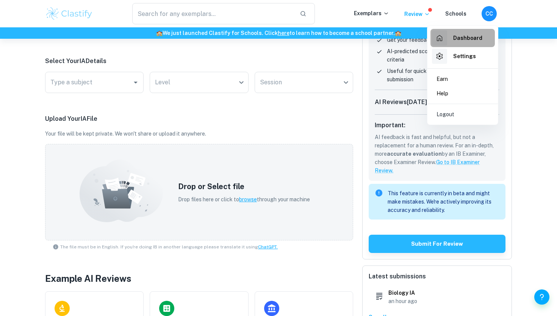
click at [471, 35] on h6 "Dashboard" at bounding box center [468, 38] width 29 height 8
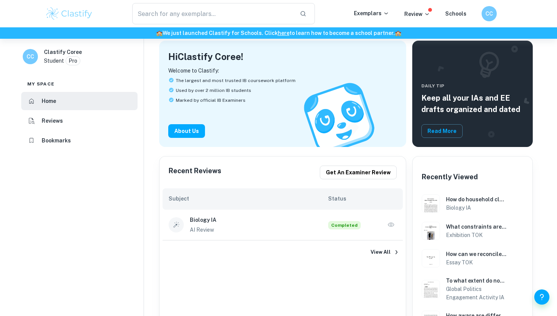
scroll to position [45, 0]
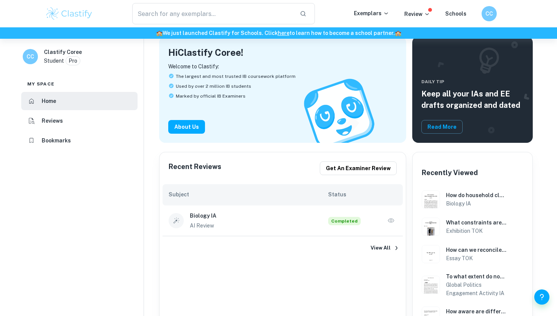
click at [396, 221] on button "button" at bounding box center [391, 220] width 11 height 11
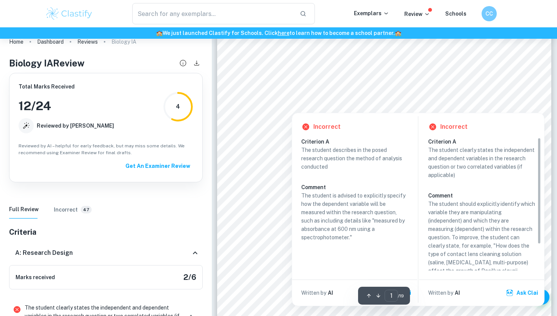
scroll to position [71, 0]
click at [337, 94] on div at bounding box center [385, 95] width 254 height 15
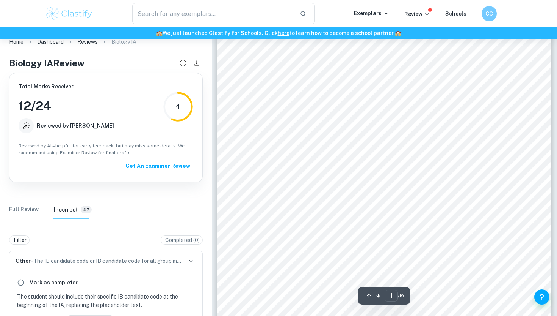
scroll to position [505, 0]
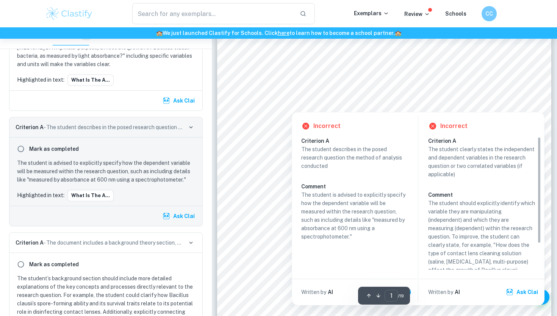
click at [342, 94] on div at bounding box center [385, 95] width 254 height 15
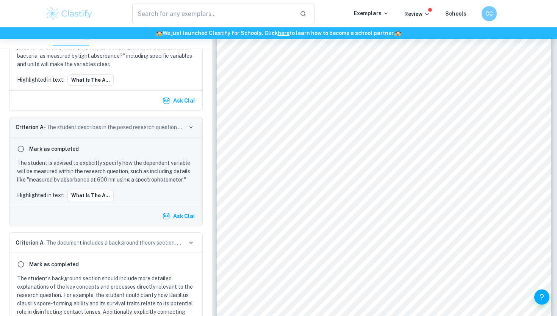
click at [342, 94] on span "solution, hydrogen peroxide solution, and multi-purpose contact lens solution) …" at bounding box center [383, 96] width 251 height 6
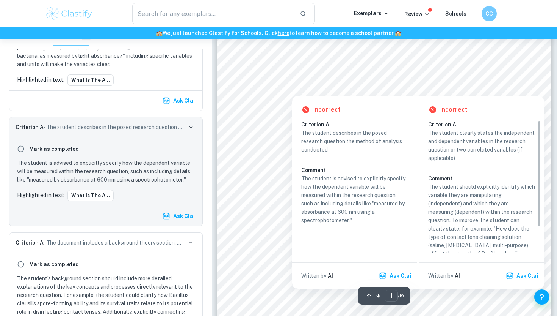
scroll to position [89, 0]
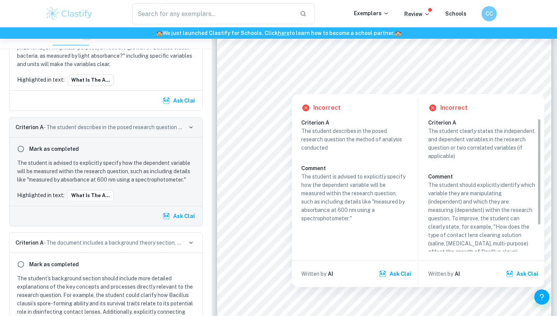
drag, startPoint x: 335, startPoint y: 210, endPoint x: 353, endPoint y: 221, distance: 20.7
click at [353, 221] on p "The student is advised to explicitly specify how the dependent variable will be…" at bounding box center [354, 197] width 107 height 50
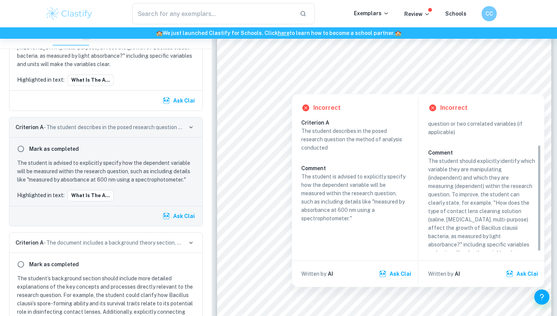
scroll to position [32, 0]
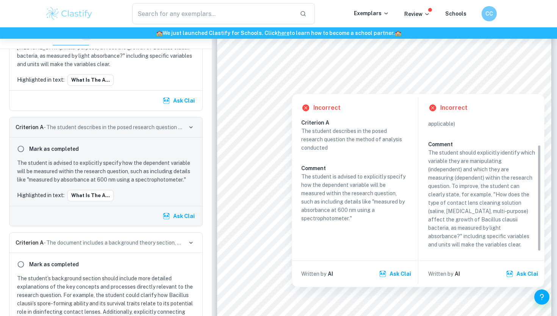
click at [527, 269] on button "Ask Clai" at bounding box center [523, 274] width 37 height 14
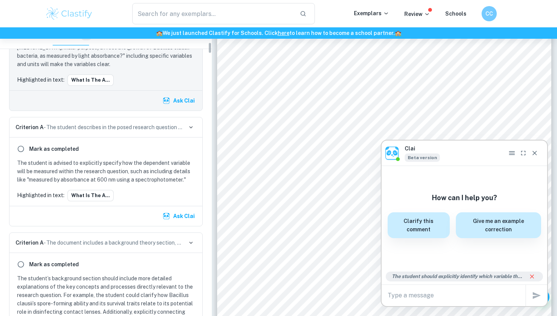
scroll to position [373, 0]
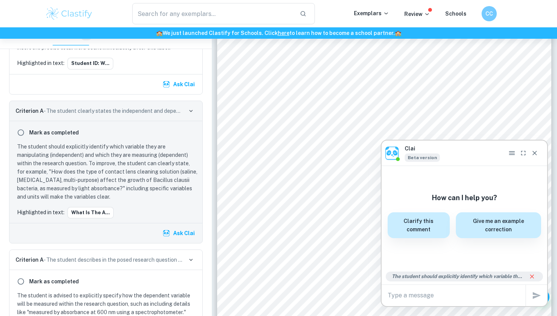
click at [445, 291] on textarea at bounding box center [457, 294] width 138 height 9
type textarea "How should my research question look like?"
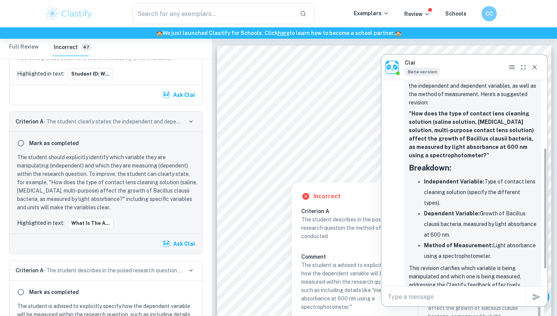
scroll to position [115, 0]
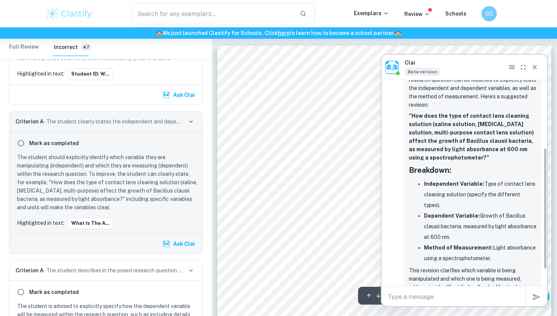
click at [539, 72] on div at bounding box center [524, 66] width 34 height 11
click at [535, 70] on icon "Close" at bounding box center [535, 67] width 8 height 8
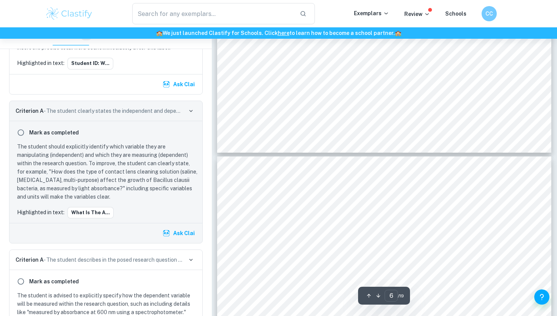
scroll to position [2704, 0]
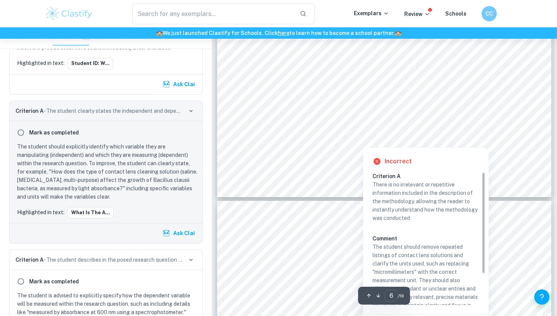
click at [333, 112] on div at bounding box center [341, 109] width 146 height 15
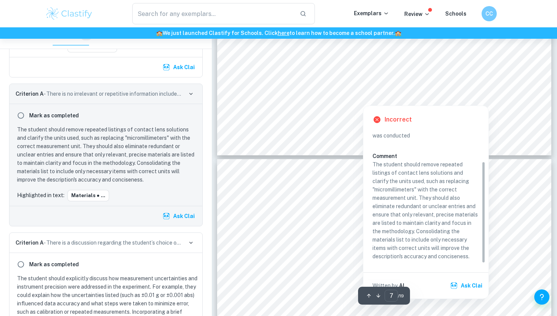
scroll to position [2748, 0]
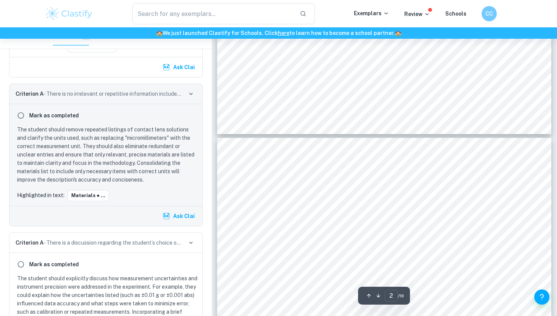
type input "1"
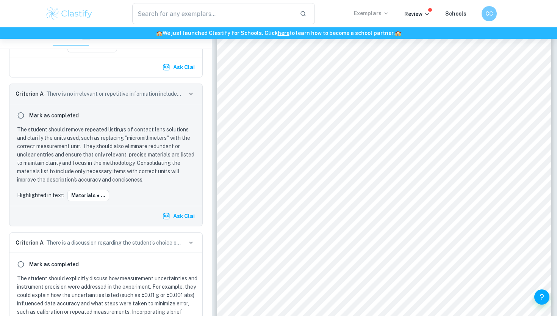
click at [384, 13] on p "Exemplars" at bounding box center [371, 13] width 35 height 8
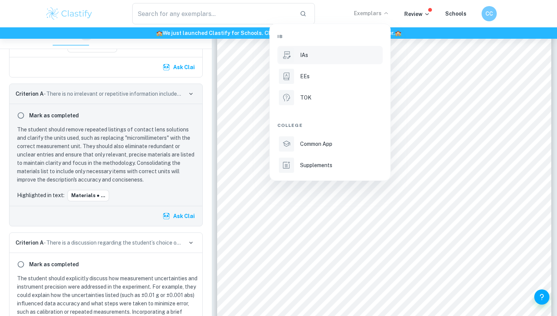
click at [312, 59] on div "IAs" at bounding box center [340, 55] width 81 height 8
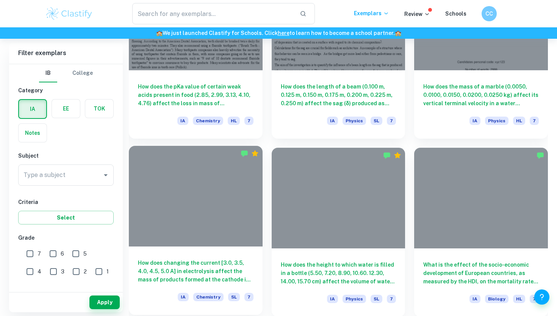
scroll to position [2096, 0]
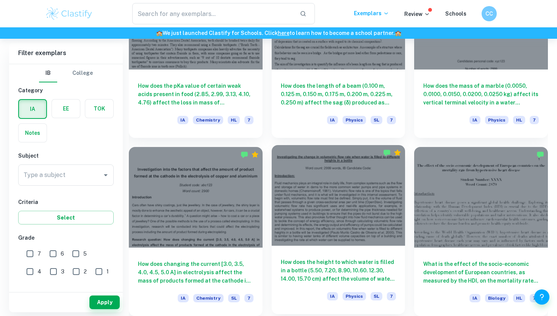
click at [311, 228] on div at bounding box center [339, 195] width 134 height 100
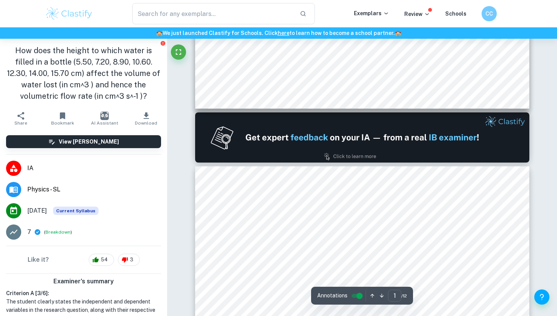
type input "2"
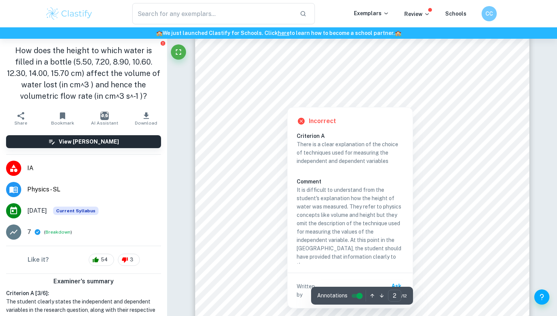
scroll to position [634, 0]
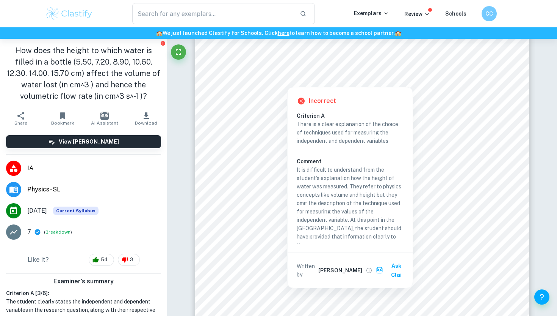
click at [394, 261] on button "Ask Clai" at bounding box center [392, 270] width 35 height 23
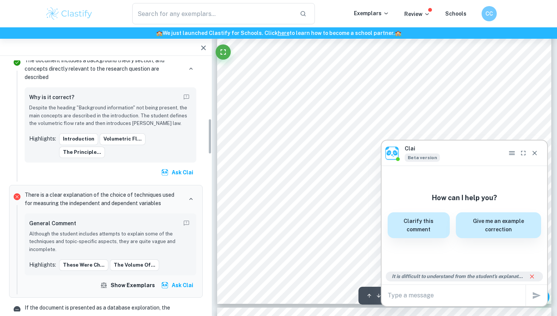
scroll to position [618, 0]
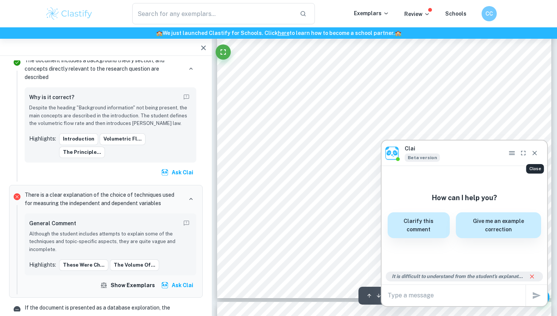
click at [534, 156] on icon "Close" at bounding box center [535, 153] width 8 height 8
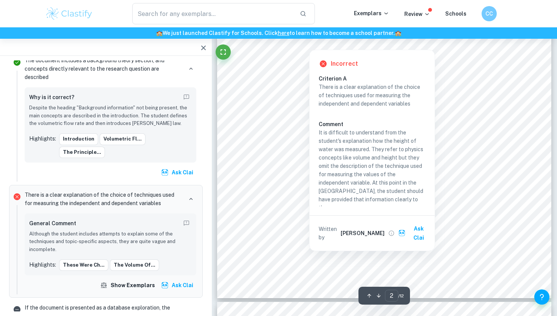
click at [387, 17] on div "Exemplars" at bounding box center [379, 13] width 50 height 9
click at [383, 9] on p "Exemplars" at bounding box center [371, 13] width 35 height 8
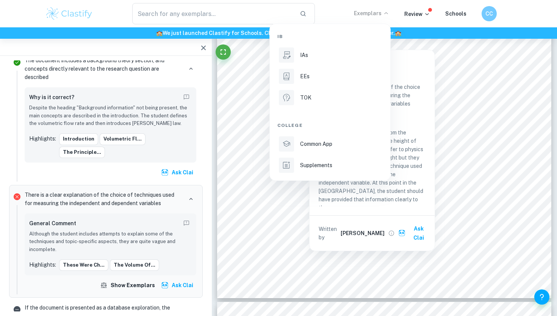
click at [418, 17] on div at bounding box center [278, 158] width 557 height 316
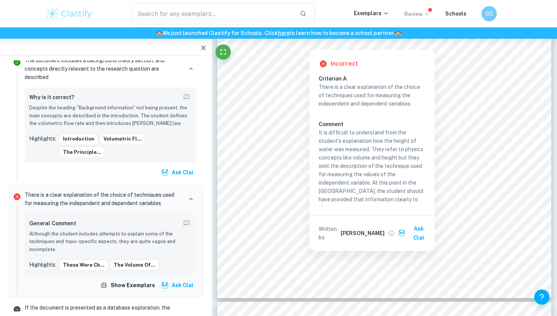
click at [418, 12] on p "Review" at bounding box center [418, 14] width 26 height 8
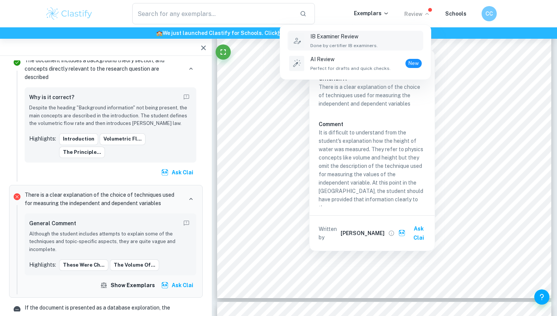
click at [382, 40] on div "IB Examiner Review Done by certifier IB examiners." at bounding box center [366, 40] width 111 height 17
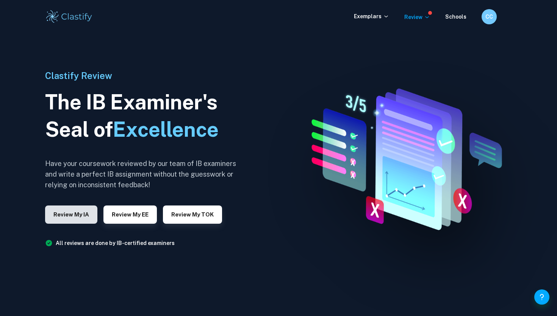
click at [58, 217] on button "Review my IA" at bounding box center [71, 214] width 52 height 18
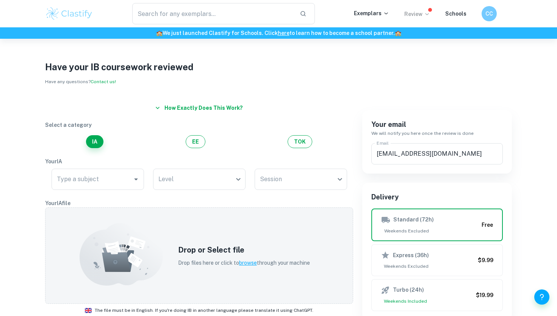
click at [413, 11] on p "Review" at bounding box center [418, 14] width 26 height 8
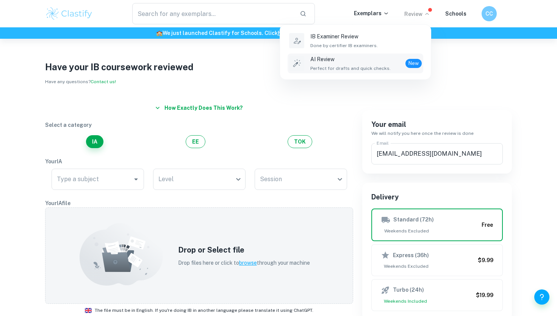
click at [367, 64] on div "AI Review Perfect for drafts and quick checks." at bounding box center [351, 63] width 80 height 17
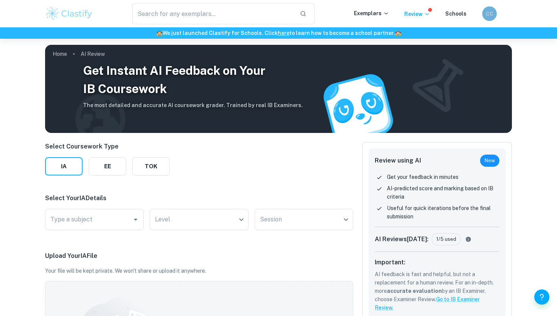
click at [488, 19] on div "CC" at bounding box center [490, 13] width 14 height 14
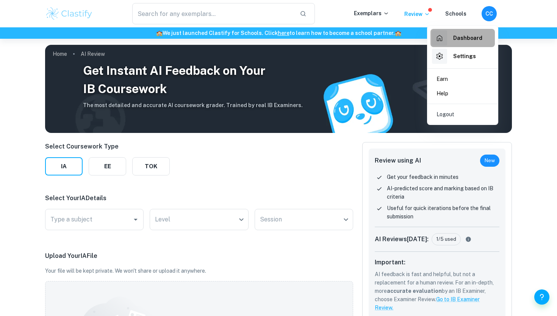
click at [468, 39] on h6 "Dashboard" at bounding box center [468, 38] width 29 height 8
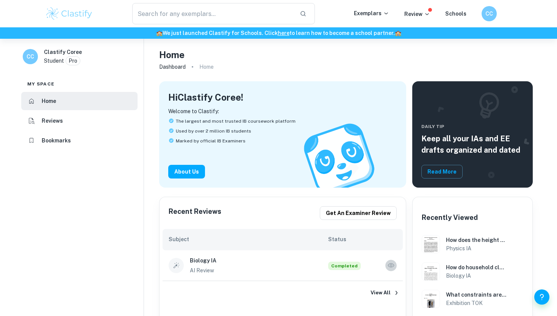
click at [388, 266] on icon "button" at bounding box center [392, 265] width 8 height 8
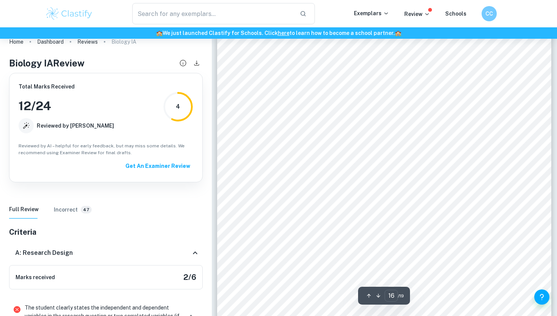
scroll to position [7316, 0]
click at [259, 187] on span "VIII. BIBLIOGRAPHY" at bounding box center [287, 190] width 59 height 6
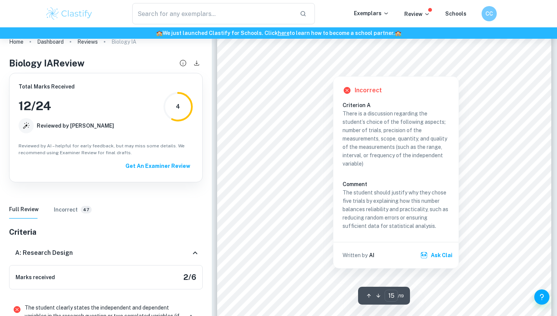
scroll to position [6744, 0]
click at [372, 202] on p "The student should justify why they chose five trials by explaining how this nu…" at bounding box center [396, 208] width 107 height 42
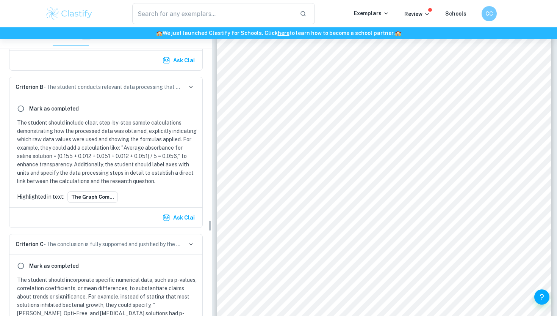
scroll to position [4845, 0]
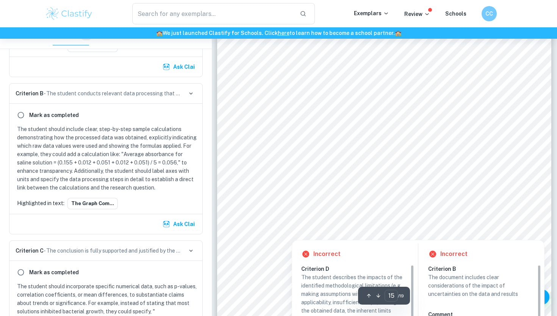
click at [356, 200] on div at bounding box center [385, 204] width 80 height 8
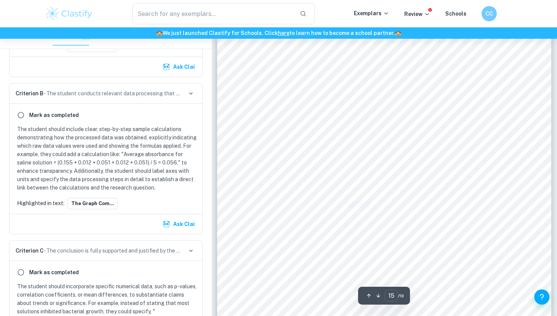
click at [356, 201] on span "attributed" at bounding box center [358, 204] width 26 height 6
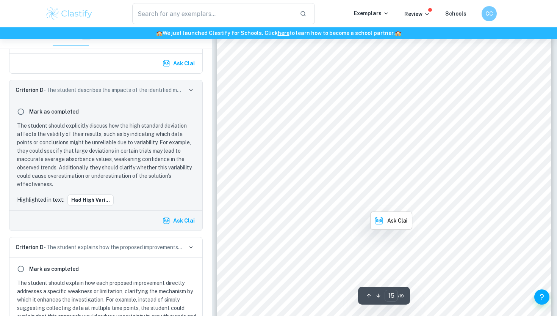
click at [330, 202] on div "Using the spectrophotometer to collect the results : The use of the spectrophot…" at bounding box center [384, 223] width 334 height 473
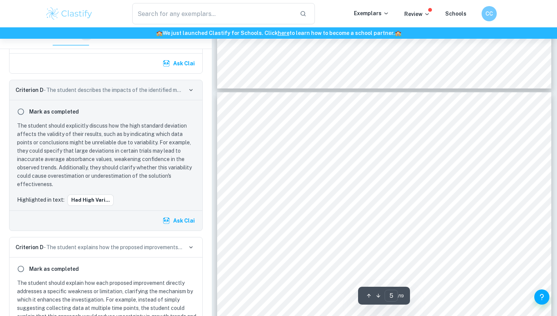
type input "4"
click at [377, 12] on p "Exemplars" at bounding box center [371, 13] width 35 height 8
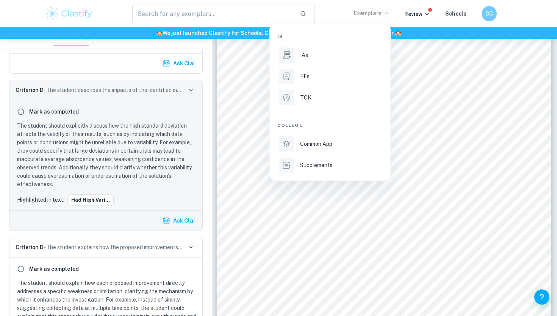
click at [421, 17] on div at bounding box center [278, 158] width 557 height 316
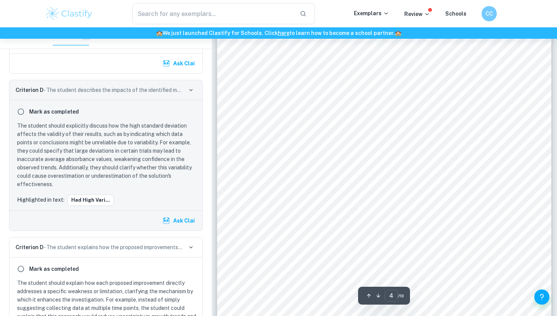
click at [419, 8] on div "​ Exemplars Review Schools CC" at bounding box center [278, 13] width 485 height 21
click at [421, 12] on p "Review" at bounding box center [418, 14] width 26 height 8
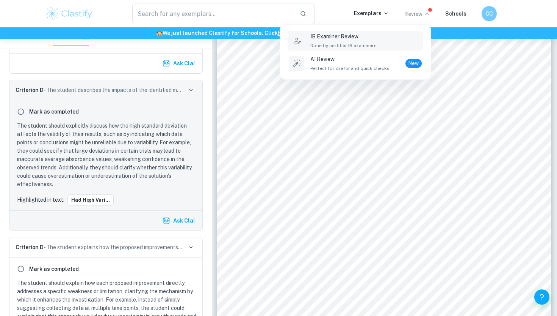
click at [374, 39] on p "IB Examiner Review" at bounding box center [345, 36] width 68 height 8
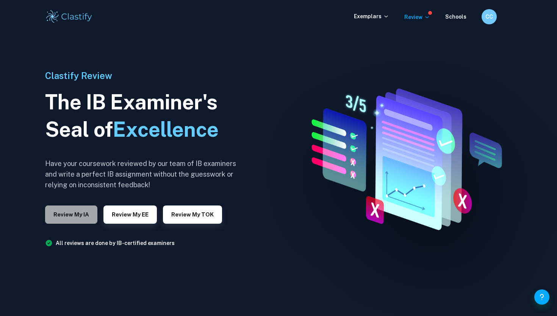
click at [63, 218] on button "Review my IA" at bounding box center [71, 214] width 52 height 18
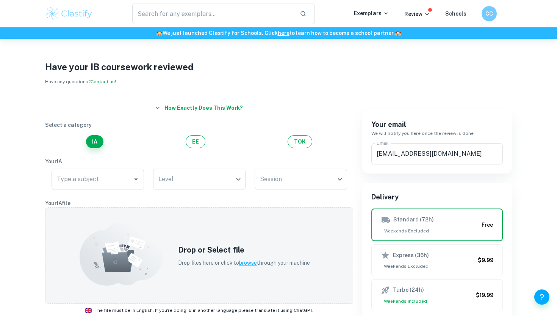
click at [433, 6] on div "​ Exemplars Review Schools CC" at bounding box center [278, 13] width 485 height 21
click at [428, 8] on div "​ Exemplars Review Schools CC" at bounding box center [278, 13] width 485 height 21
click at [430, 14] on icon at bounding box center [427, 14] width 6 height 6
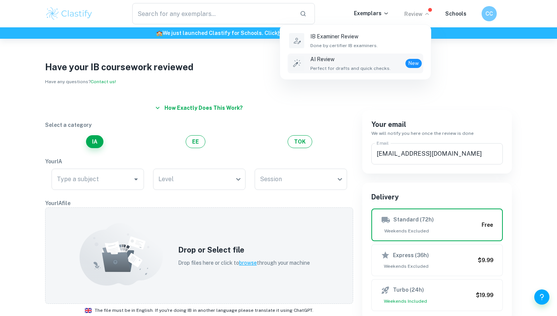
click at [366, 60] on p "AI Review" at bounding box center [351, 59] width 80 height 8
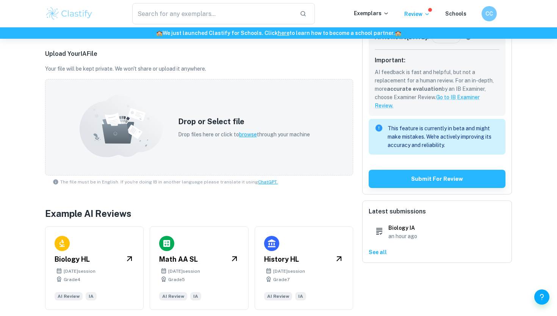
scroll to position [192, 0]
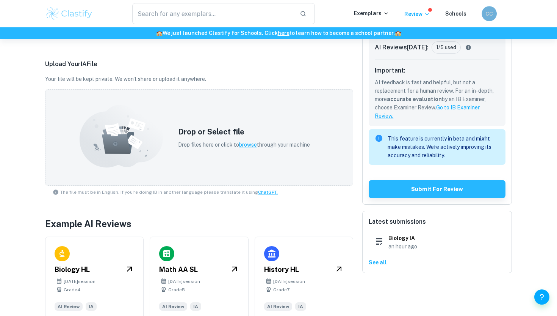
click at [487, 16] on h6 "CC" at bounding box center [489, 13] width 9 height 8
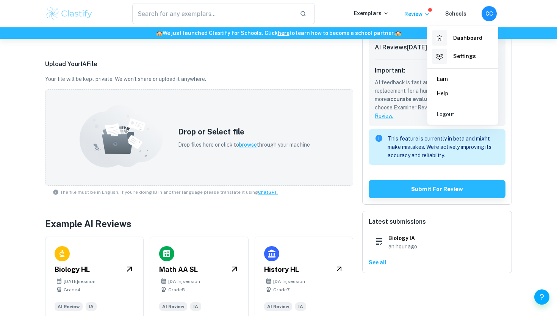
click at [466, 44] on div "Dashboard" at bounding box center [457, 37] width 50 height 15
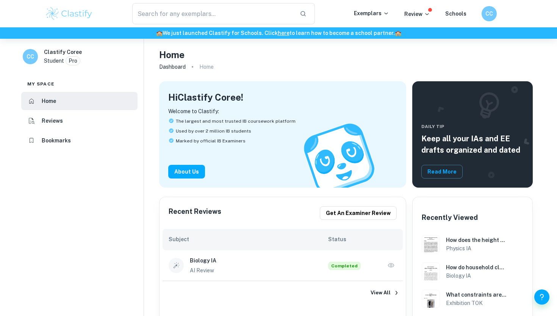
click at [388, 264] on icon "button" at bounding box center [392, 265] width 8 height 8
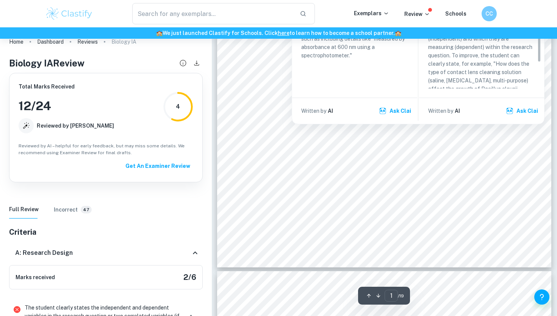
scroll to position [257, 0]
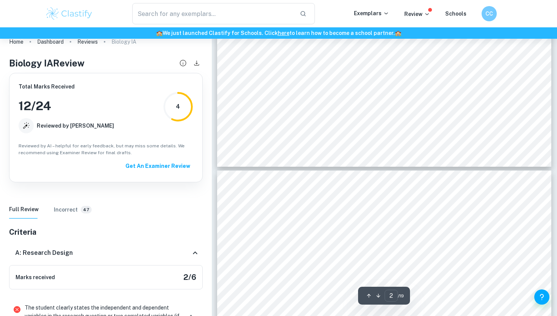
type input "1"
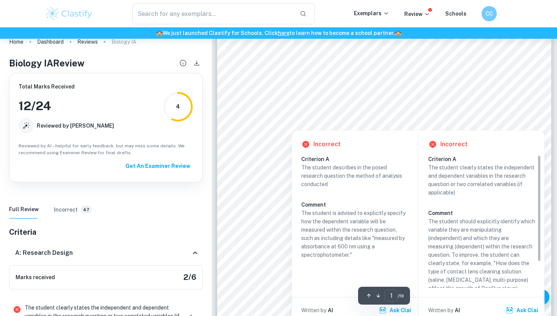
scroll to position [53, 0]
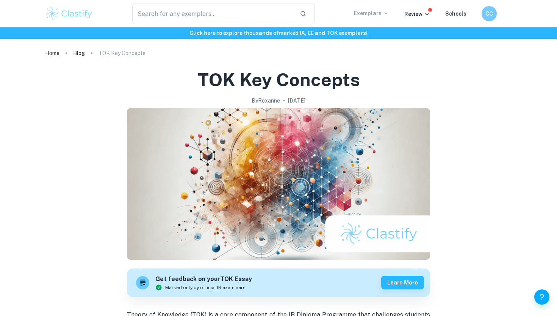
click at [381, 15] on p "Exemplars" at bounding box center [371, 13] width 35 height 8
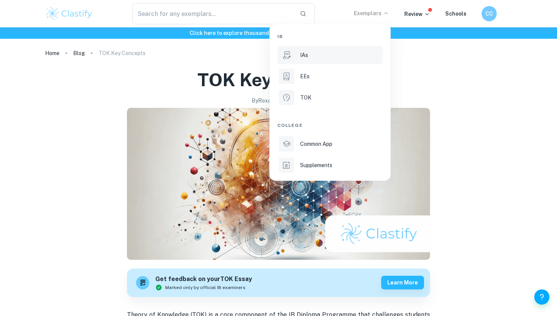
click at [314, 54] on div "IAs" at bounding box center [340, 55] width 81 height 8
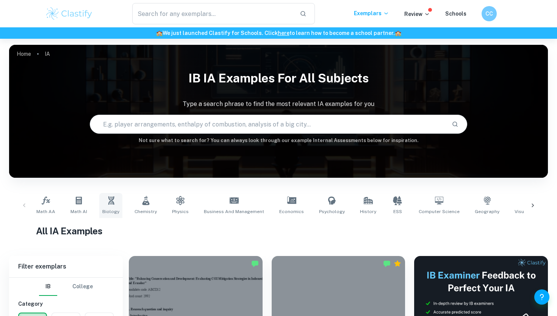
click at [105, 205] on link "Biology" at bounding box center [110, 205] width 23 height 25
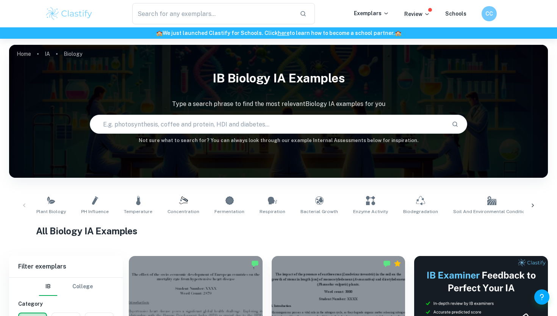
scroll to position [224, 0]
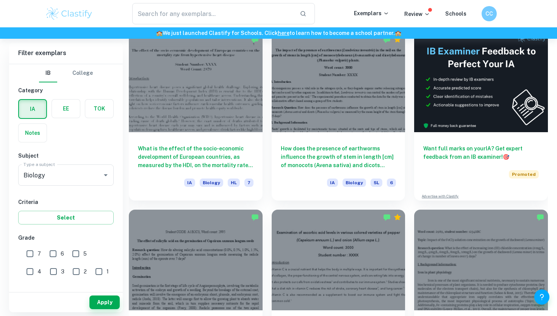
click at [27, 254] on input "7" at bounding box center [29, 253] width 15 height 15
checkbox input "true"
click at [110, 303] on button "Apply" at bounding box center [105, 302] width 30 height 14
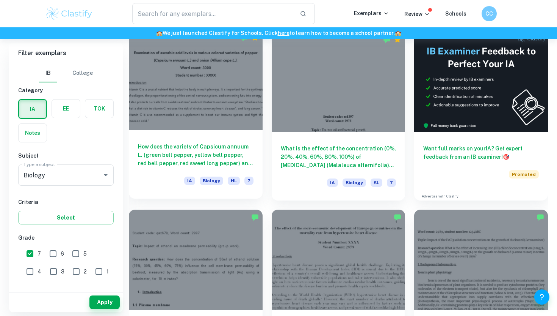
click at [220, 149] on h6 "How does the variety of Capsicum annuum L. (green bell pepper, yellow bell pepp…" at bounding box center [196, 154] width 116 height 25
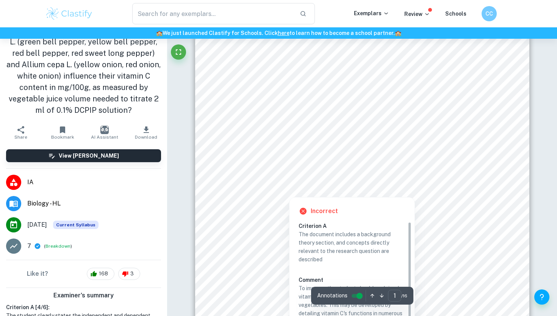
scroll to position [115, 0]
click at [303, 188] on div at bounding box center [289, 189] width 124 height 7
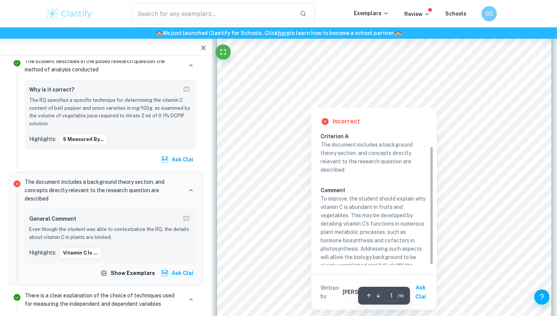
scroll to position [16, 0]
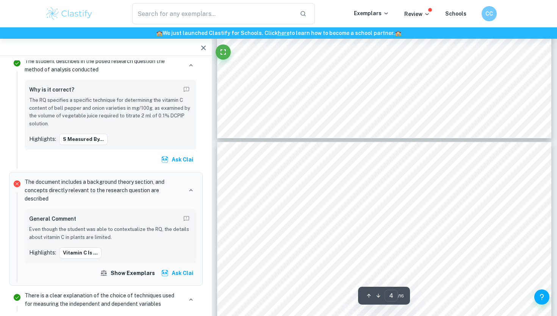
type input "5"
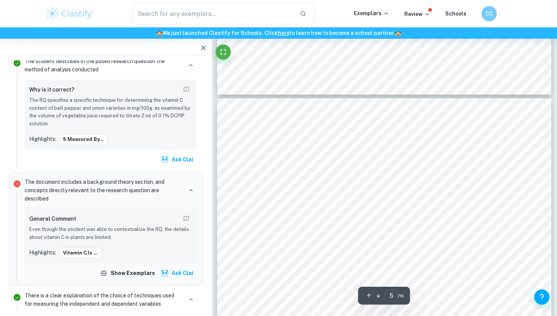
scroll to position [1962, 0]
